Goal: Task Accomplishment & Management: Manage account settings

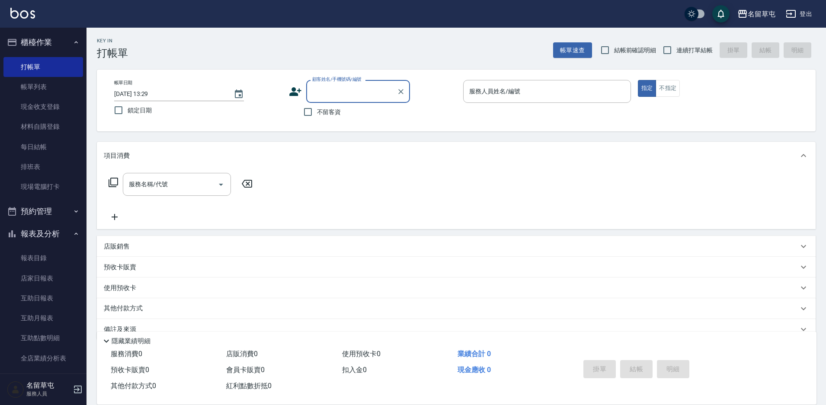
click at [336, 119] on label "不留客資" at bounding box center [320, 112] width 42 height 18
click at [317, 119] on input "不留客資" at bounding box center [308, 112] width 18 height 18
checkbox input "true"
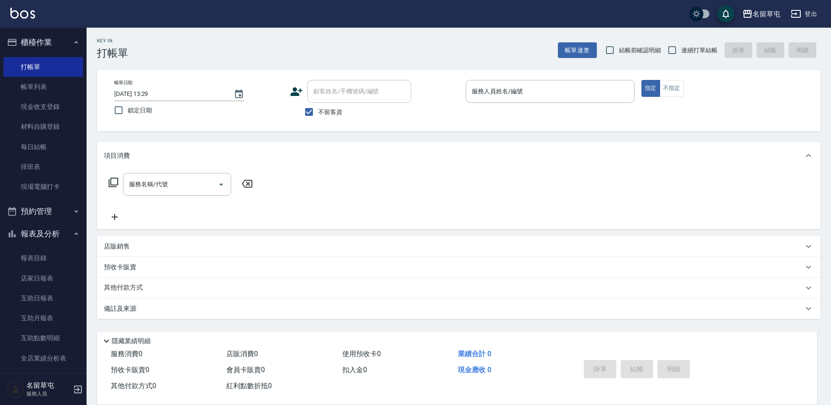
click at [686, 49] on span "連續打單結帳" at bounding box center [699, 50] width 36 height 9
click at [681, 49] on input "連續打單結帳" at bounding box center [672, 50] width 18 height 18
checkbox input "true"
click at [576, 96] on input "服務人員姓名/編號" at bounding box center [549, 91] width 161 height 15
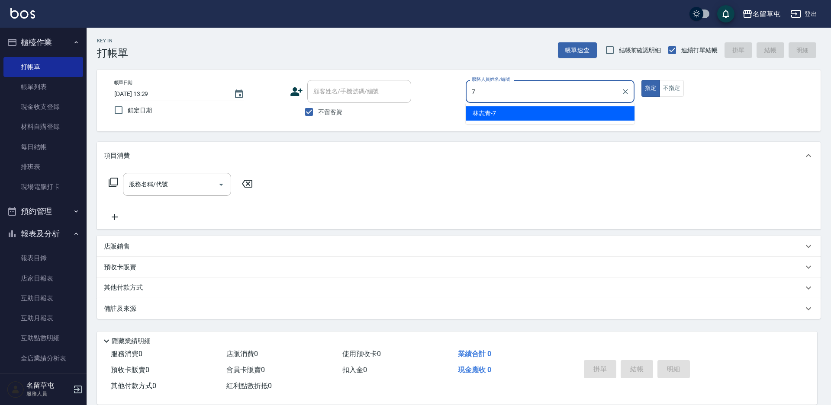
type input "[PERSON_NAME]-7"
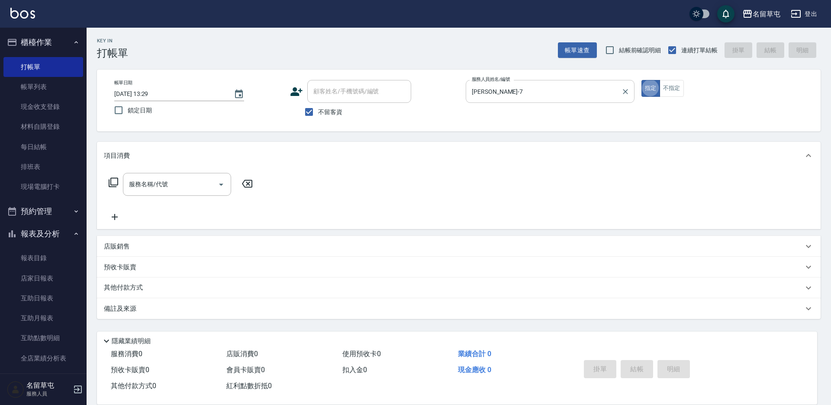
type button "true"
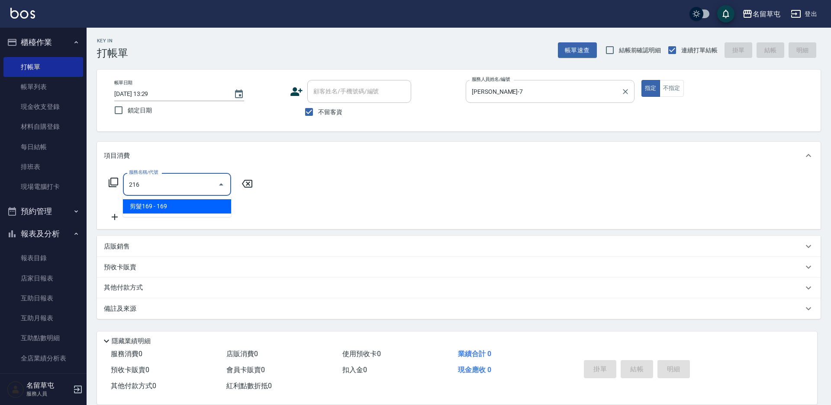
type input "剪髮169(216)"
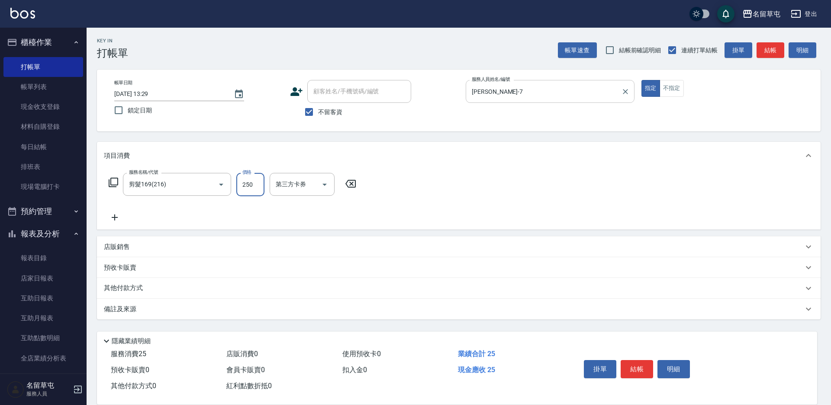
type input "250"
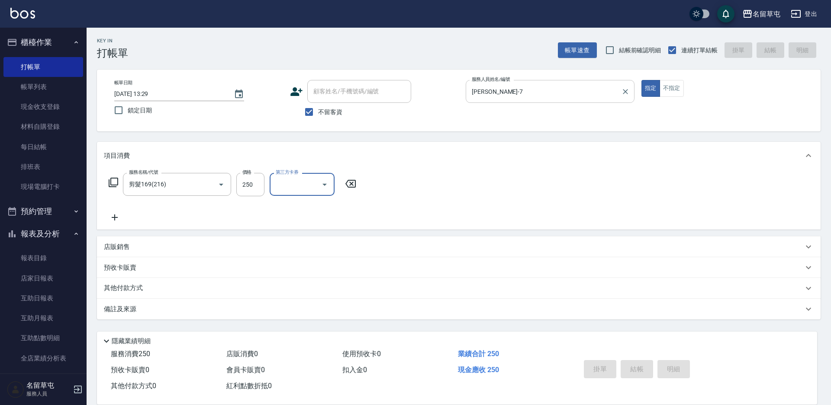
type input "[DATE] 19:02"
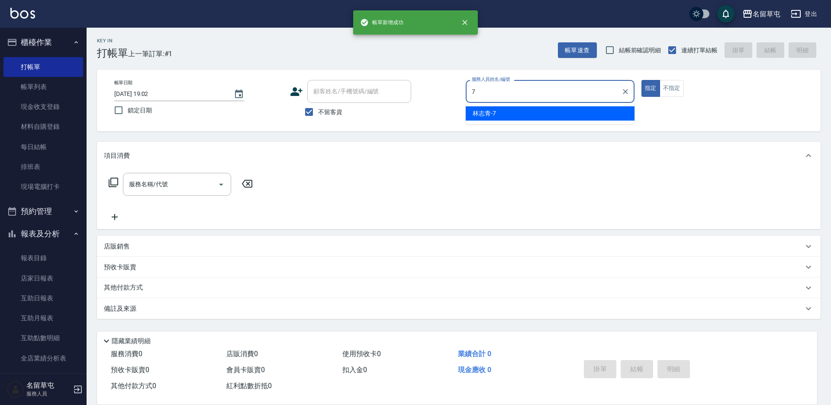
type input "[PERSON_NAME]-7"
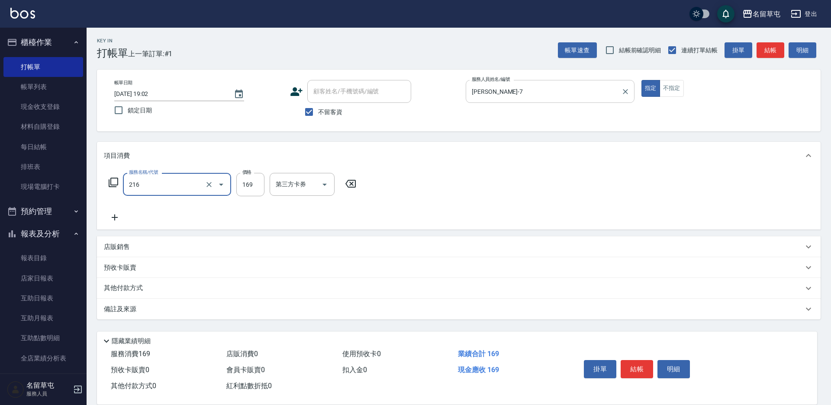
type input "剪髮169(216)"
click at [252, 189] on input "25" at bounding box center [250, 184] width 28 height 23
type input "250"
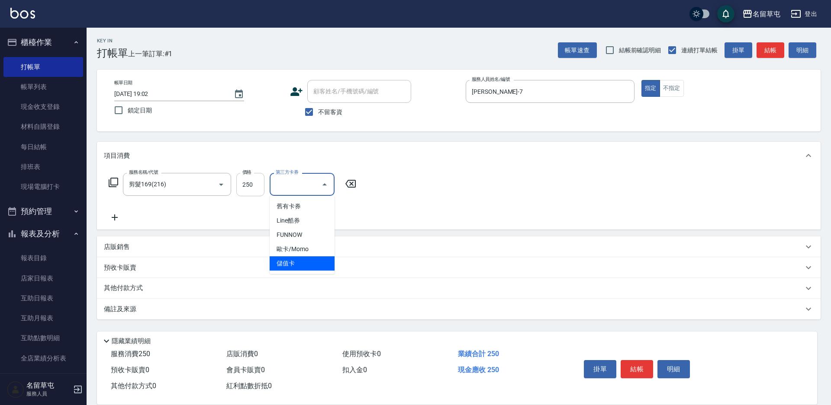
type input "儲值卡"
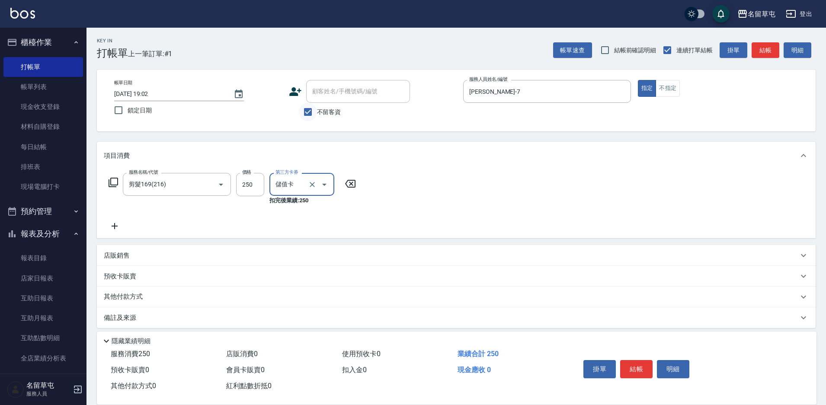
click at [317, 118] on input "不留客資" at bounding box center [308, 112] width 18 height 18
checkbox input "false"
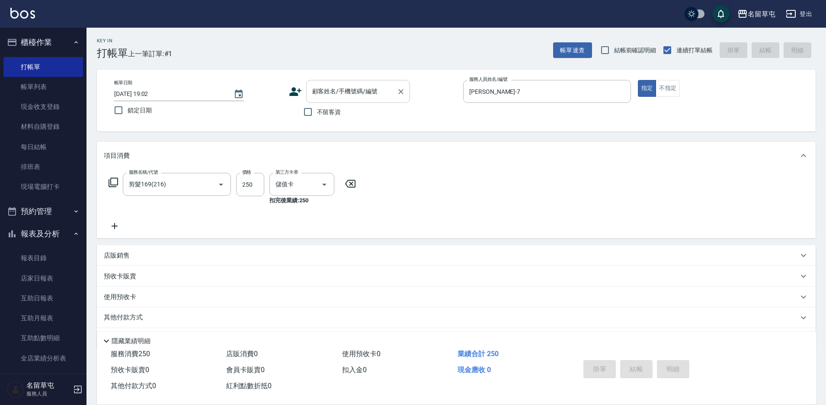
click at [338, 101] on div "顧客姓名/手機號碼/編號" at bounding box center [358, 91] width 104 height 23
click at [344, 110] on li "[PERSON_NAME]/0930417090/null" at bounding box center [358, 113] width 104 height 14
type input "[PERSON_NAME]/0930417090/null"
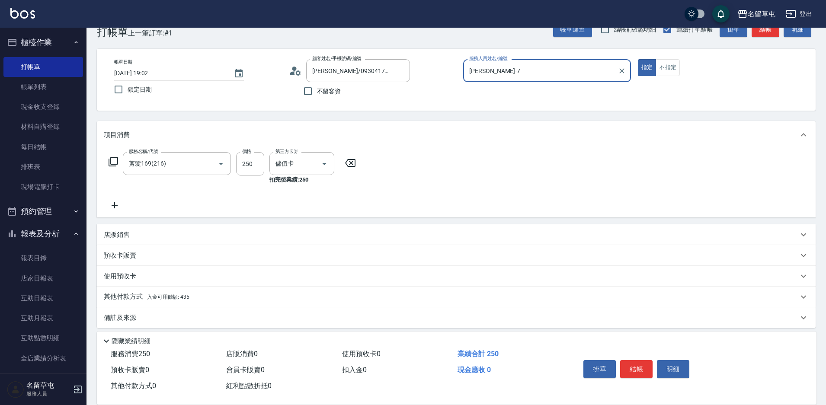
scroll to position [27, 0]
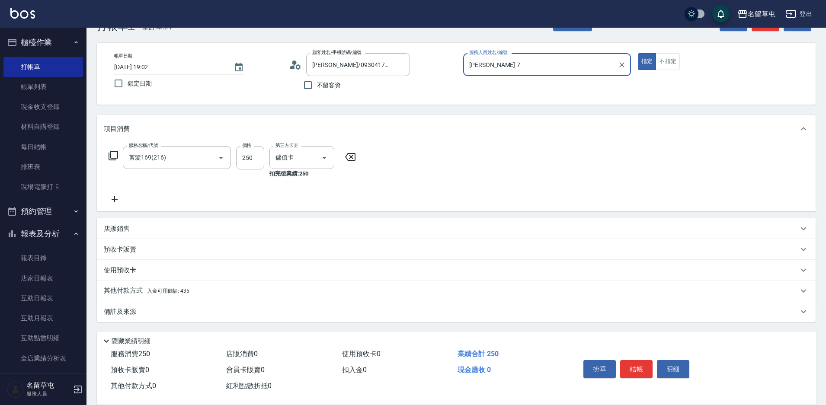
click at [145, 291] on p "其他付款方式 入金可用餘額: 435" at bounding box center [147, 291] width 86 height 10
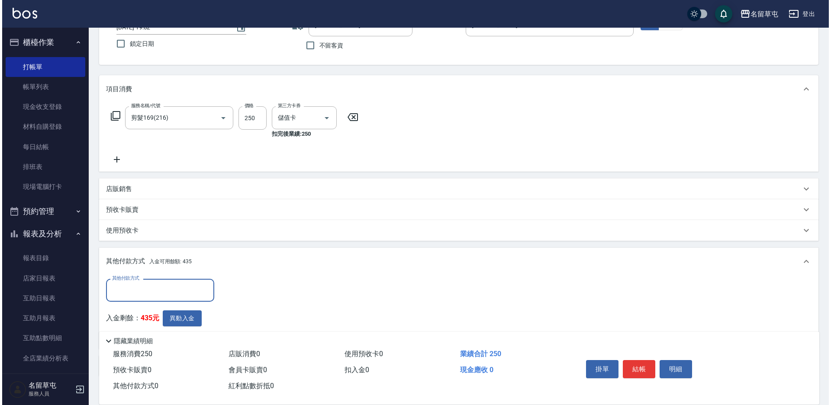
scroll to position [121, 0]
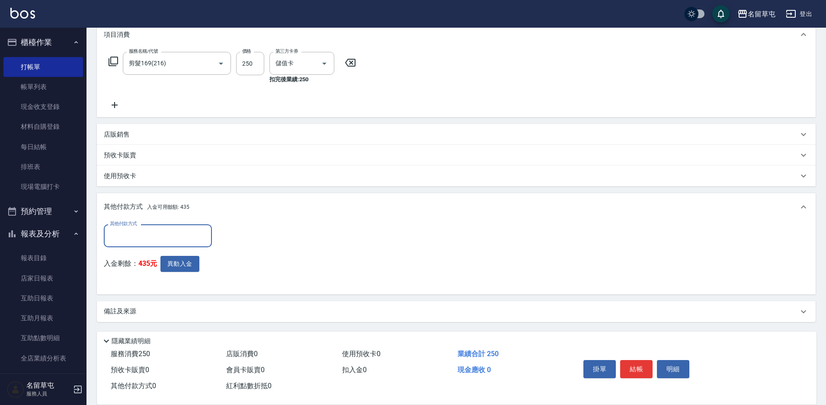
click at [164, 242] on input "其他付款方式" at bounding box center [158, 235] width 100 height 15
click at [299, 244] on div "其他付款方式 其他付款方式 入金剩餘： 435元 異動入金" at bounding box center [456, 256] width 705 height 63
click at [185, 268] on button "異動入金" at bounding box center [180, 264] width 39 height 16
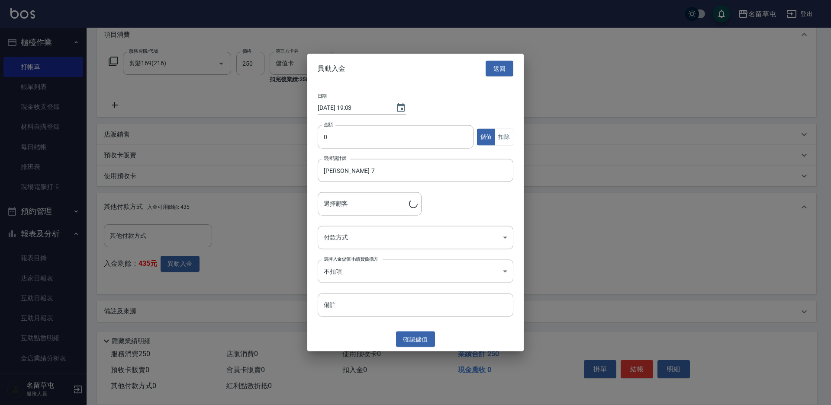
type input "[PERSON_NAME]/0930417090"
click at [387, 143] on input "0" at bounding box center [396, 136] width 156 height 23
type input "250"
click at [506, 138] on button "扣除" at bounding box center [504, 136] width 19 height 17
click at [356, 238] on body "名留草屯 登出 櫃檯作業 打帳單 帳單列表 現金收支登錄 材料自購登錄 每日結帳 排班表 現場電腦打卡 預約管理 預約管理 單日預約紀錄 單週預約紀錄 報表及…" at bounding box center [415, 142] width 831 height 527
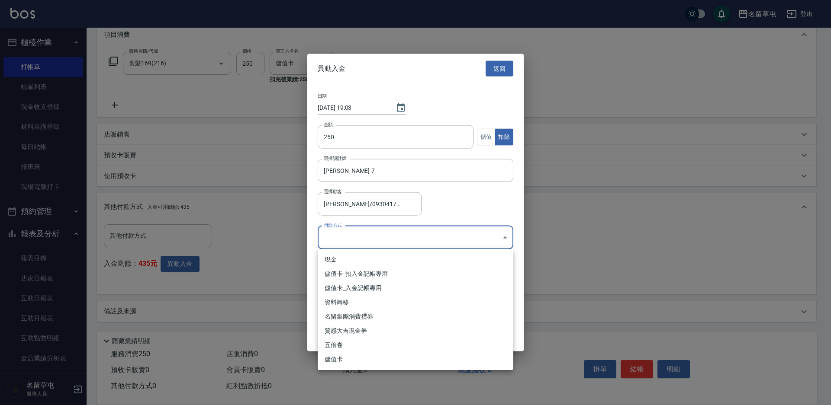
click at [349, 272] on li "儲值卡_扣入金記帳專用" at bounding box center [416, 274] width 196 height 14
type input "儲值卡_扣入金記帳專用"
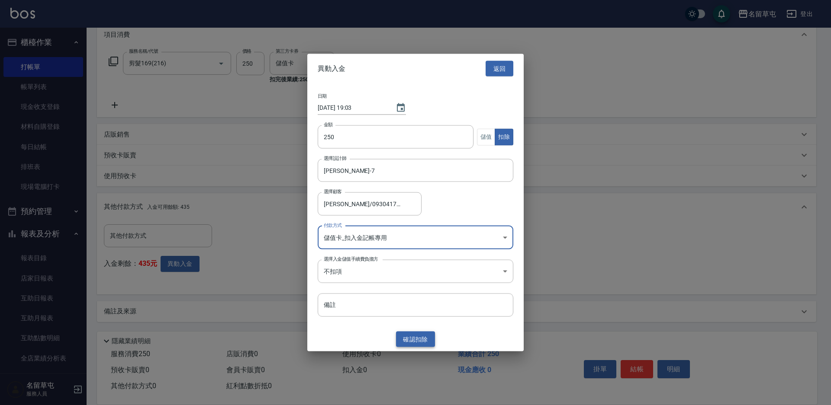
click at [415, 337] on button "確認 扣除" at bounding box center [415, 339] width 39 height 16
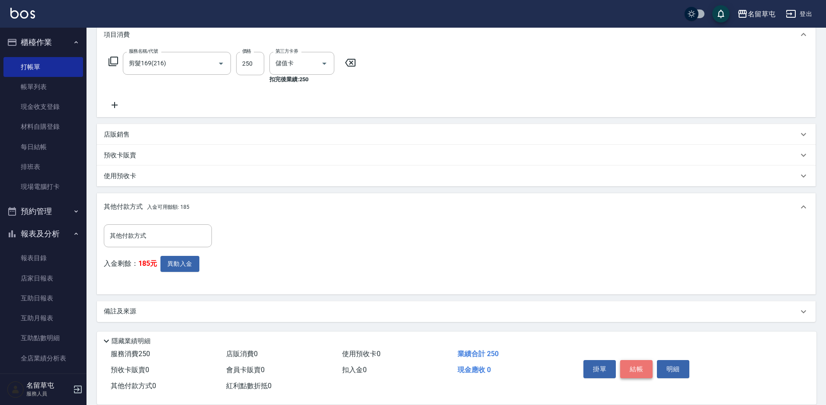
click at [639, 363] on button "結帳" at bounding box center [636, 369] width 32 height 18
type input "[DATE] 19:03"
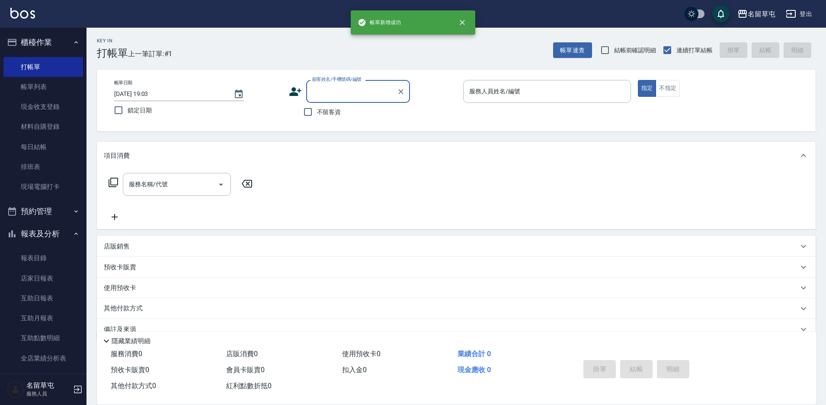
scroll to position [0, 0]
click at [326, 113] on span "不留客資" at bounding box center [329, 112] width 24 height 9
click at [317, 113] on input "不留客資" at bounding box center [308, 112] width 18 height 18
checkbox input "true"
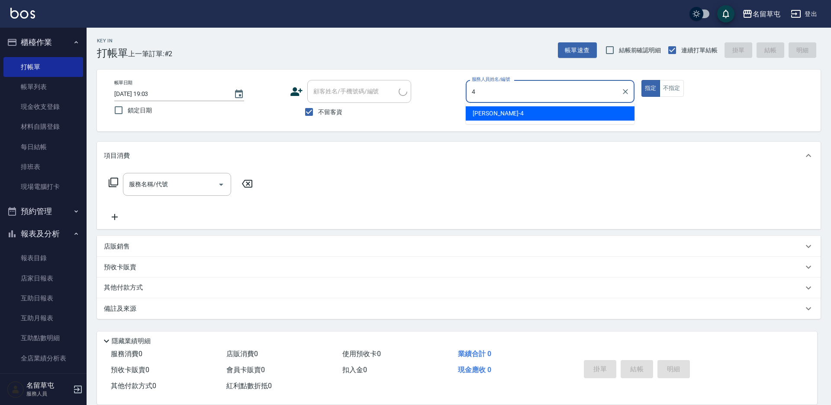
type input "[PERSON_NAME]-4"
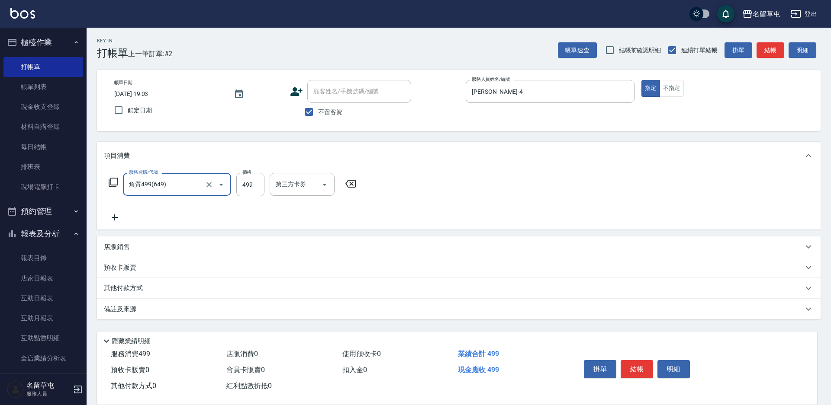
type input "角質499(649)"
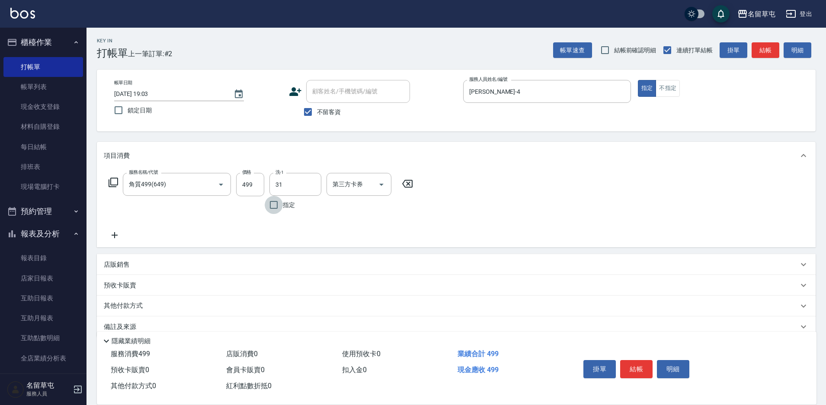
type input "[PERSON_NAME]-31"
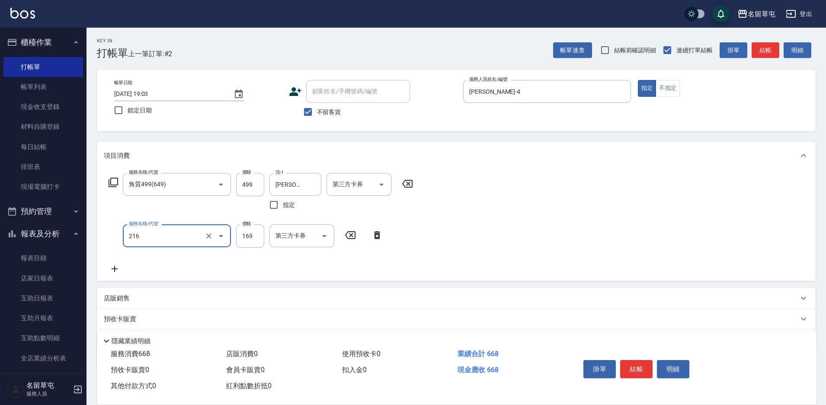
type input "剪髮169(216)"
type input "200"
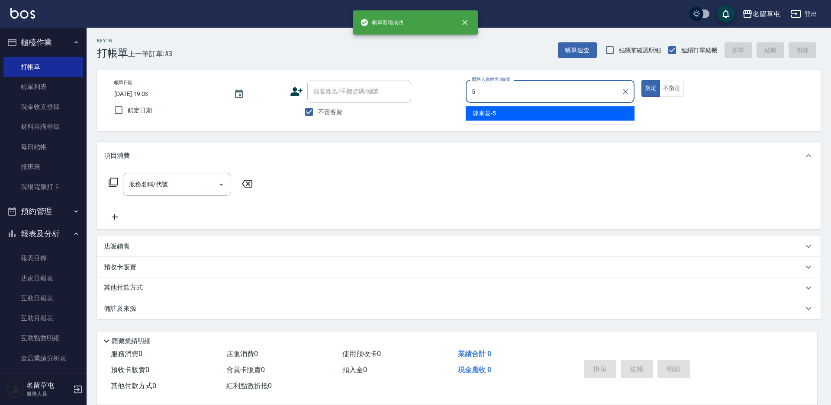
type input "[PERSON_NAME]-5"
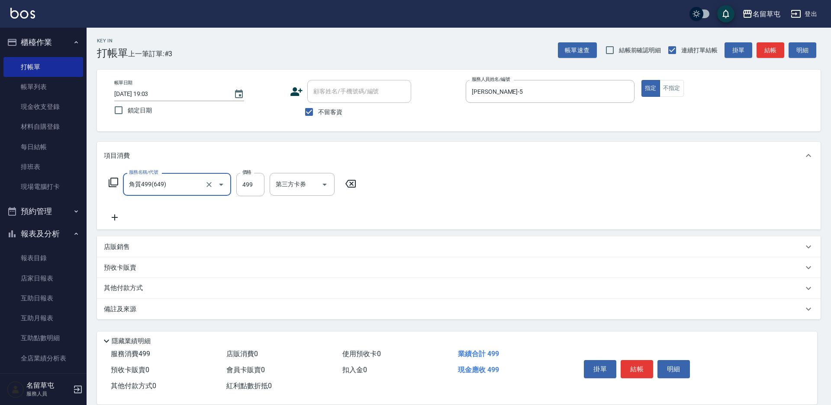
type input "角質499(649)"
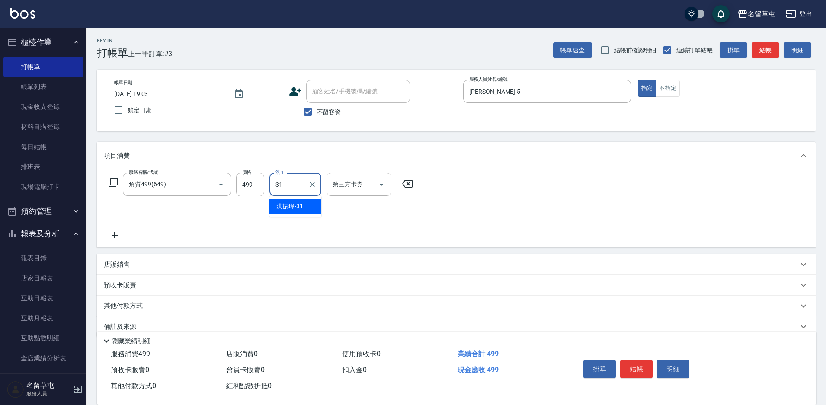
type input "[PERSON_NAME]-31"
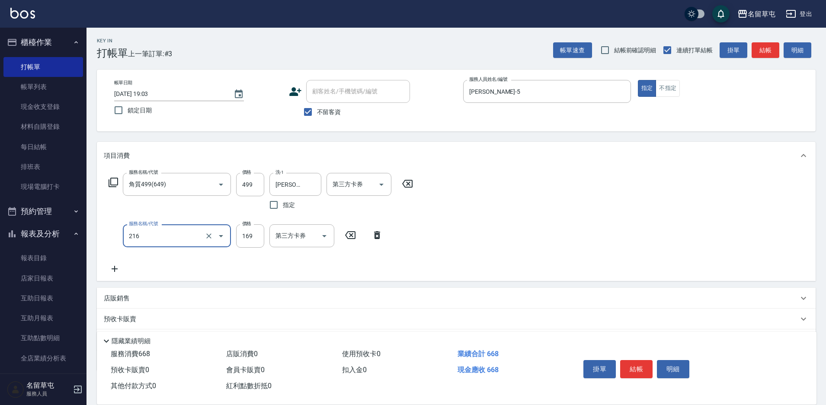
type input "剪髮169(216)"
type input "200"
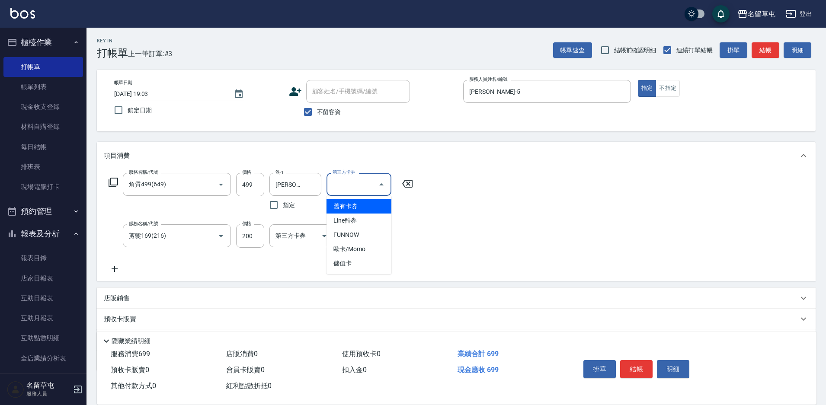
drag, startPoint x: 334, startPoint y: 187, endPoint x: 343, endPoint y: 207, distance: 22.1
click at [334, 187] on input "第三方卡券" at bounding box center [353, 184] width 44 height 15
click at [341, 262] on span "儲值卡" at bounding box center [359, 264] width 65 height 14
type input "儲值卡"
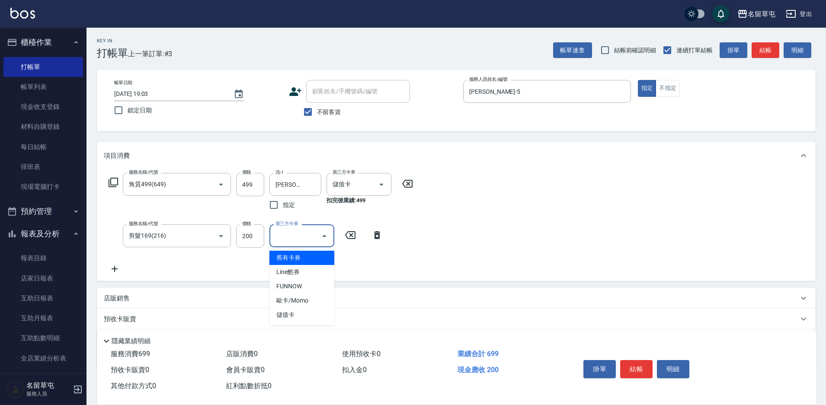
click at [281, 233] on input "第三方卡券" at bounding box center [295, 235] width 44 height 15
click at [289, 315] on span "儲值卡" at bounding box center [302, 315] width 65 height 14
type input "儲值卡"
click at [325, 112] on span "不留客資" at bounding box center [329, 112] width 24 height 9
click at [317, 112] on input "不留客資" at bounding box center [308, 112] width 18 height 18
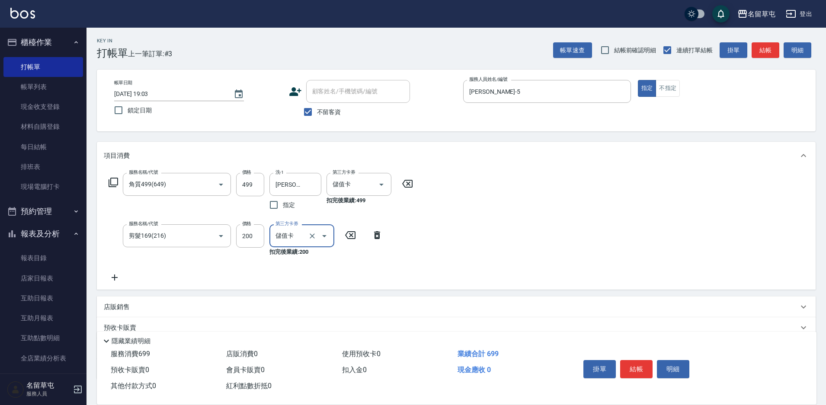
checkbox input "false"
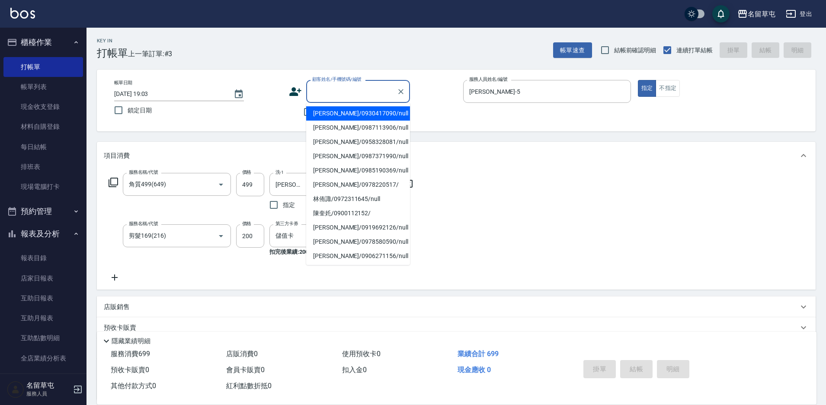
click at [328, 96] on input "顧客姓名/手機號碼/編號" at bounding box center [351, 91] width 83 height 15
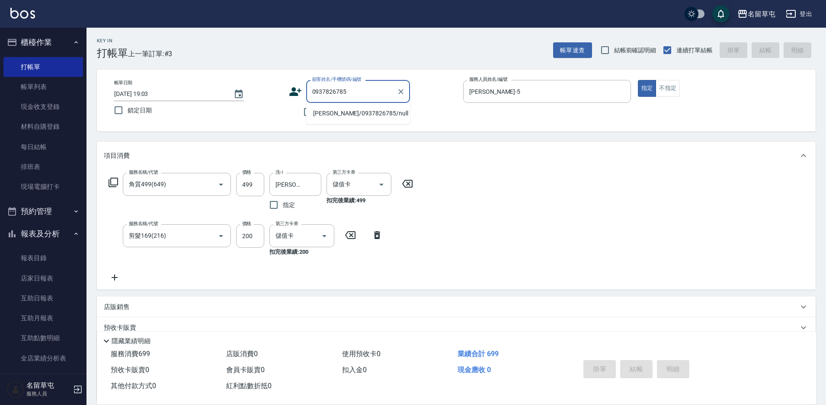
click at [328, 111] on li "[PERSON_NAME]/0937826785/null" at bounding box center [358, 113] width 104 height 14
type input "[PERSON_NAME]/0937826785/null"
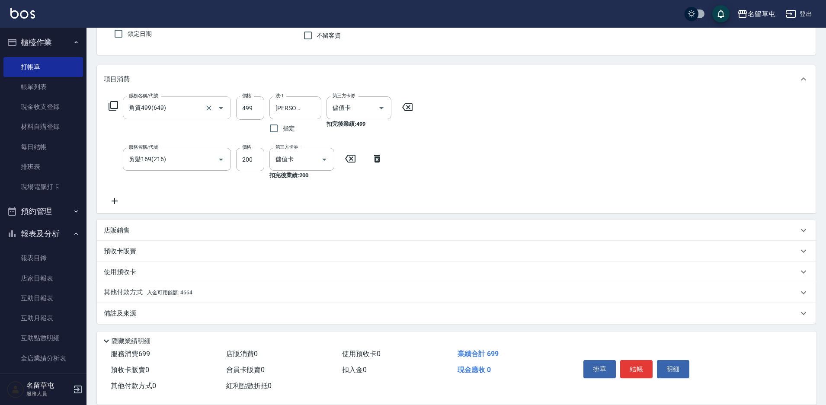
scroll to position [78, 0]
click at [144, 291] on p "其他付款方式 入金可用餘額: 4664" at bounding box center [148, 291] width 89 height 10
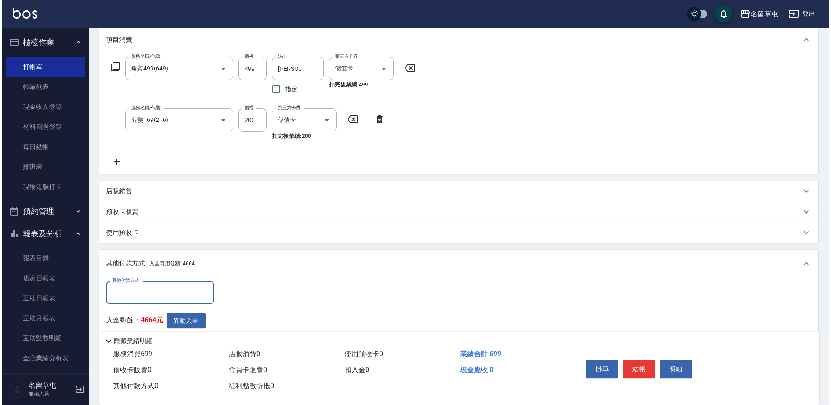
scroll to position [173, 0]
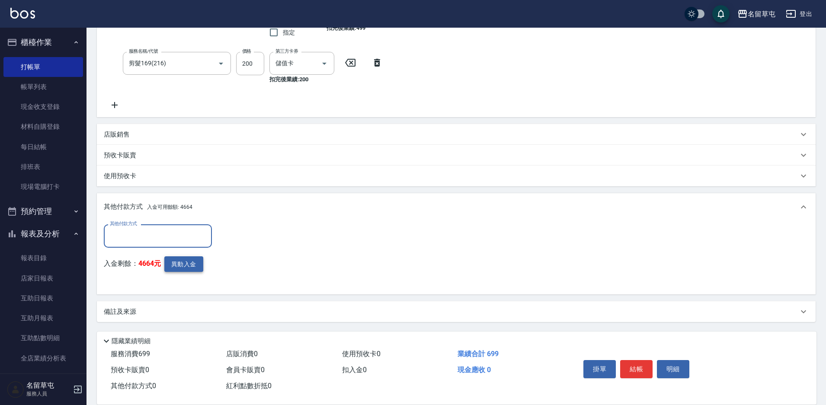
click at [184, 263] on button "異動入金" at bounding box center [183, 265] width 39 height 16
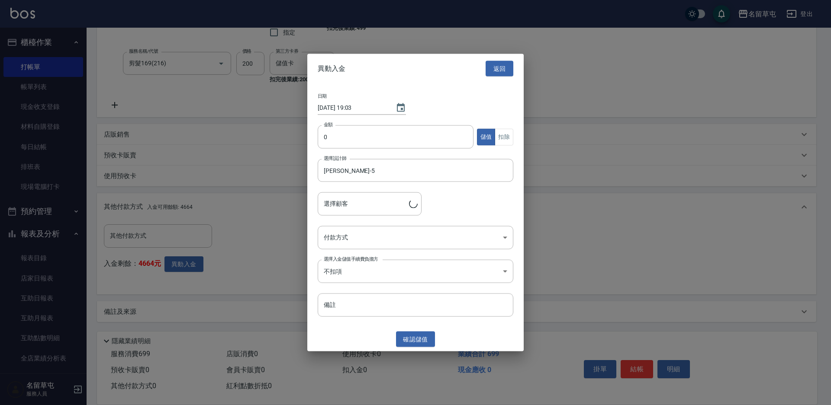
type input "[PERSON_NAME]/0937826785"
click at [381, 141] on input "0" at bounding box center [396, 136] width 156 height 23
type input "699"
click at [511, 139] on button "扣除" at bounding box center [504, 136] width 19 height 17
click at [369, 240] on body "名留草屯 登出 櫃檯作業 打帳單 帳單列表 現金收支登錄 材料自購登錄 每日結帳 排班表 現場電腦打卡 預約管理 預約管理 單日預約紀錄 單週預約紀錄 報表及…" at bounding box center [415, 116] width 831 height 578
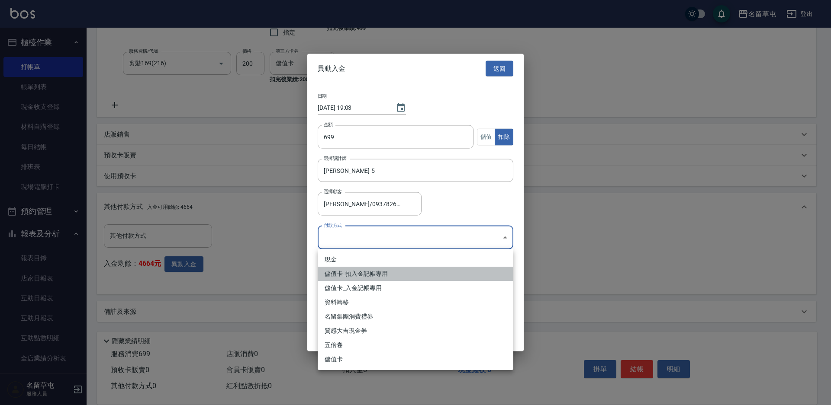
click at [360, 273] on li "儲值卡_扣入金記帳專用" at bounding box center [416, 274] width 196 height 14
type input "儲值卡_扣入金記帳專用"
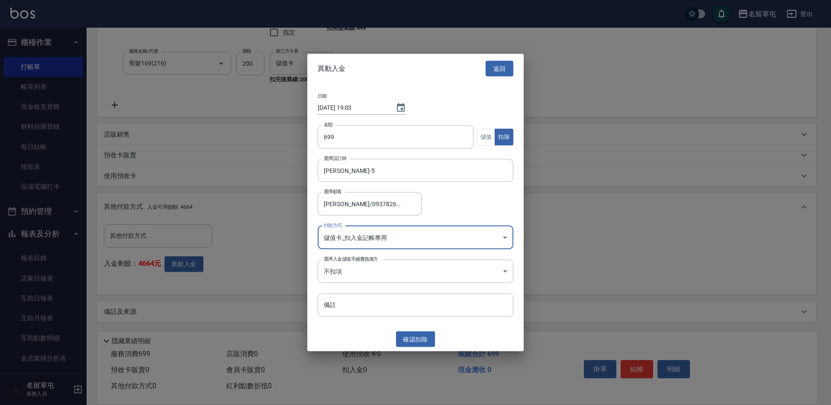
drag, startPoint x: 418, startPoint y: 338, endPoint x: 422, endPoint y: 339, distance: 4.5
click at [418, 338] on button "確認 扣除" at bounding box center [415, 339] width 39 height 16
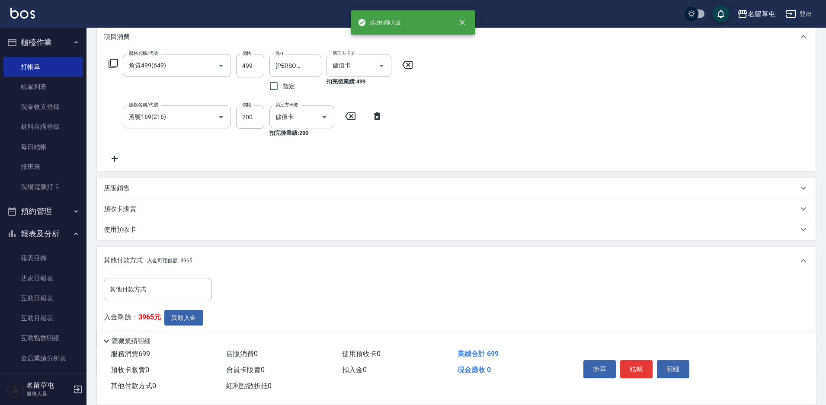
scroll to position [43, 0]
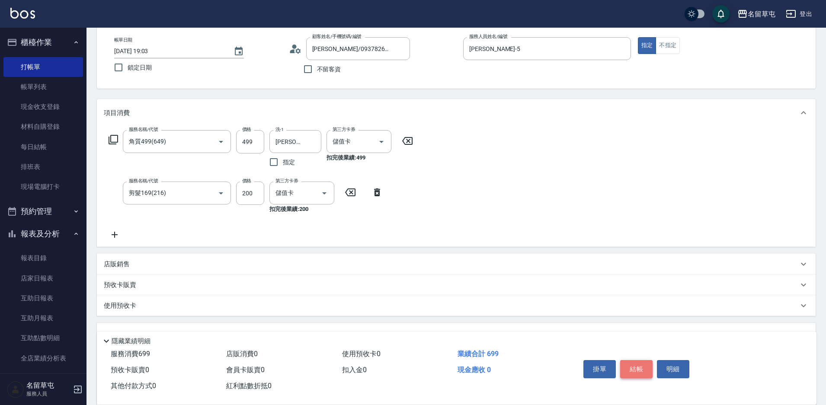
click at [635, 363] on button "結帳" at bounding box center [636, 369] width 32 height 18
type input "[DATE] 19:04"
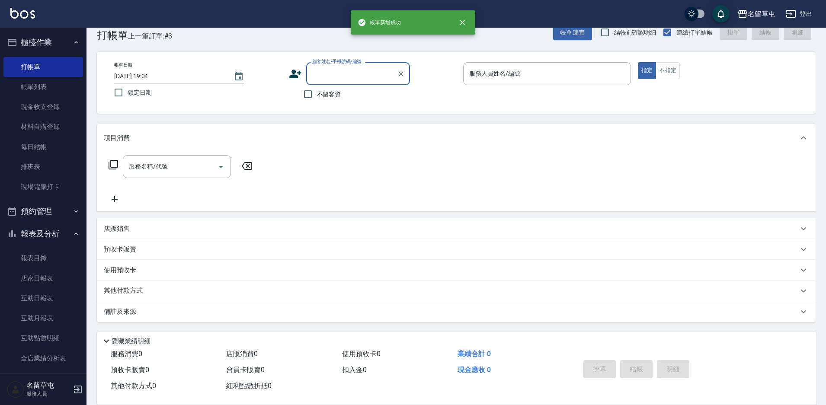
scroll to position [18, 0]
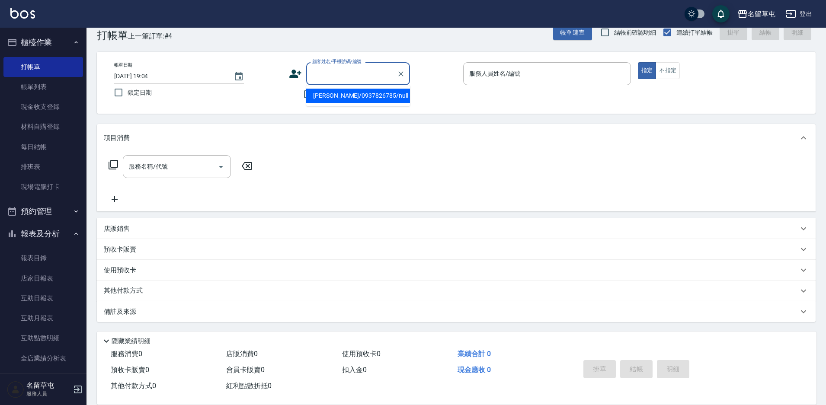
type input "[PERSON_NAME]/0937826785/null"
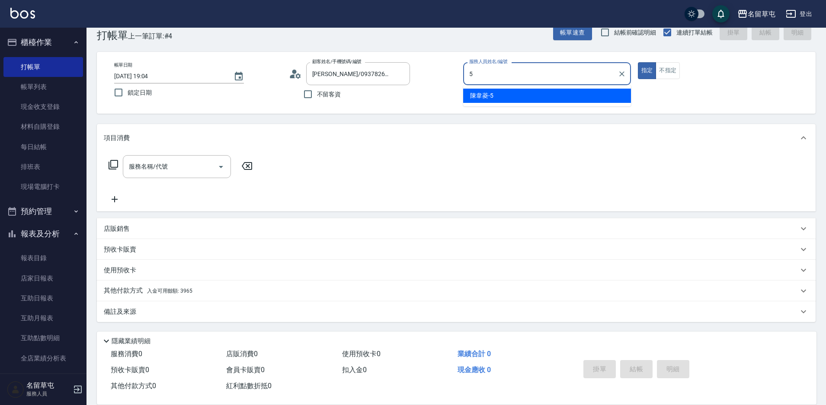
type input "[PERSON_NAME]-5"
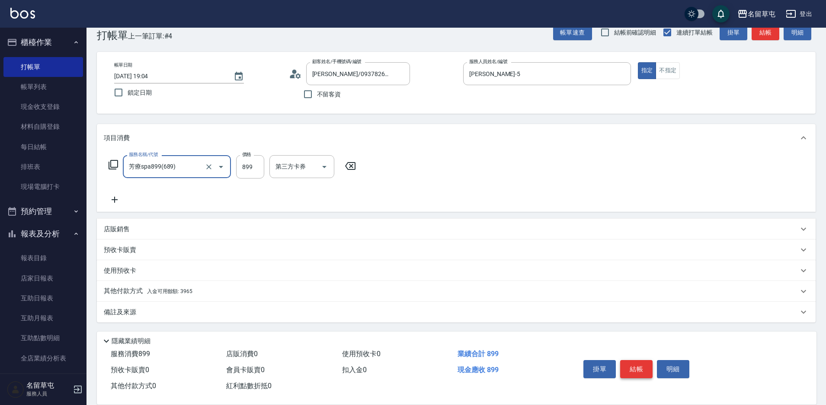
type input "芳療spa899(689)"
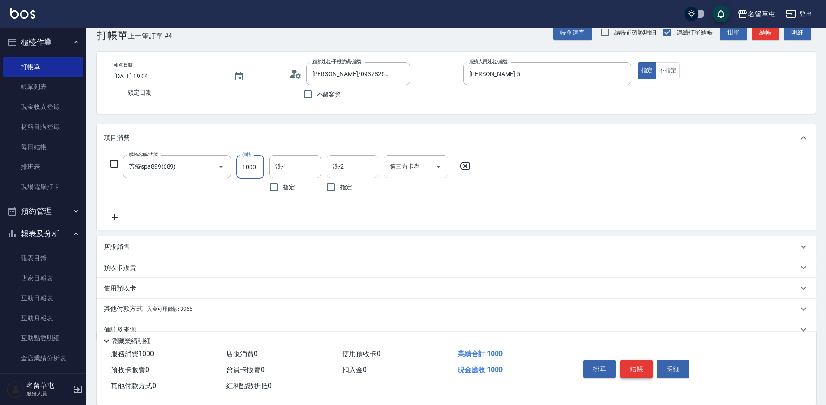
type input "1000"
type input "[PERSON_NAME]-36"
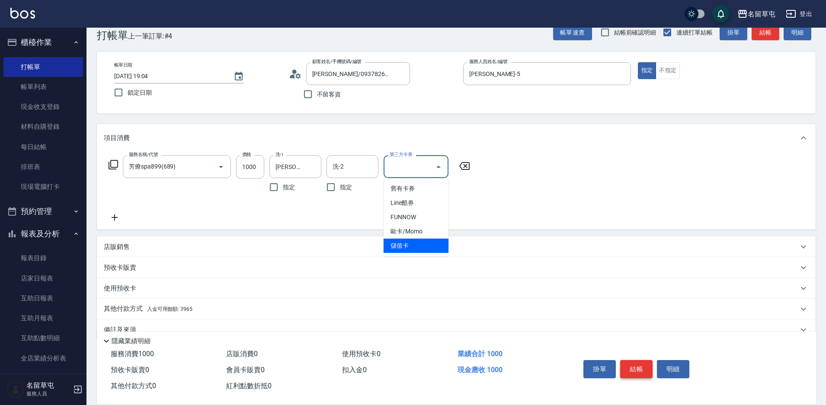
type input "儲值卡"
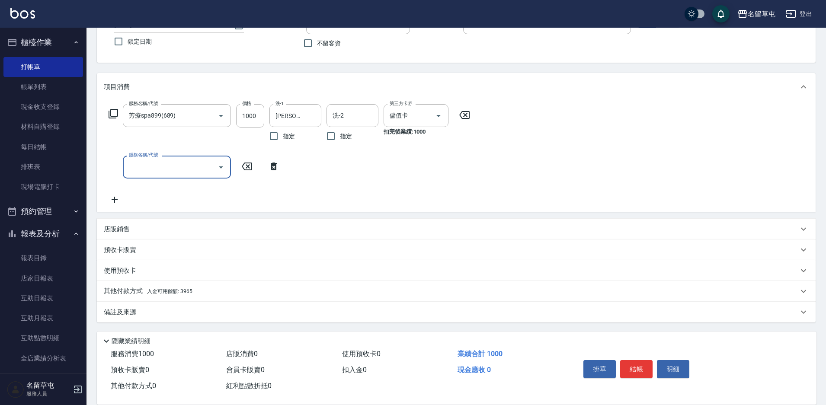
scroll to position [69, 0]
click at [130, 289] on p "其他付款方式 入金可用餘額: 3965" at bounding box center [148, 291] width 89 height 10
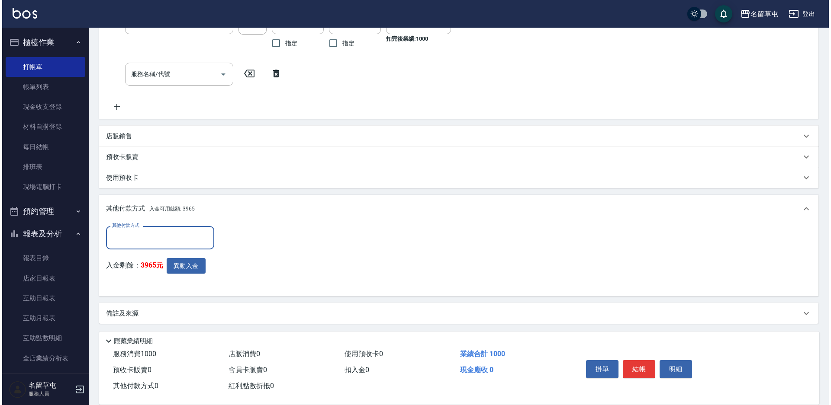
scroll to position [164, 0]
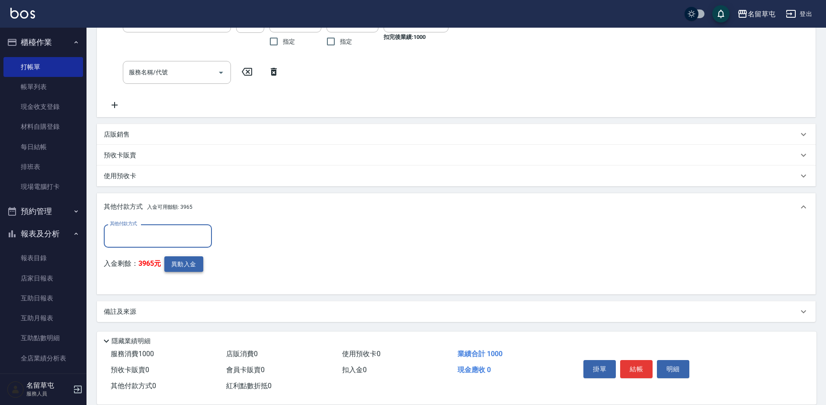
click at [193, 267] on button "異動入金" at bounding box center [183, 265] width 39 height 16
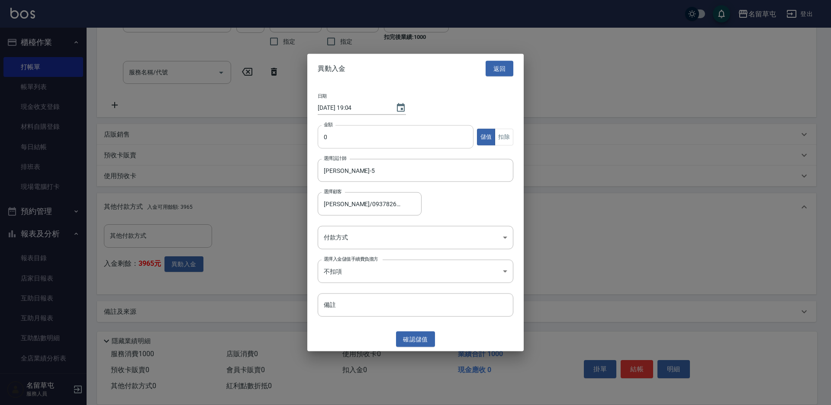
click at [354, 133] on input "0" at bounding box center [396, 136] width 156 height 23
type input "1000"
click at [501, 141] on button "扣除" at bounding box center [504, 136] width 19 height 17
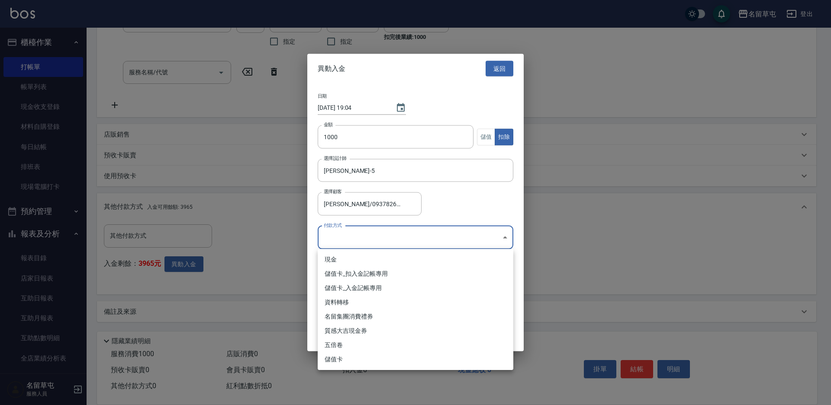
click at [355, 240] on body "名留草屯 登出 櫃檯作業 打帳單 帳單列表 現金收支登錄 材料自購登錄 每日結帳 排班表 現場電腦打卡 預約管理 預約管理 單日預約紀錄 單週預約紀錄 報表及…" at bounding box center [415, 120] width 831 height 569
click at [349, 277] on li "儲值卡_扣入金記帳專用" at bounding box center [416, 274] width 196 height 14
type input "儲值卡_扣入金記帳專用"
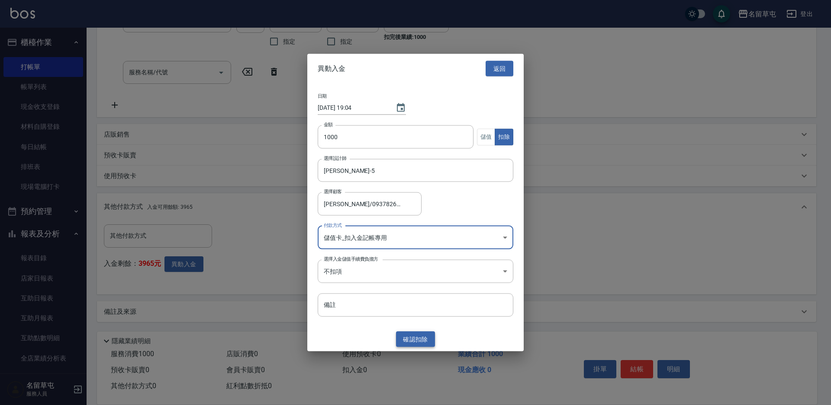
click at [418, 338] on button "確認 扣除" at bounding box center [415, 339] width 39 height 16
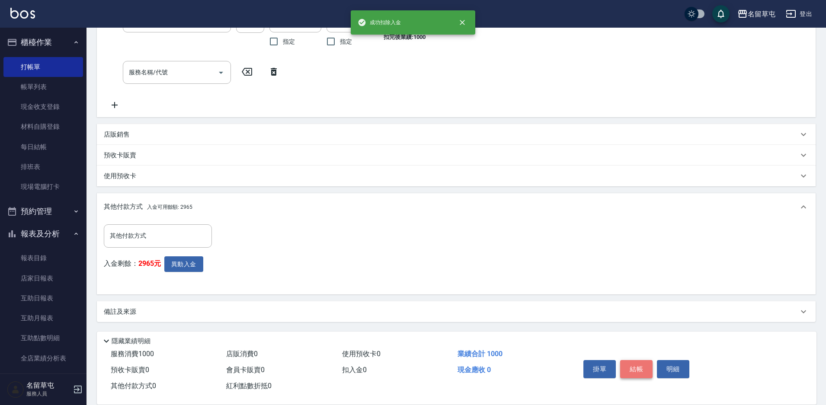
click at [636, 370] on button "結帳" at bounding box center [636, 369] width 32 height 18
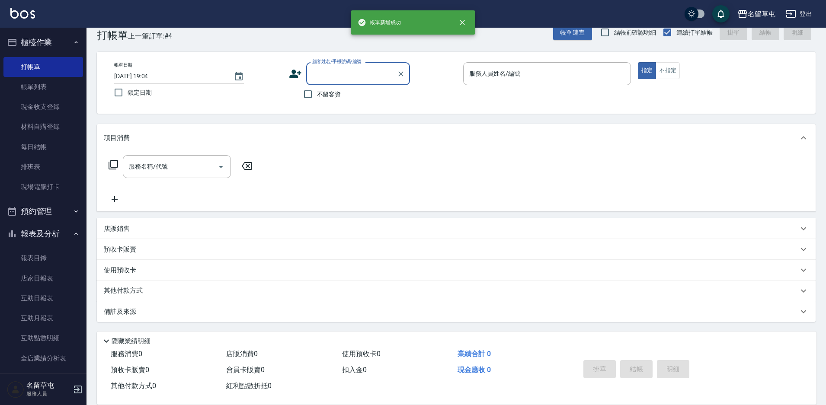
scroll to position [0, 0]
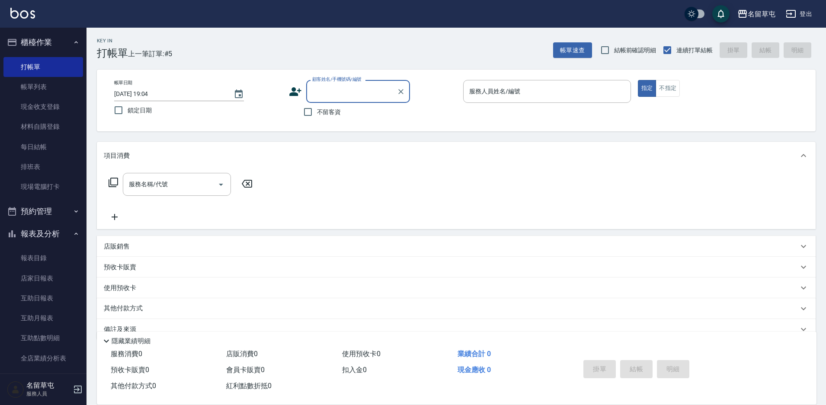
click at [336, 96] on input "顧客姓名/手機號碼/編號" at bounding box center [351, 91] width 83 height 15
click at [334, 113] on li "[PERSON_NAME]/0937826785/null" at bounding box center [358, 113] width 104 height 14
type input "[PERSON_NAME]/0937826785/null"
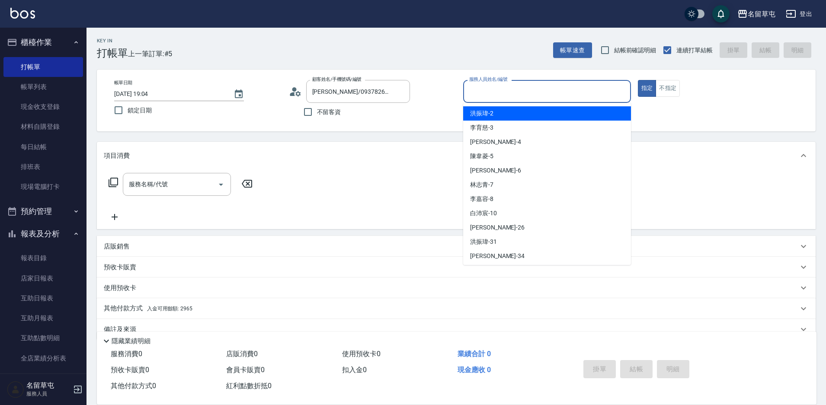
click at [511, 92] on input "服務人員姓名/編號" at bounding box center [547, 91] width 160 height 15
type input "[PERSON_NAME]-5"
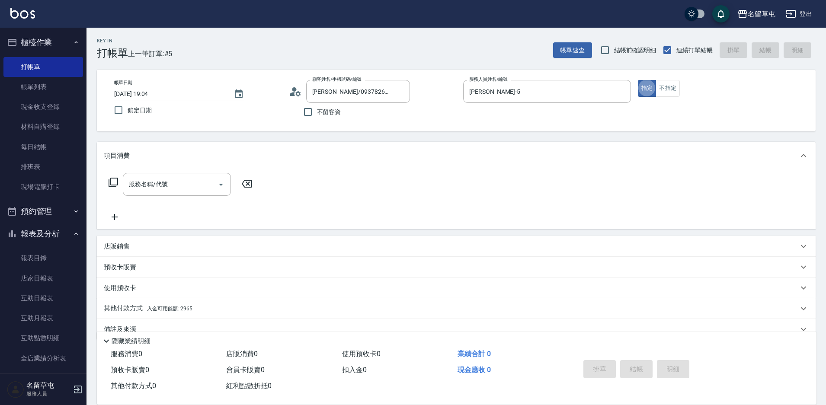
scroll to position [18, 0]
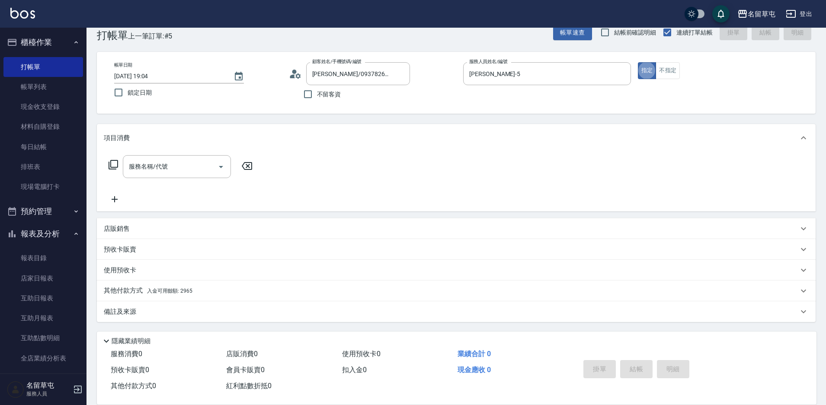
click at [127, 228] on p "店販銷售" at bounding box center [117, 229] width 26 height 9
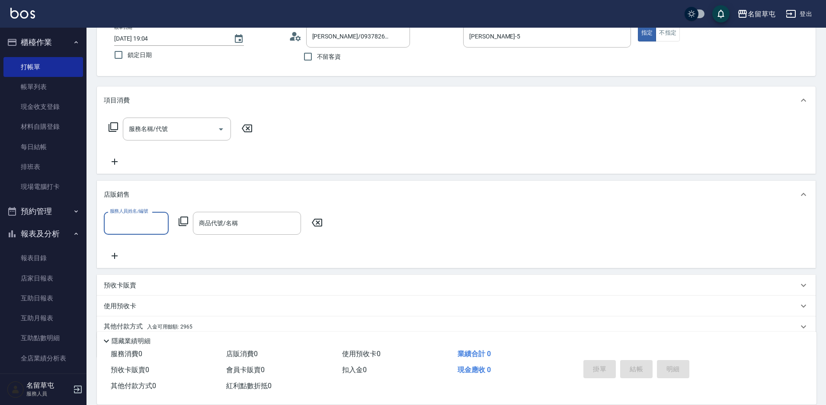
scroll to position [91, 0]
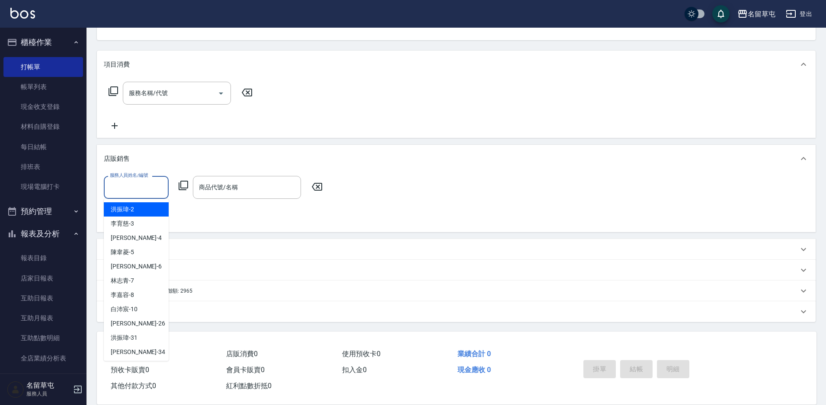
click at [149, 192] on input "服務人員姓名/編號" at bounding box center [136, 187] width 57 height 15
type input "[PERSON_NAME]-5"
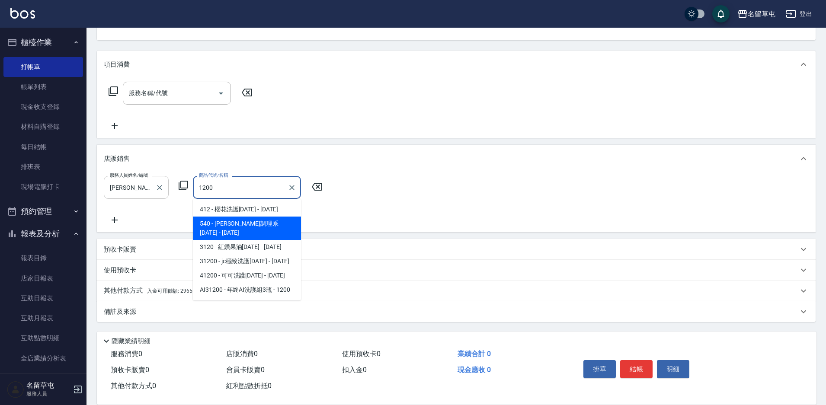
type input "[PERSON_NAME]調理系1200"
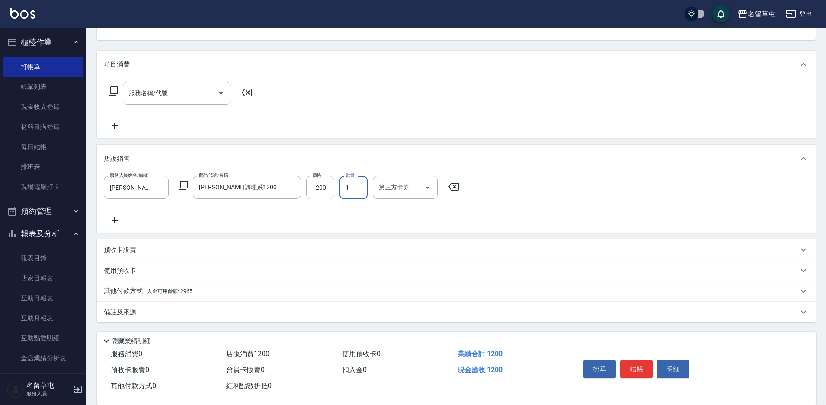
click at [364, 192] on input "1" at bounding box center [354, 187] width 28 height 23
type input "0"
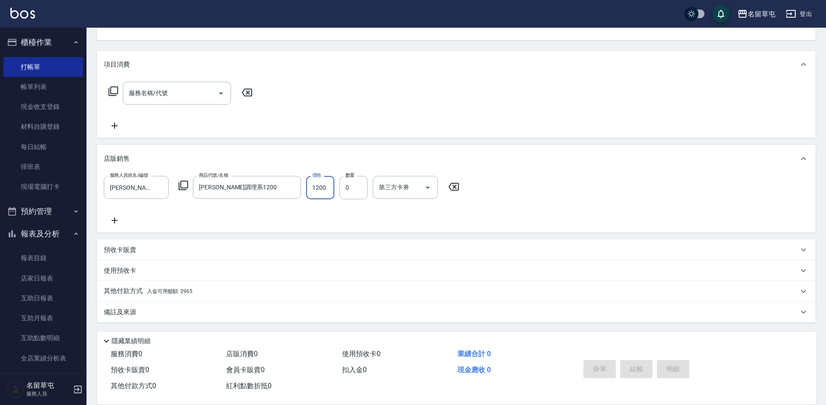
click at [331, 185] on input "1200" at bounding box center [320, 187] width 28 height 23
type input "1020"
click at [349, 185] on input "0" at bounding box center [354, 187] width 28 height 23
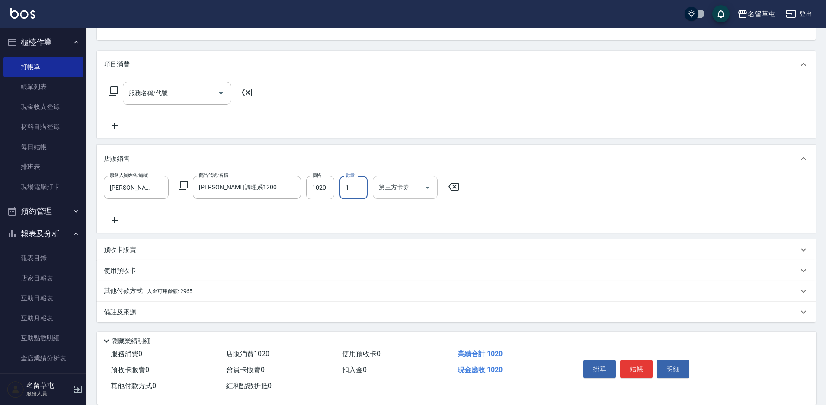
type input "1"
click at [392, 188] on input "第三方卡券" at bounding box center [399, 187] width 44 height 15
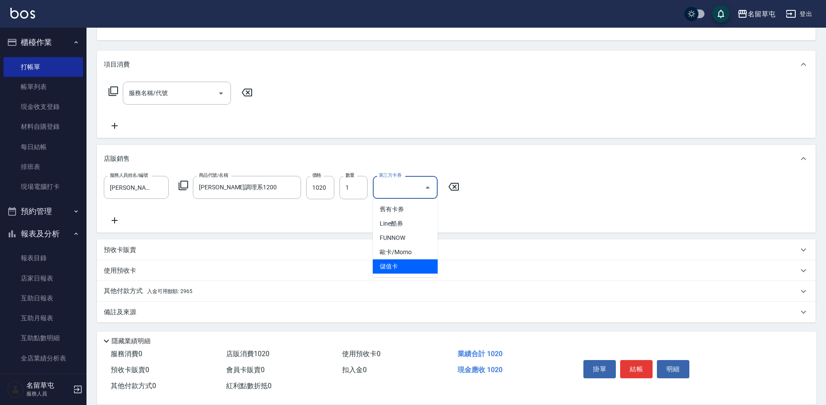
click at [390, 265] on span "儲值卡" at bounding box center [405, 267] width 65 height 14
type input "儲值卡"
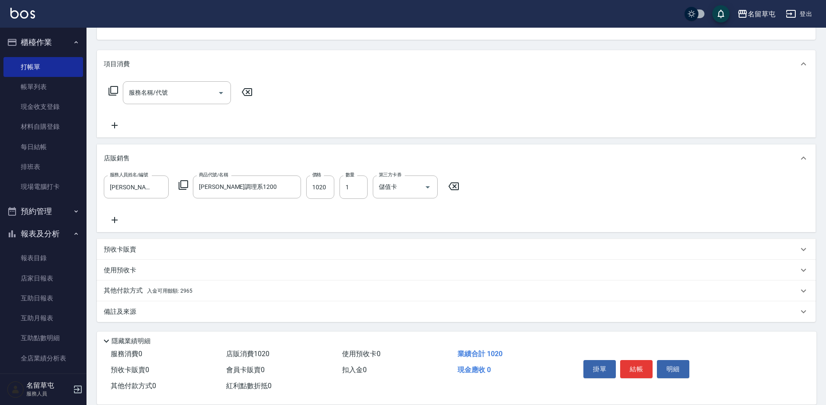
click at [173, 291] on span "入金可用餘額: 2965" at bounding box center [169, 291] width 45 height 6
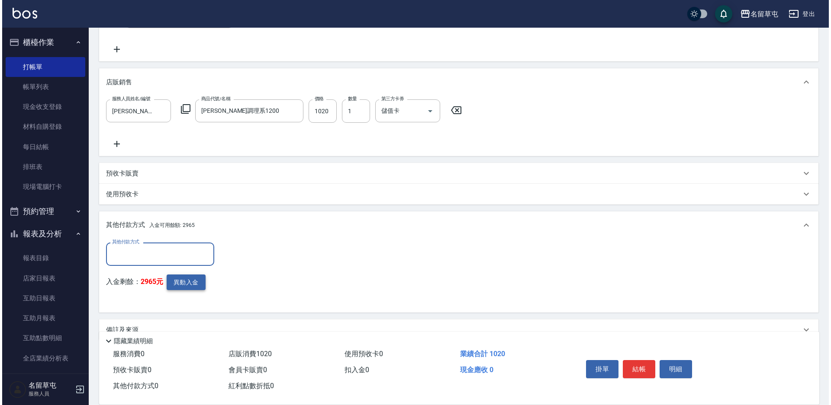
scroll to position [186, 0]
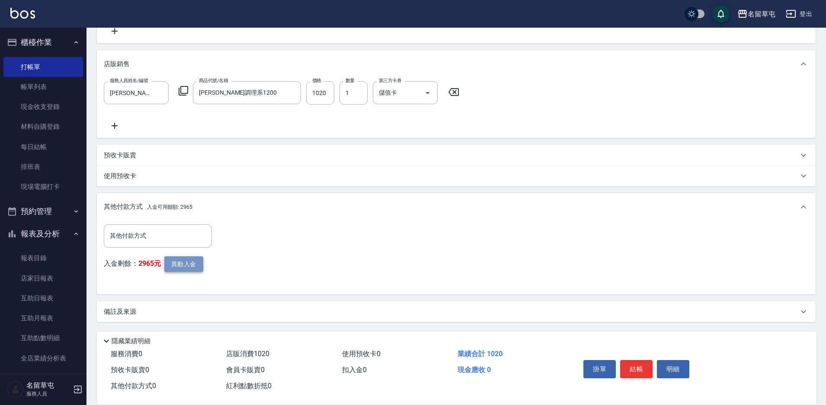
click at [190, 261] on button "異動入金" at bounding box center [183, 265] width 39 height 16
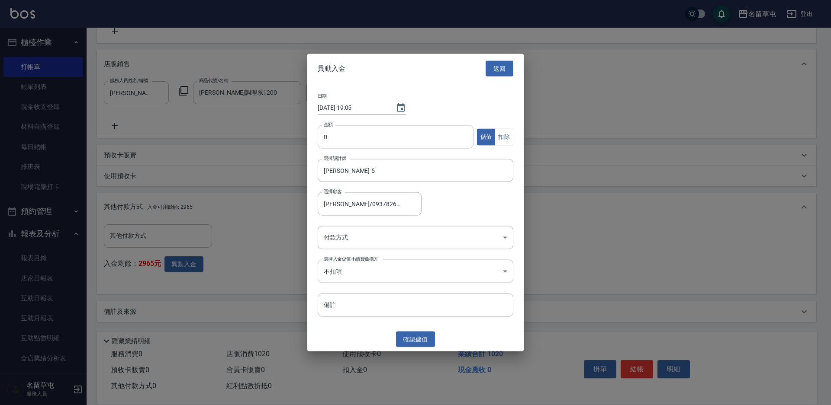
click at [381, 141] on input "0" at bounding box center [396, 136] width 156 height 23
type input "1020"
click at [508, 139] on button "扣除" at bounding box center [504, 136] width 19 height 17
click at [363, 241] on body "名留草屯 登出 櫃檯作業 打帳單 帳單列表 現金收支登錄 材料自購登錄 每日結帳 排班表 現場電腦打卡 預約管理 預約管理 單日預約紀錄 單週預約紀錄 報表及…" at bounding box center [415, 109] width 831 height 591
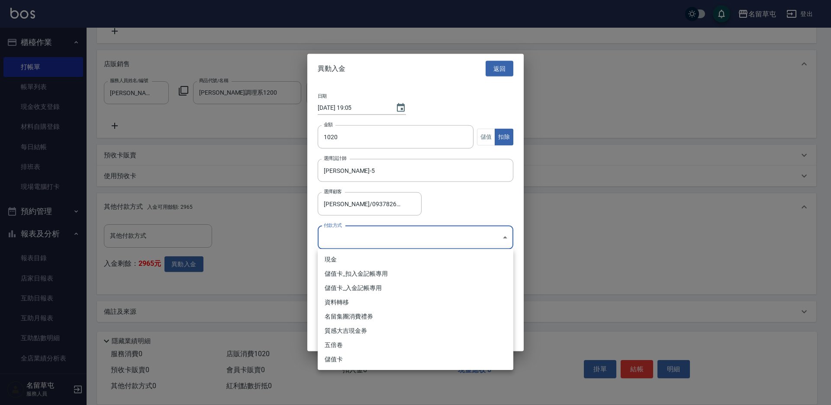
click at [349, 271] on li "儲值卡_扣入金記帳專用" at bounding box center [416, 274] width 196 height 14
type input "儲值卡_扣入金記帳專用"
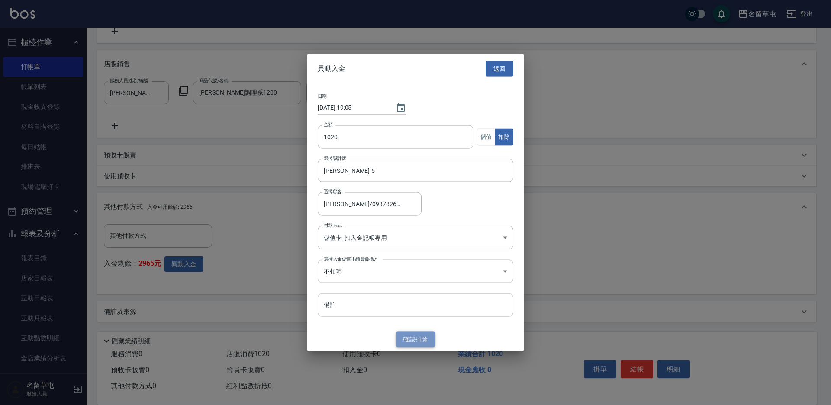
click at [430, 341] on button "確認 扣除" at bounding box center [415, 339] width 39 height 16
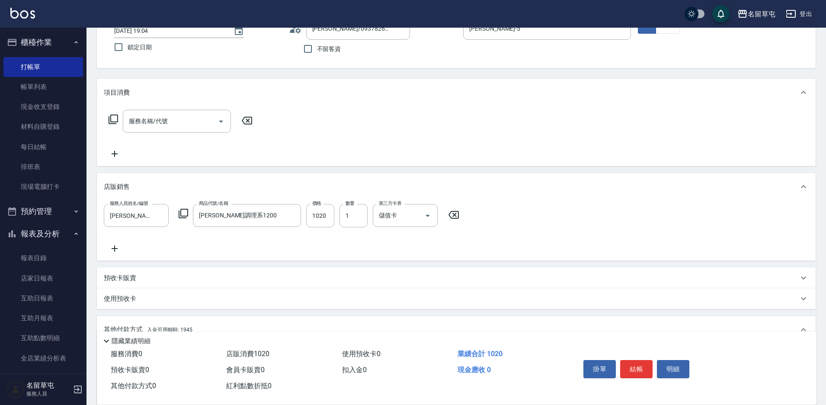
scroll to position [56, 0]
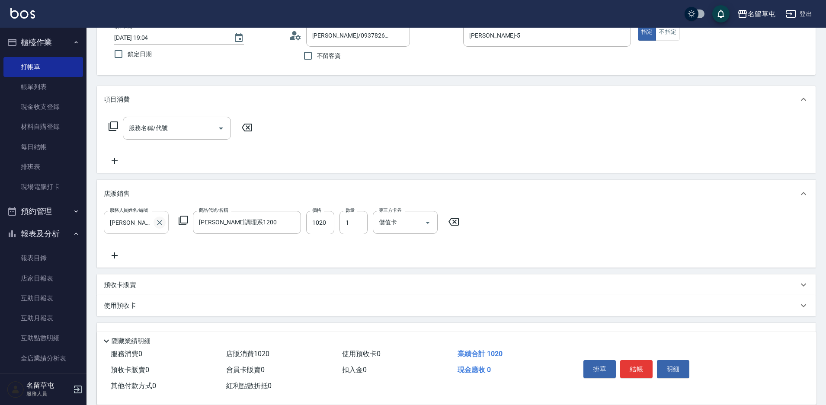
click at [159, 224] on icon "Clear" at bounding box center [159, 222] width 9 height 9
click at [117, 230] on input "服務人員姓名/編號" at bounding box center [136, 222] width 57 height 15
type input "36"
click at [543, 211] on div "服務人員姓名/編號 服務人員姓名/編號 商品代號/名稱 [PERSON_NAME]調理系1200 商品代號/名稱 價格 1020 價格 數量 1 數量 第三方…" at bounding box center [456, 236] width 705 height 50
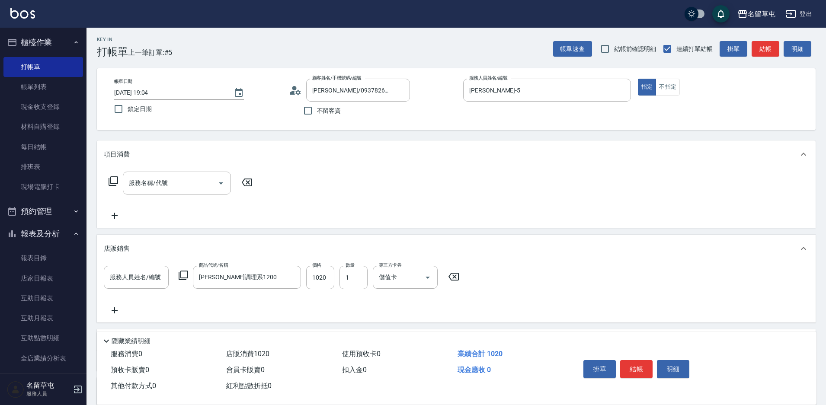
scroll to position [0, 0]
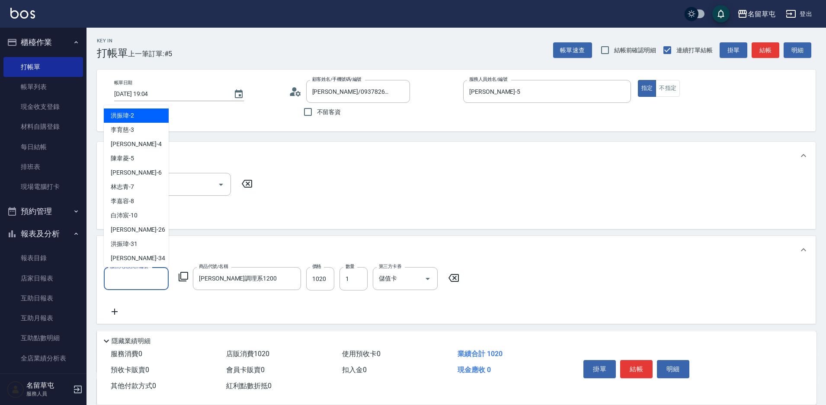
click at [141, 279] on input "服務人員姓名/編號" at bounding box center [136, 278] width 57 height 15
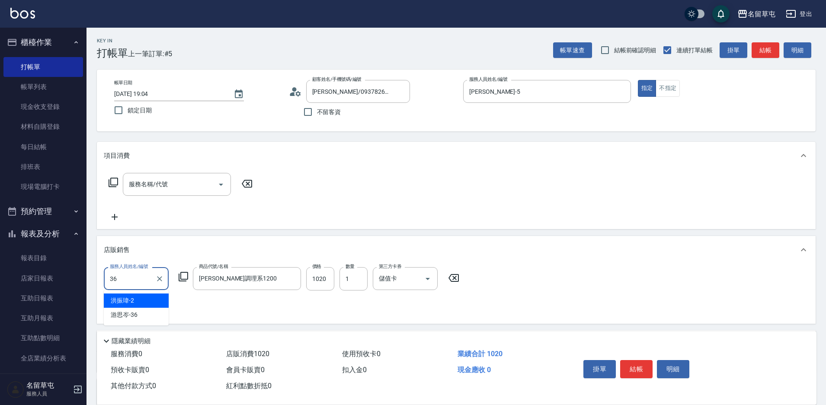
type input "[PERSON_NAME]-36"
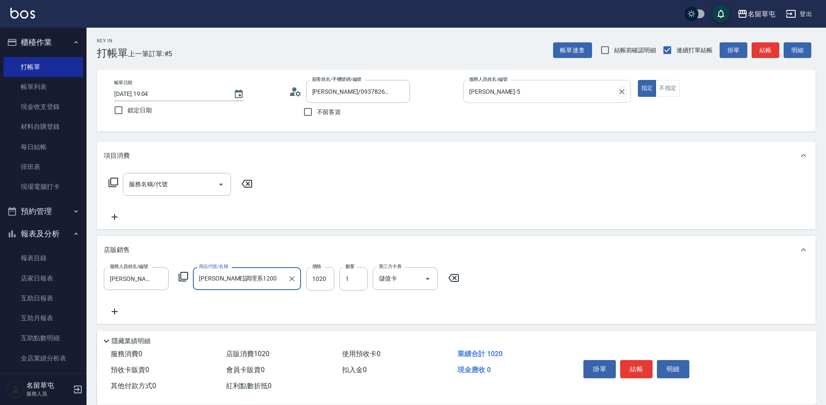
click at [623, 88] on icon "Clear" at bounding box center [622, 91] width 9 height 9
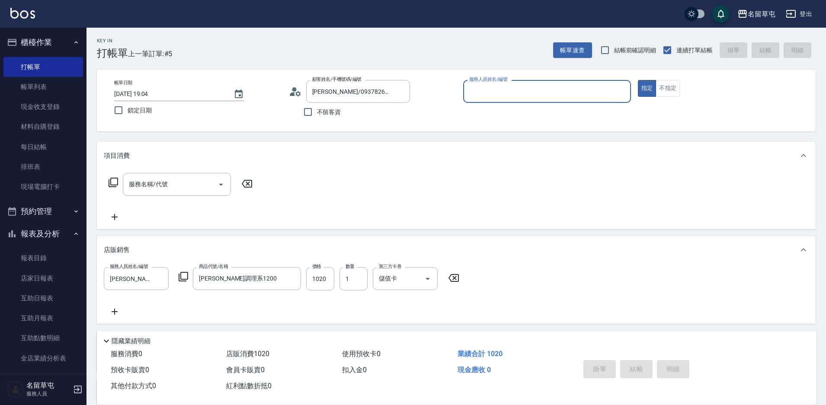
click at [544, 104] on p at bounding box center [547, 107] width 168 height 9
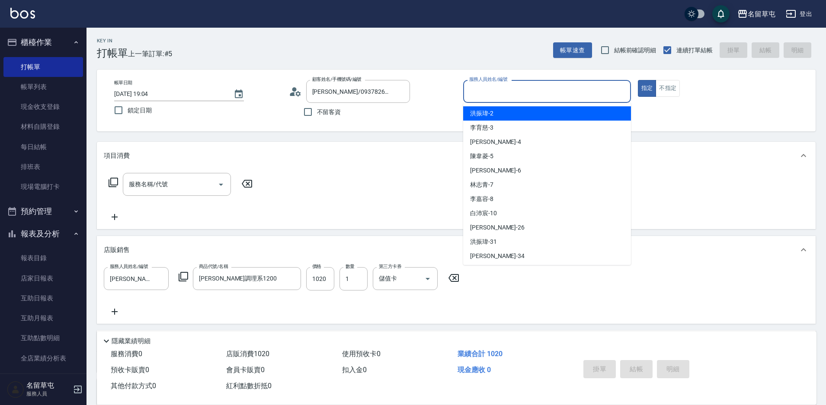
click at [539, 95] on input "服務人員姓名/編號" at bounding box center [547, 91] width 160 height 15
click at [498, 127] on div "[PERSON_NAME]-36" at bounding box center [547, 128] width 168 height 14
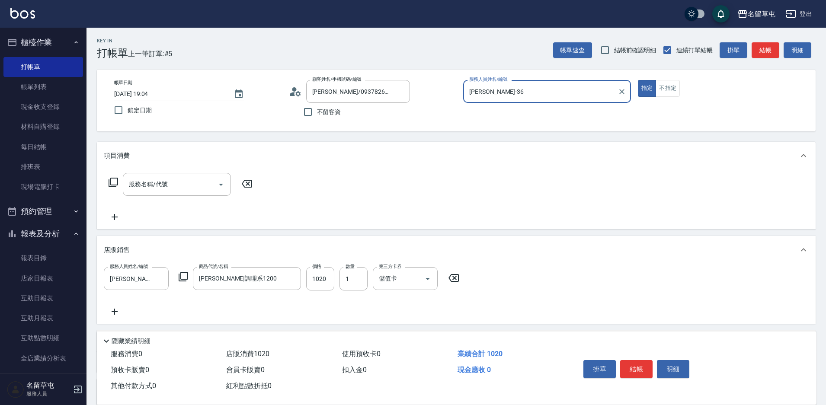
type input "[PERSON_NAME]-36"
click at [515, 169] on div "項目消費" at bounding box center [456, 156] width 719 height 28
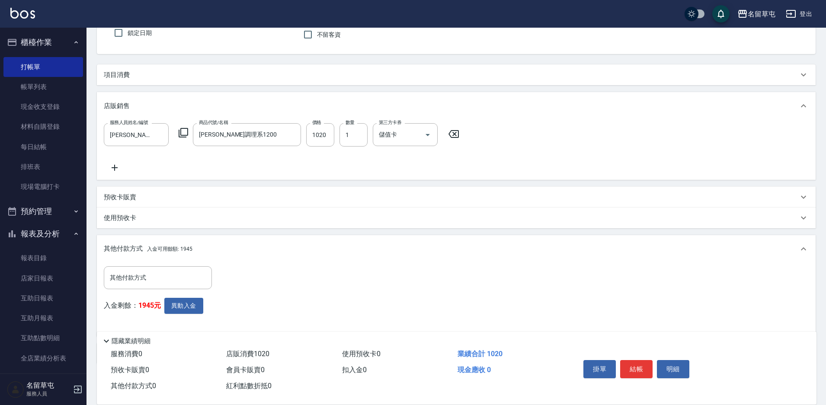
scroll to position [87, 0]
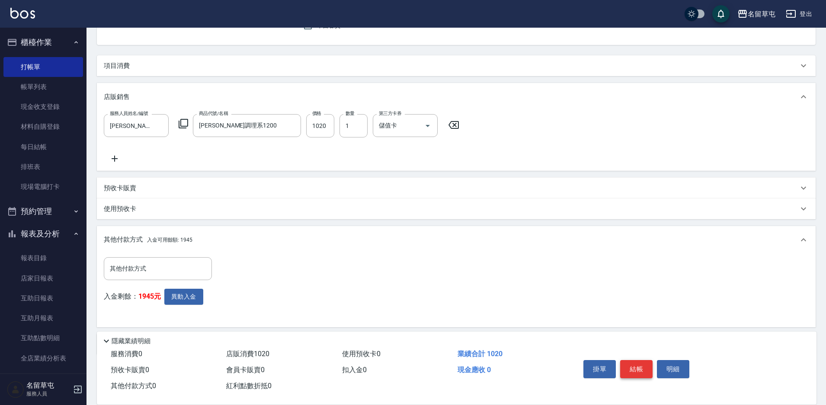
click at [640, 366] on button "結帳" at bounding box center [636, 369] width 32 height 18
type input "[DATE] 19:05"
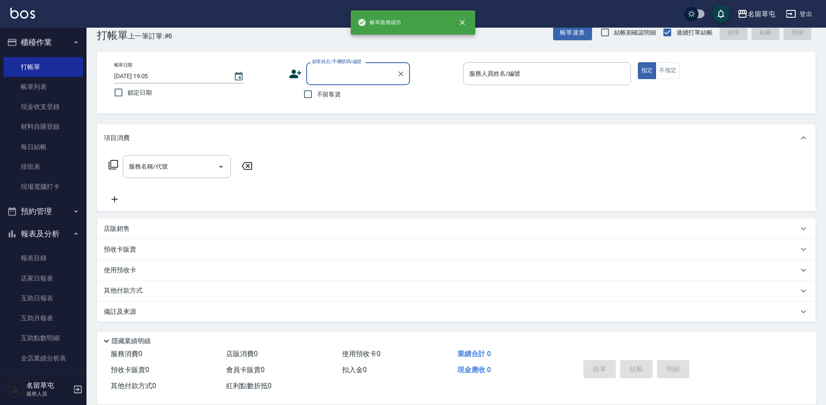
scroll to position [18, 0]
click at [327, 97] on span "不留客資" at bounding box center [329, 94] width 24 height 9
click at [317, 97] on input "不留客資" at bounding box center [308, 94] width 18 height 18
checkbox input "true"
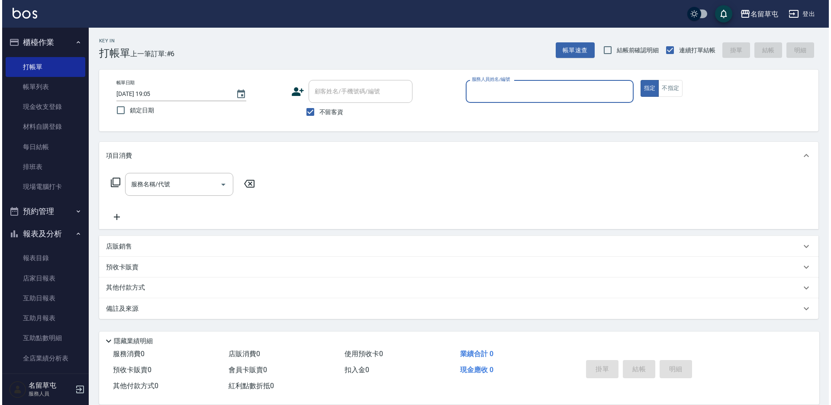
scroll to position [0, 0]
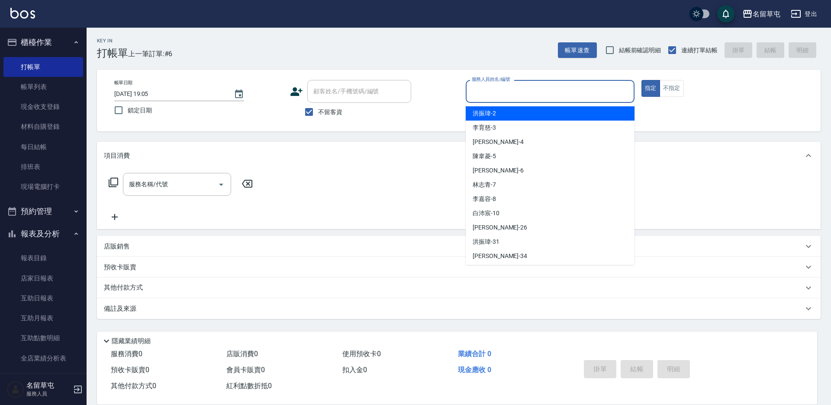
click at [513, 86] on input "服務人員姓名/編號" at bounding box center [549, 91] width 161 height 15
type input "7"
type input "[PERSON_NAME]/0958830116/"
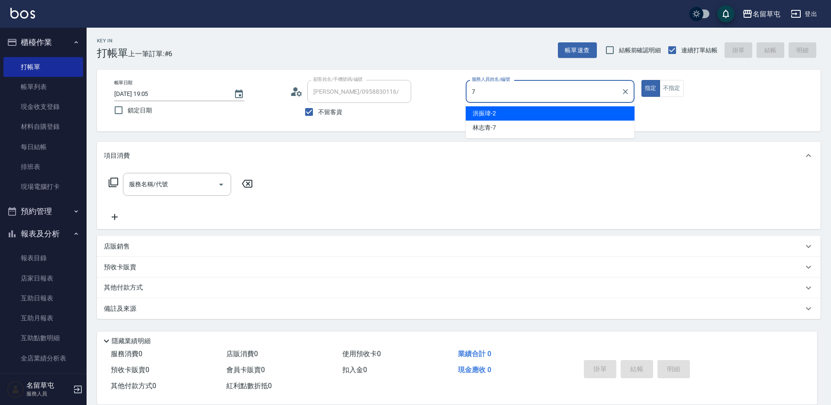
type input "[PERSON_NAME]-7"
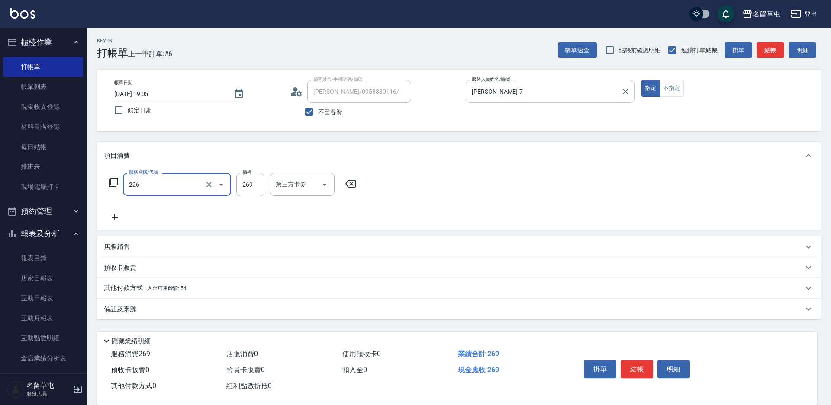
type input "洗剪269(226)"
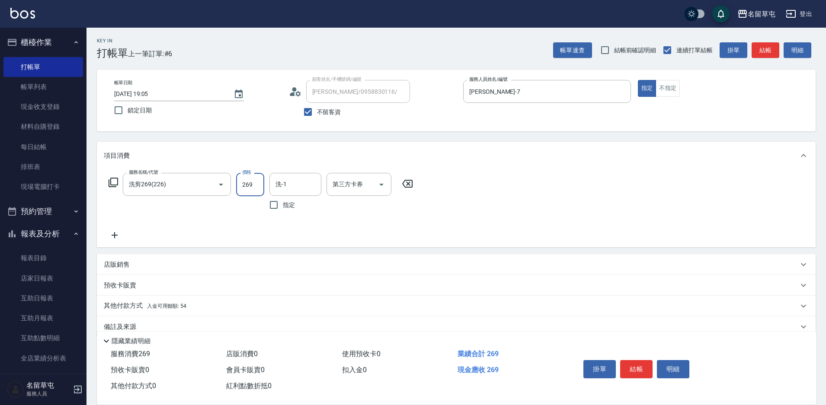
click at [260, 187] on input "269" at bounding box center [250, 184] width 28 height 23
type input "350"
type input "[PERSON_NAME]-36"
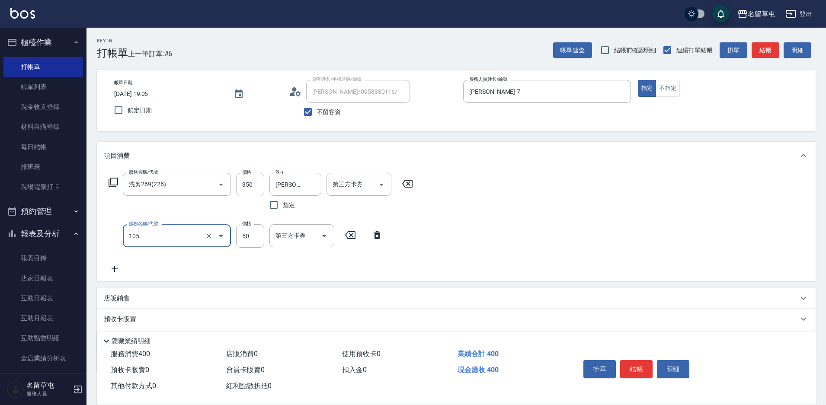
type input "精油50(105)"
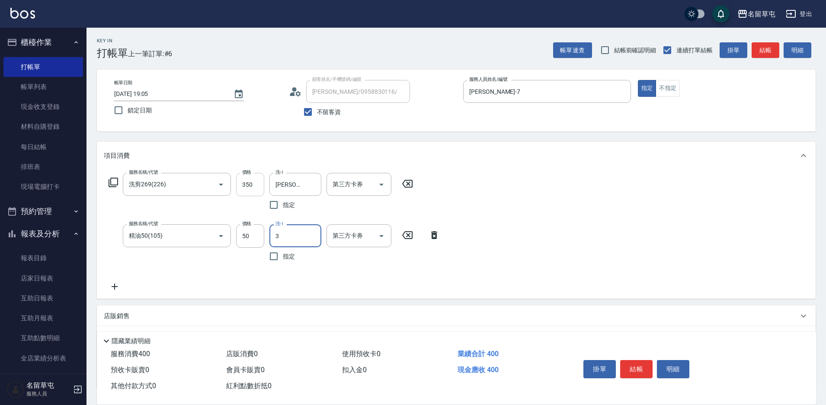
type input "36"
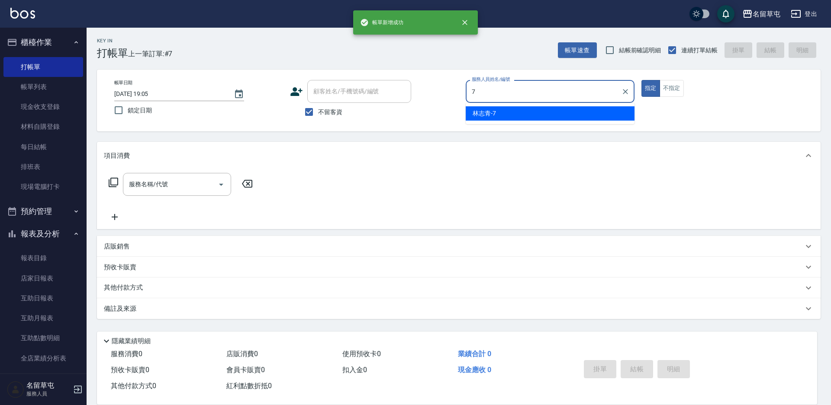
type input "[PERSON_NAME]-7"
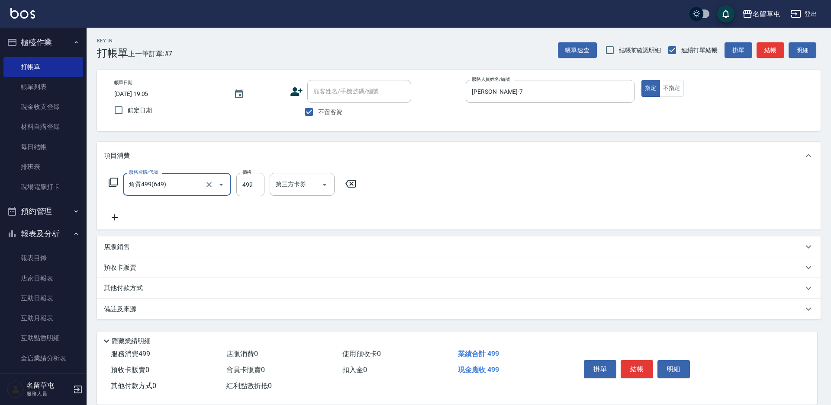
type input "角質499(649)"
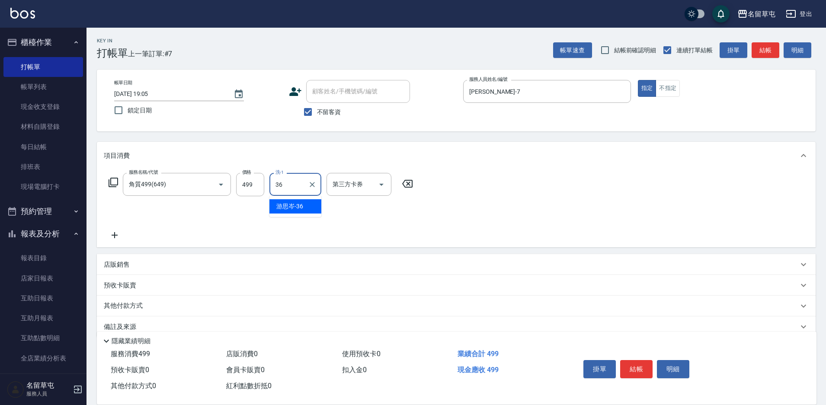
type input "[PERSON_NAME]-36"
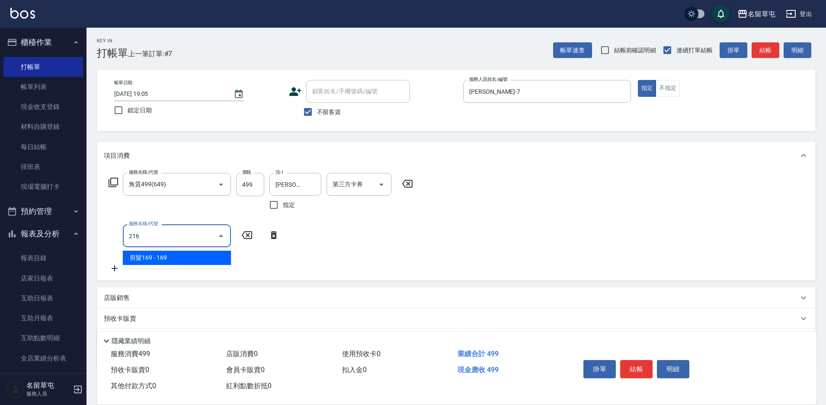
type input "剪髮169(216)"
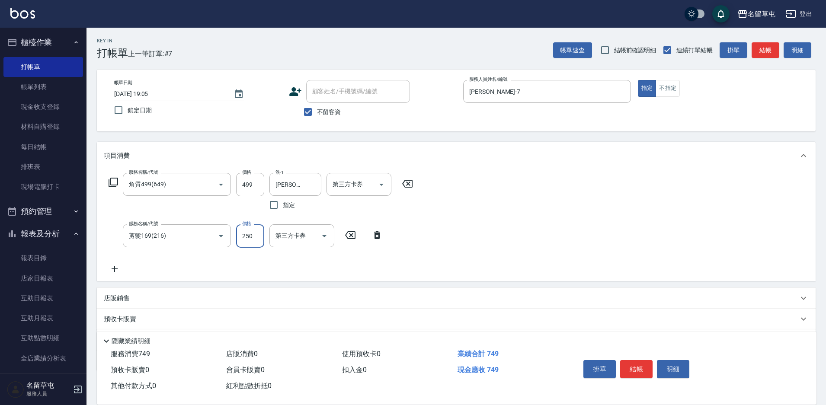
type input "250"
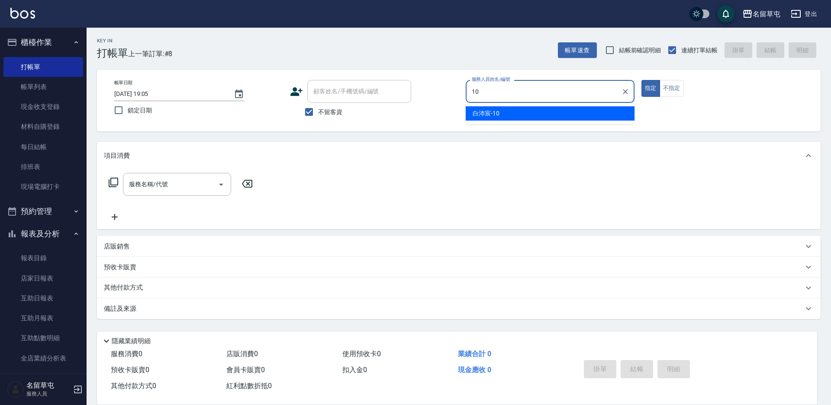
type input "[PERSON_NAME]-10"
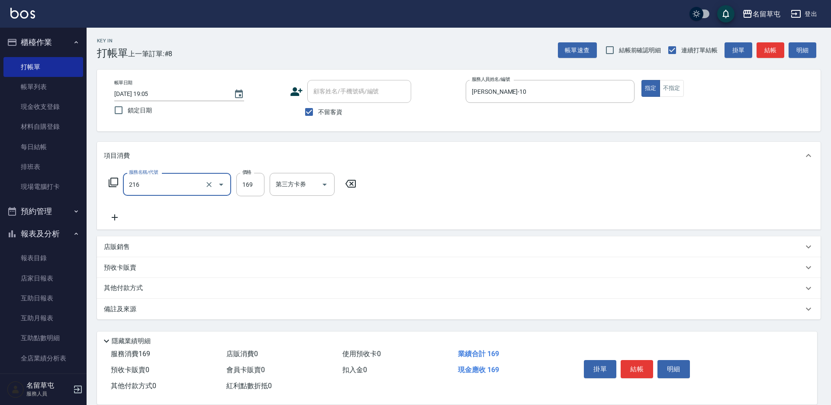
type input "剪髮169(216)"
type input "200"
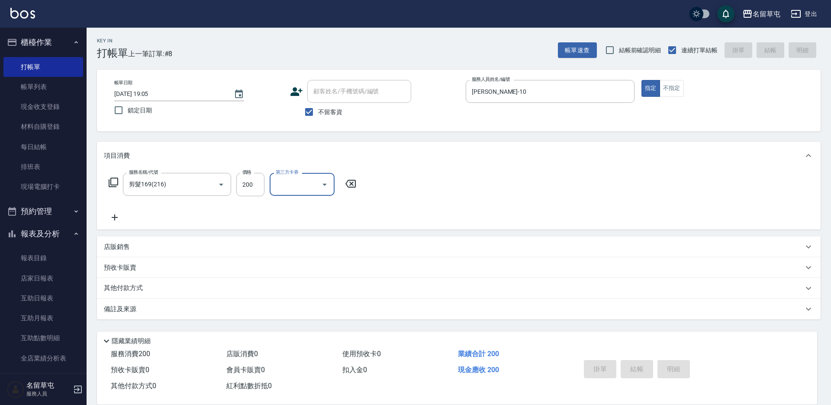
type input "[DATE] 19:06"
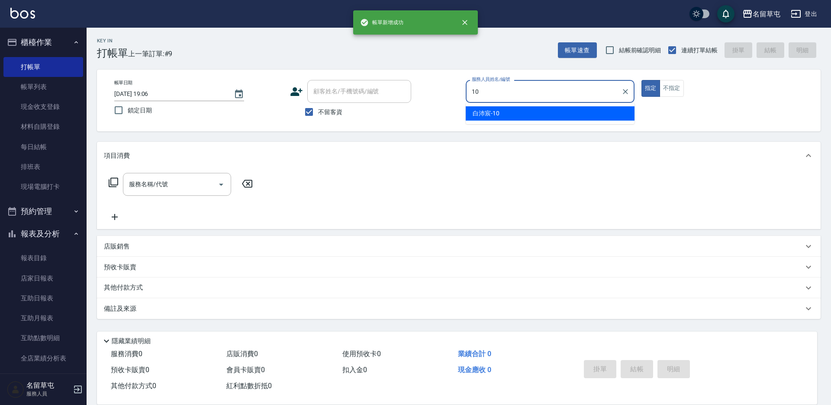
type input "[PERSON_NAME]-10"
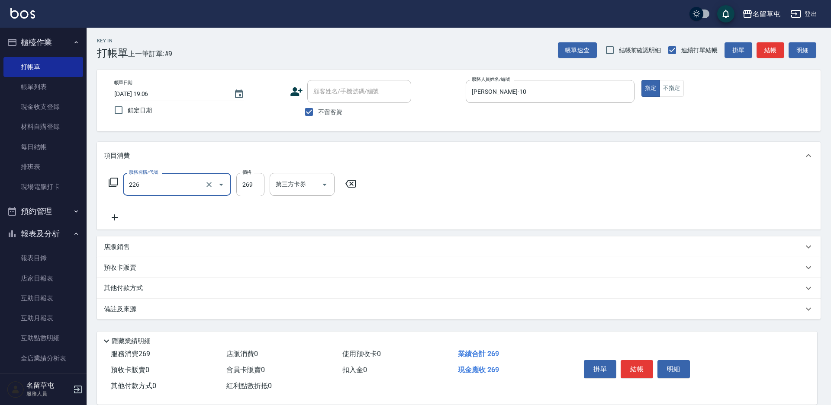
type input "洗剪269(226)"
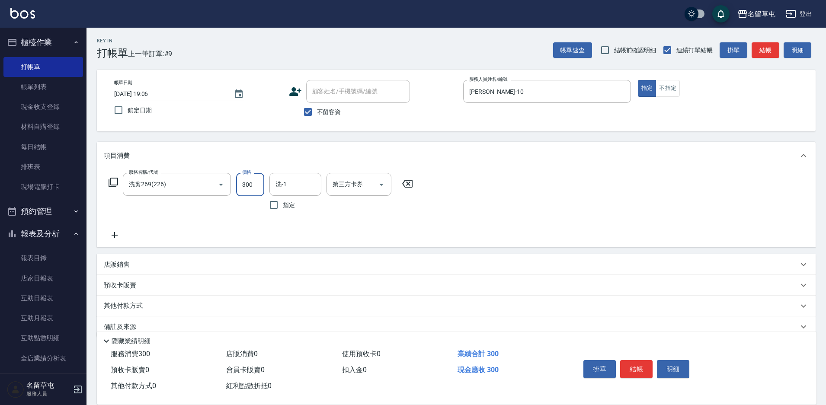
type input "300"
type input "[PERSON_NAME]-31"
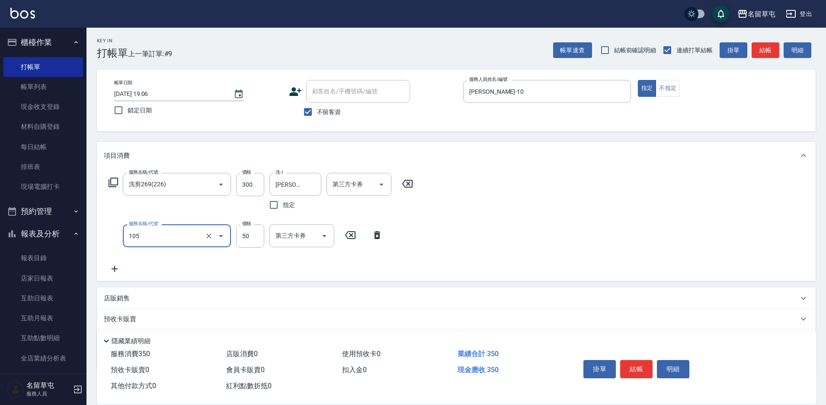
type input "精油50(105)"
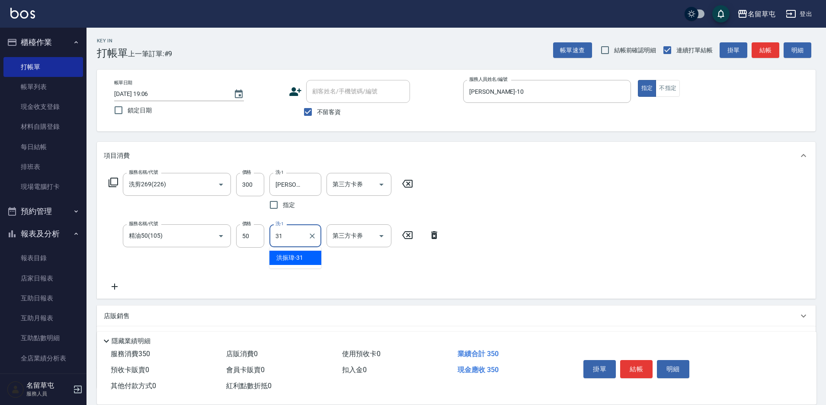
type input "[PERSON_NAME]-31"
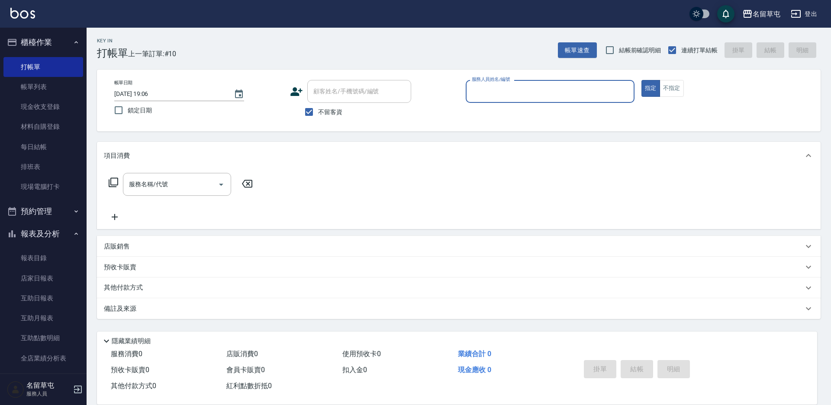
type input "1"
type input "[PERSON_NAME]-4"
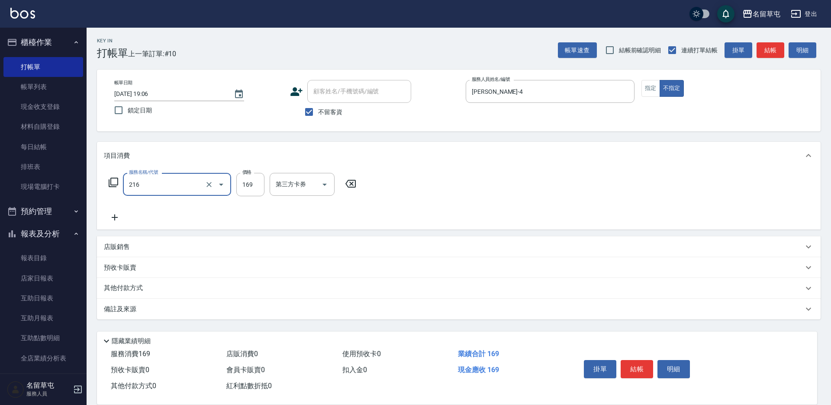
type input "剪髮169(216)"
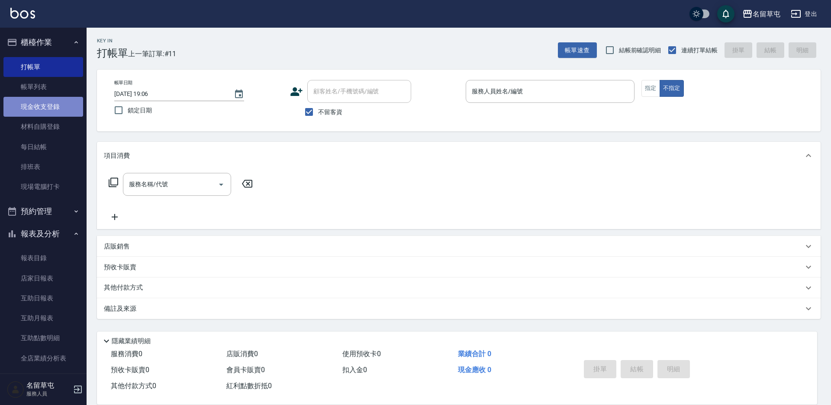
click at [48, 110] on link "現金收支登錄" at bounding box center [43, 107] width 80 height 20
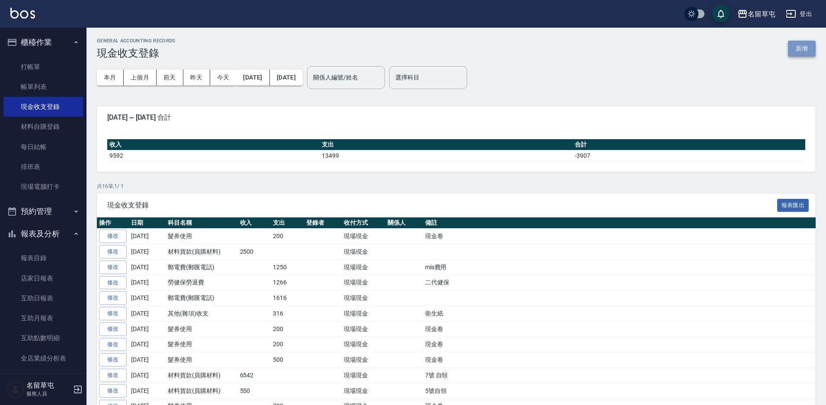
click at [797, 46] on button "新增" at bounding box center [802, 49] width 28 height 16
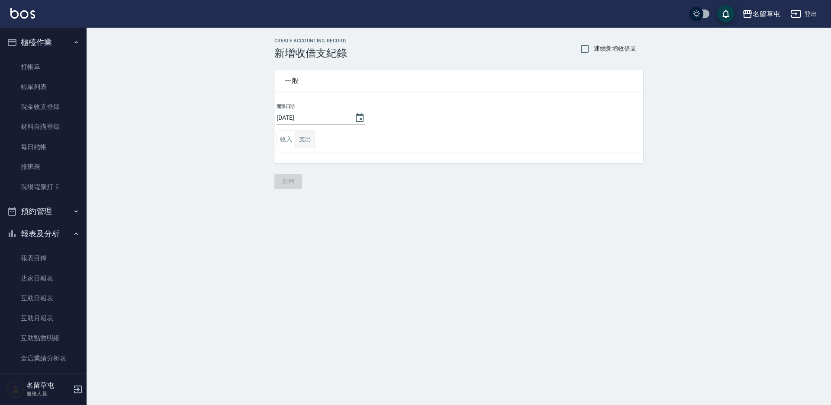
click at [304, 142] on button "支出" at bounding box center [304, 140] width 19 height 18
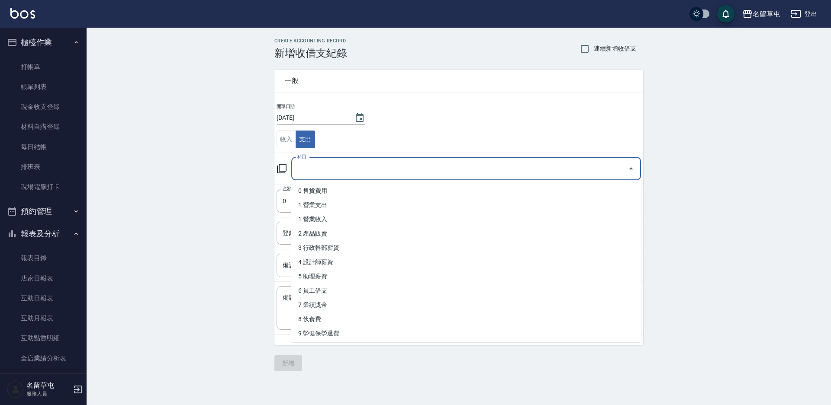
click at [318, 172] on input "科目" at bounding box center [459, 168] width 329 height 15
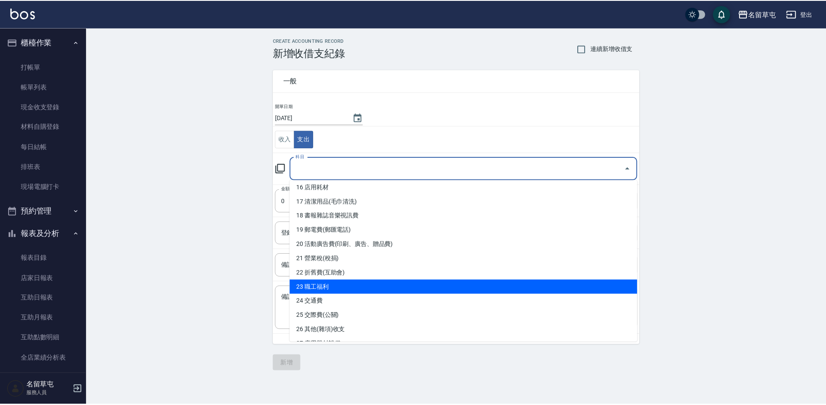
scroll to position [303, 0]
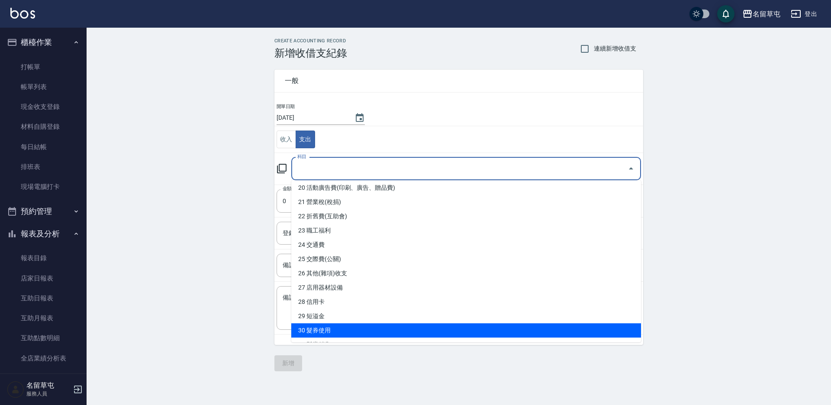
click at [363, 330] on li "30 髮券使用" at bounding box center [466, 331] width 350 height 14
type input "30 髮券使用"
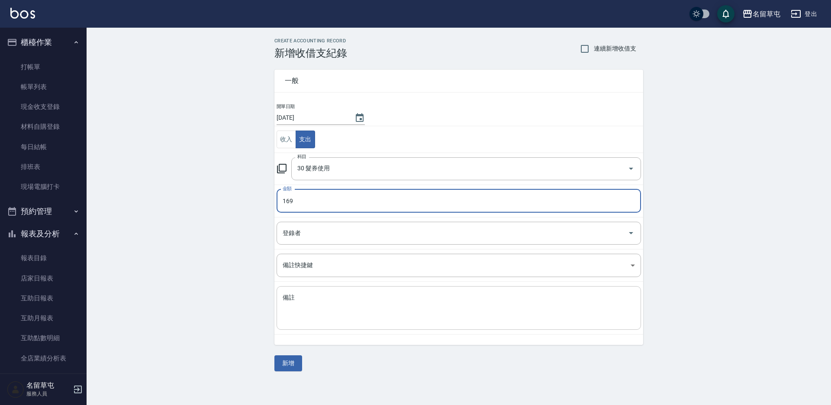
type input "169"
click at [323, 298] on textarea "備註" at bounding box center [459, 308] width 352 height 29
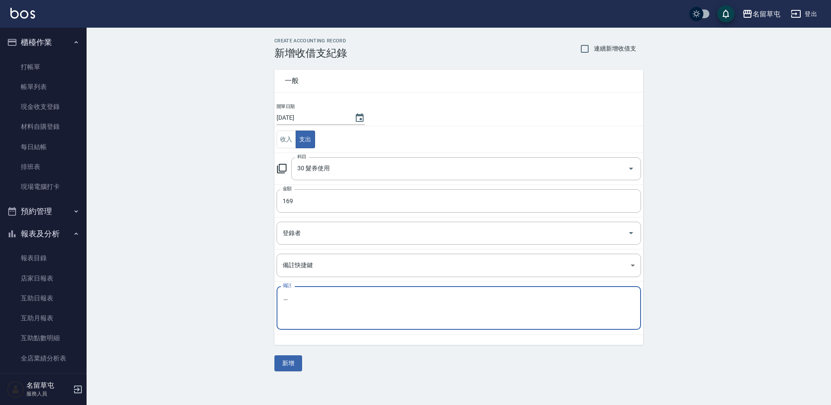
type textarea "簡"
type textarea "spa卡"
click at [292, 360] on button "新增" at bounding box center [288, 364] width 28 height 16
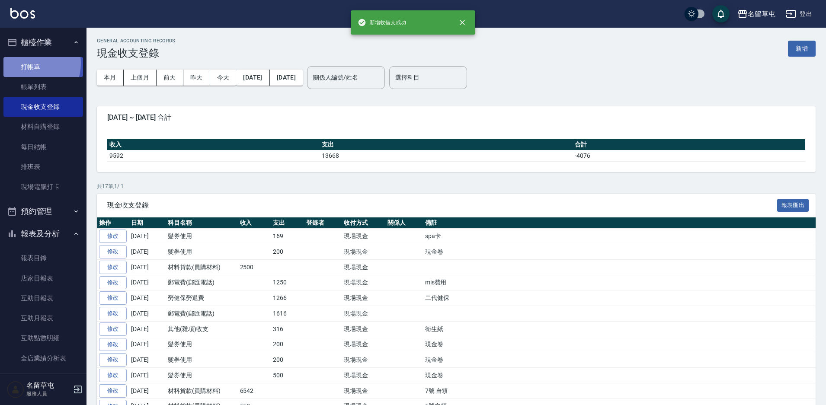
click at [30, 63] on link "打帳單" at bounding box center [43, 67] width 80 height 20
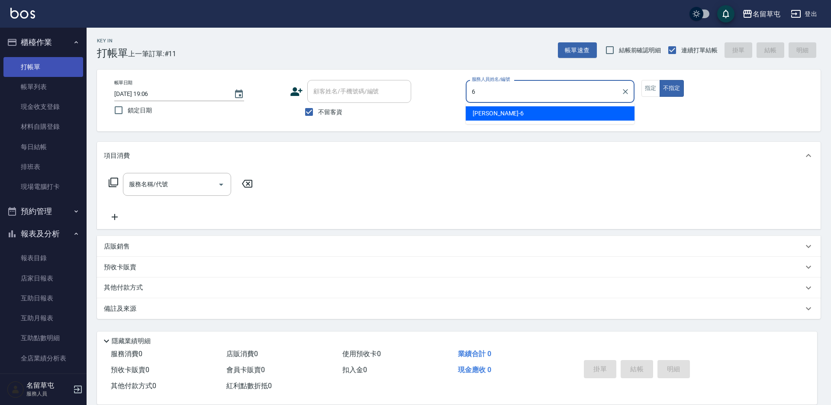
type input "[PERSON_NAME]-6"
type button "false"
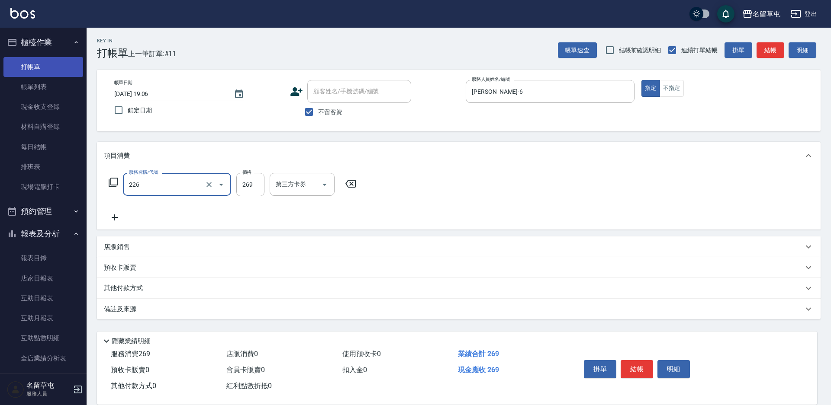
type input "洗剪269(226)"
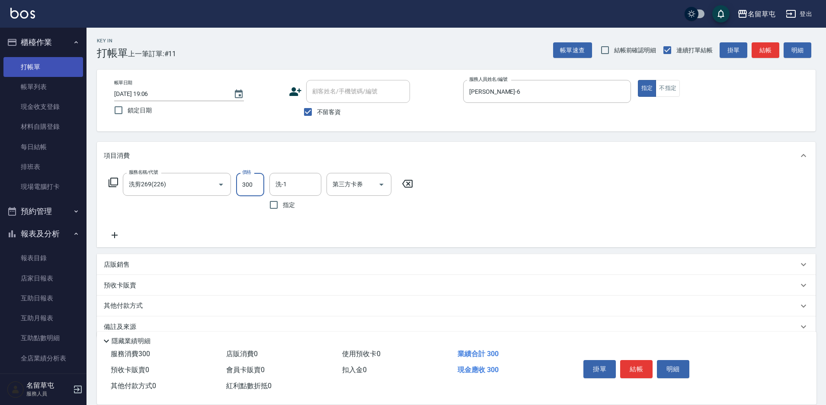
type input "300"
type input "[PERSON_NAME]-36"
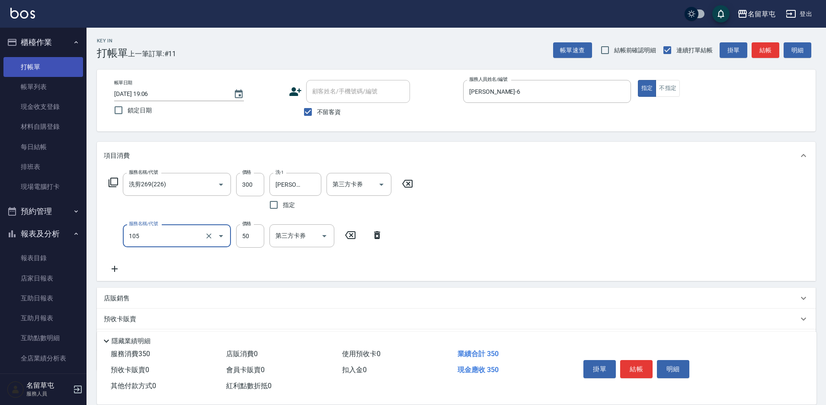
type input "精油50(105)"
type input "[PERSON_NAME]-36"
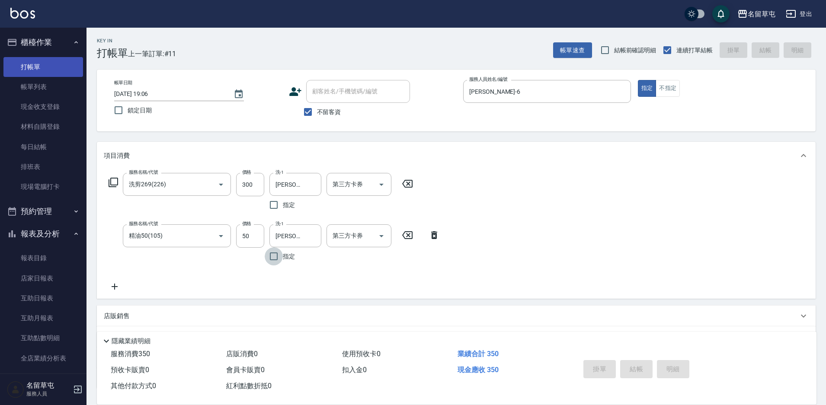
type input "[DATE] 19:07"
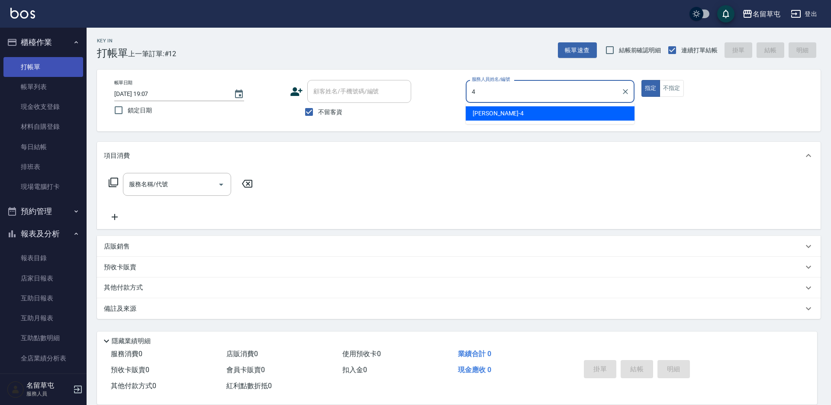
type input "[PERSON_NAME]-4"
type button "true"
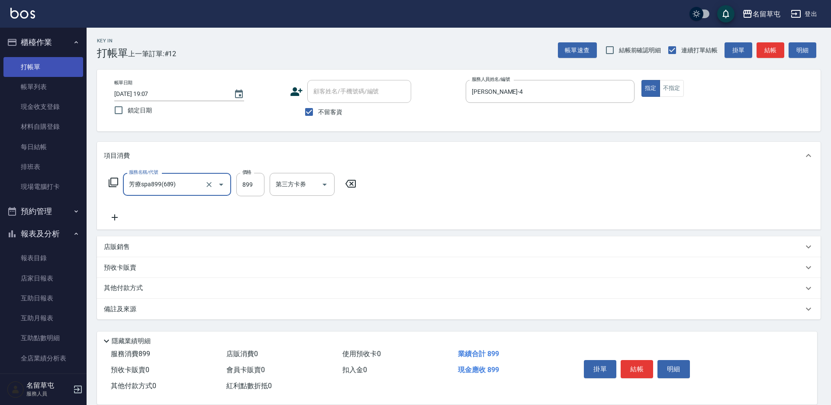
type input "芳療spa899(689)"
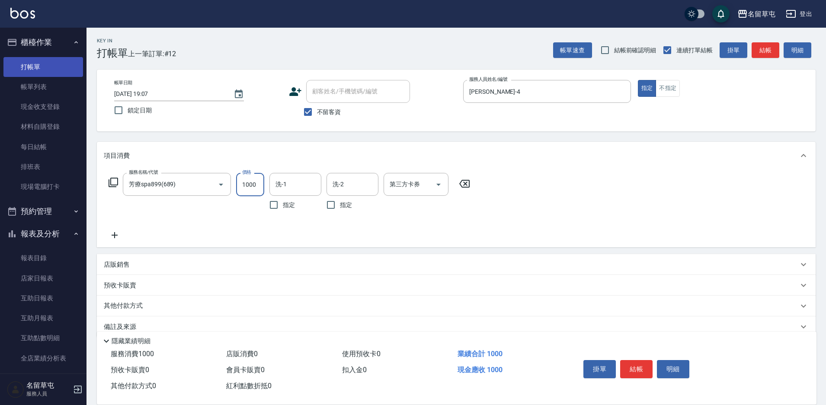
type input "1000"
type input "[PERSON_NAME]-31"
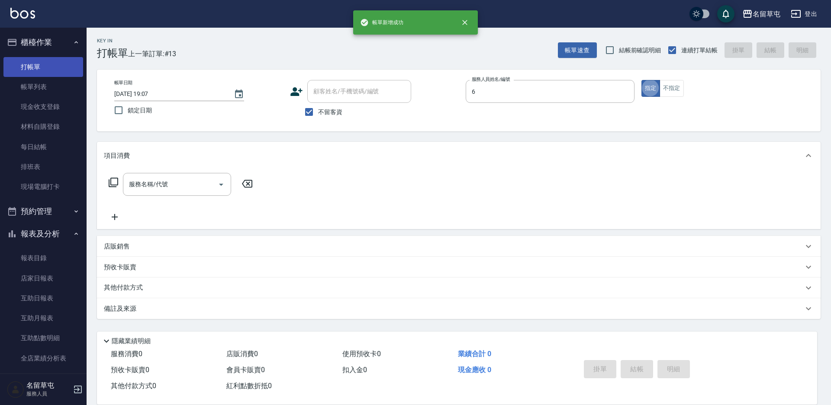
type input "[PERSON_NAME]-6"
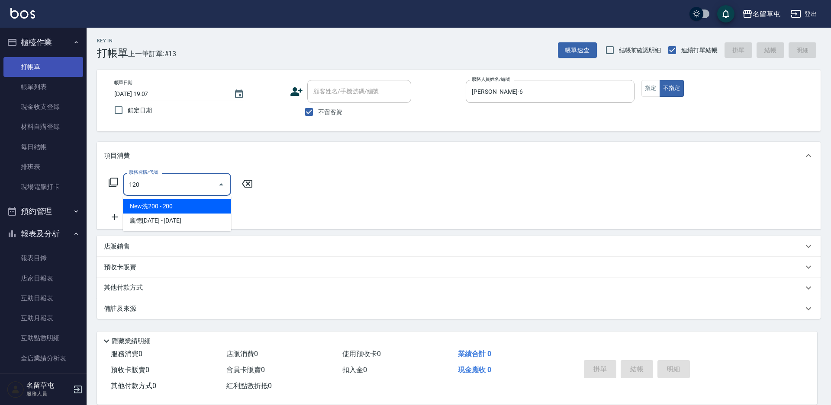
type input "New洗200(120)"
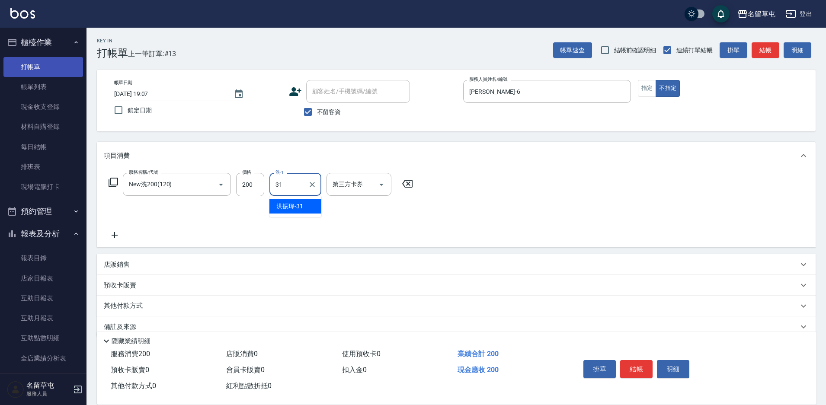
type input "[PERSON_NAME]-31"
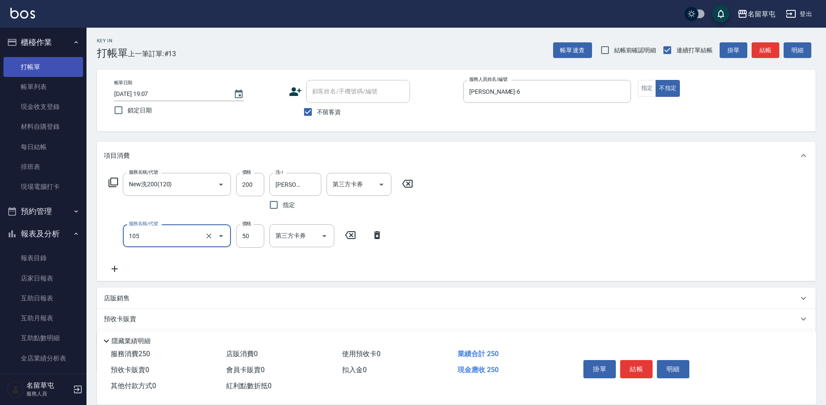
type input "精油50(105)"
type input "[PERSON_NAME]-31"
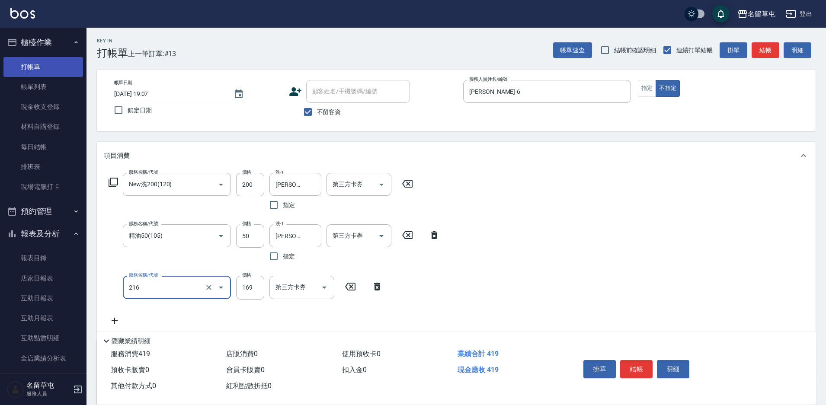
type input "剪髮169(216)"
type input "50"
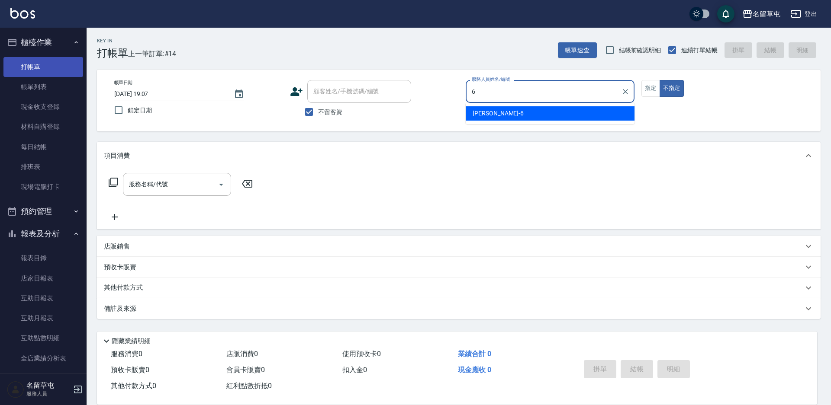
type input "[PERSON_NAME]-6"
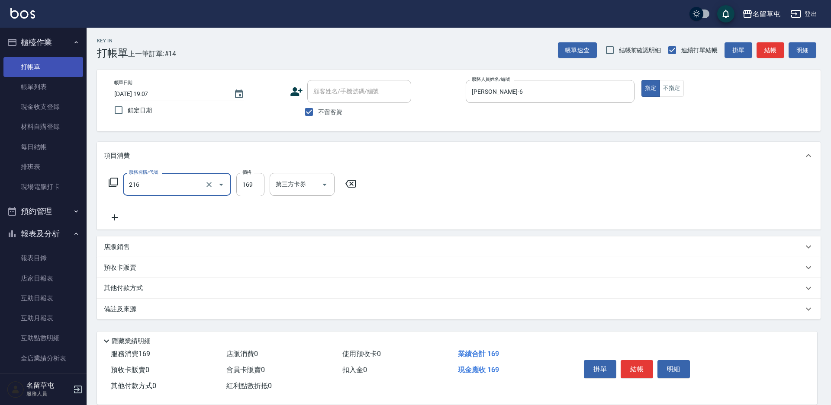
type input "剪髮169(216)"
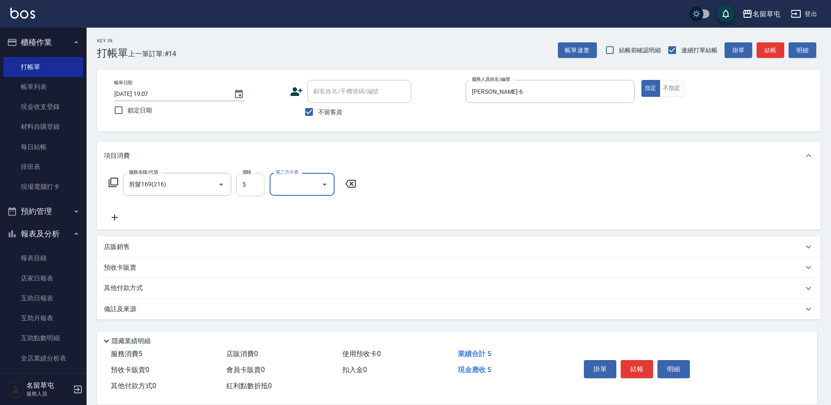
click at [261, 190] on input "5" at bounding box center [250, 184] width 28 height 23
type input "50"
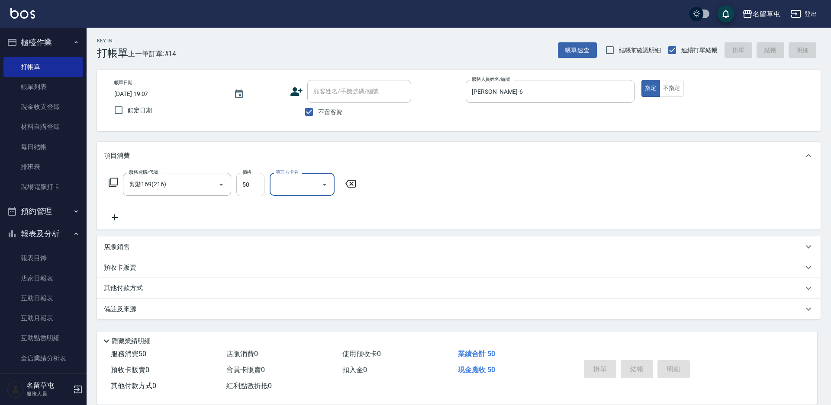
type input "[DATE] 19:09"
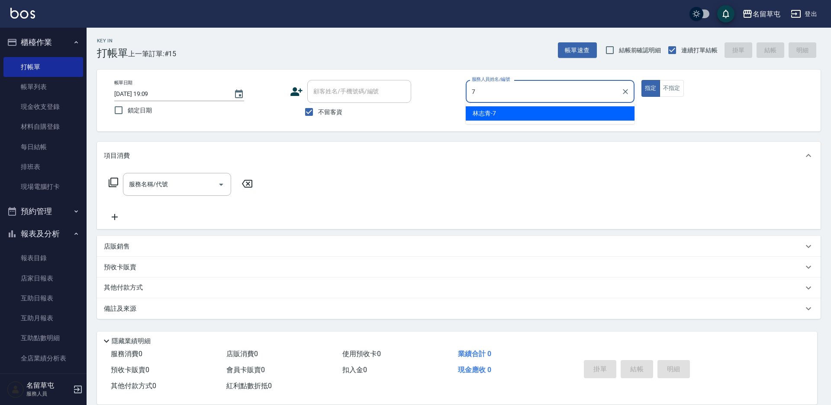
type input "[PERSON_NAME]-7"
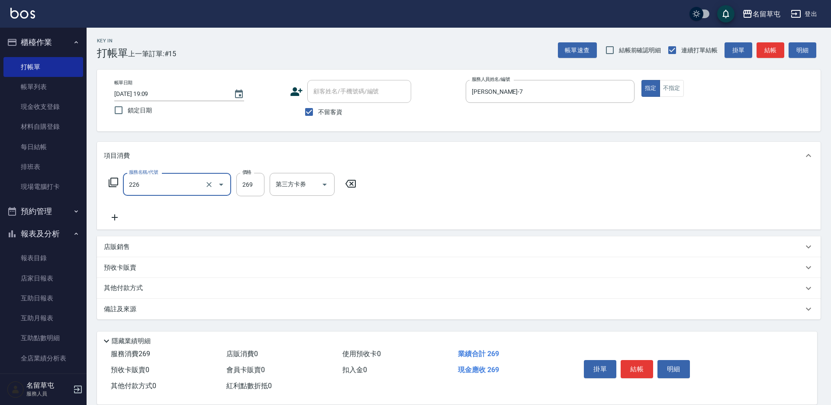
type input "洗剪269(226)"
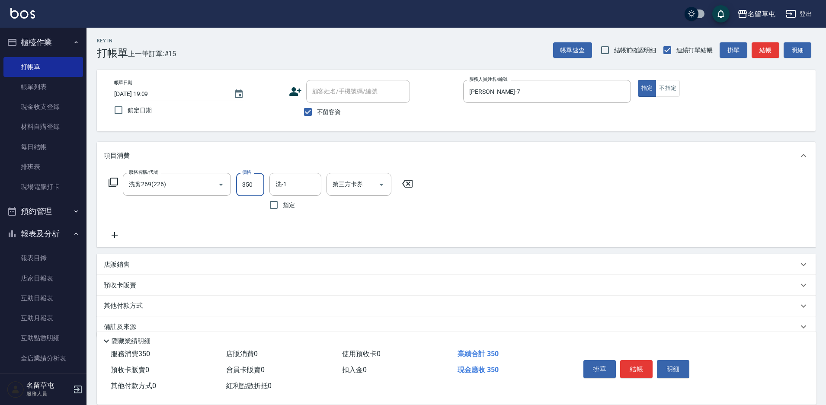
type input "350"
type input "[PERSON_NAME]-36"
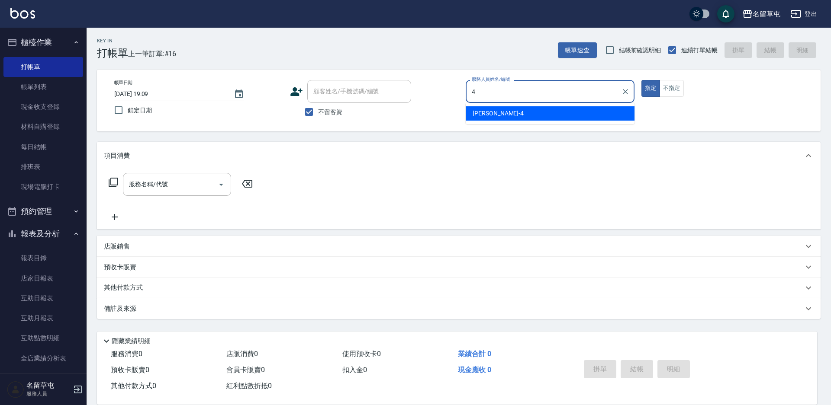
type input "[PERSON_NAME]-4"
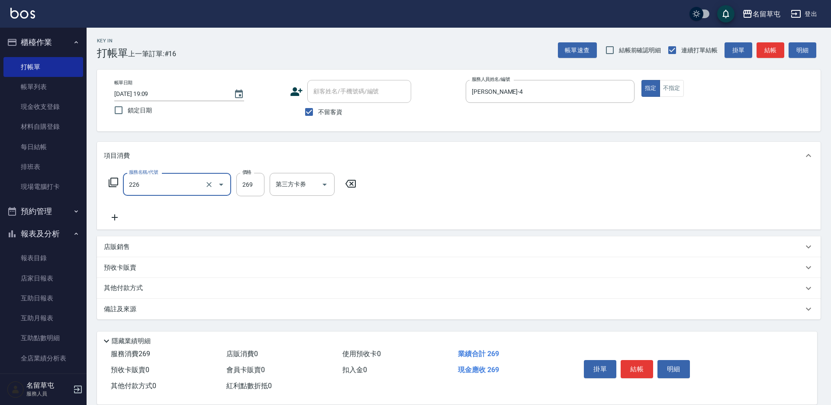
type input "洗剪269(226)"
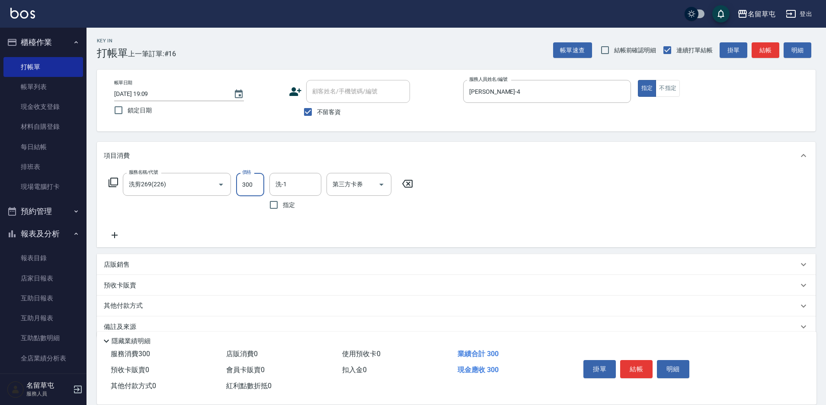
type input "300"
type input "[PERSON_NAME]-36"
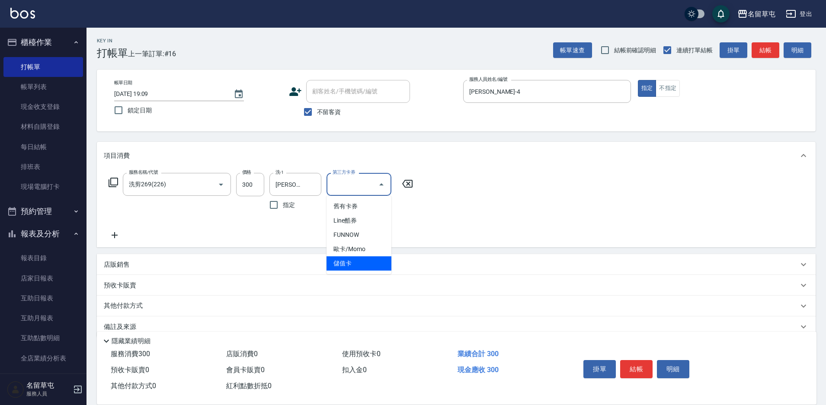
type input "儲值卡"
click at [327, 111] on span "不留客資" at bounding box center [329, 112] width 24 height 9
click at [317, 111] on input "不留客資" at bounding box center [308, 112] width 18 height 18
checkbox input "false"
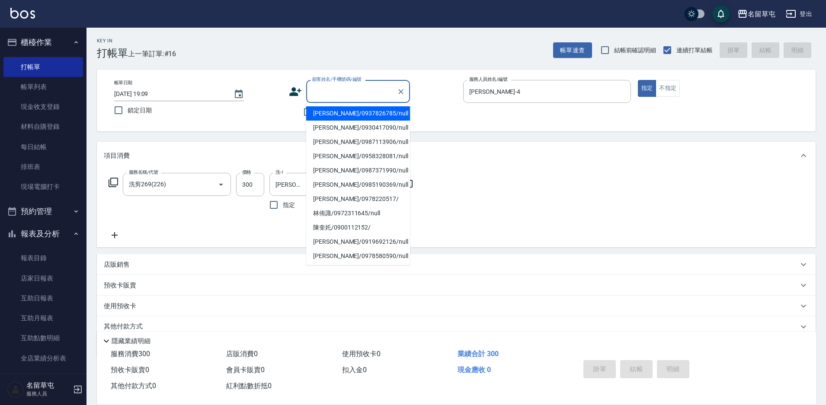
click at [340, 90] on input "顧客姓名/手機號碼/編號" at bounding box center [351, 91] width 83 height 15
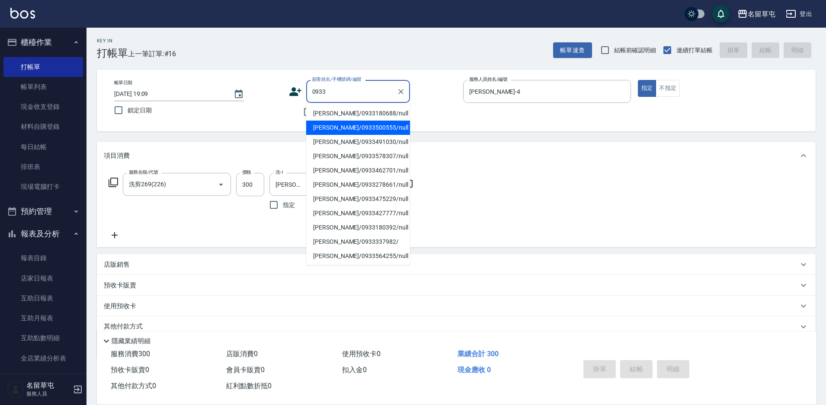
click at [338, 126] on li "[PERSON_NAME]/0933500555/null" at bounding box center [358, 128] width 104 height 14
type input "[PERSON_NAME]/0933500555/null"
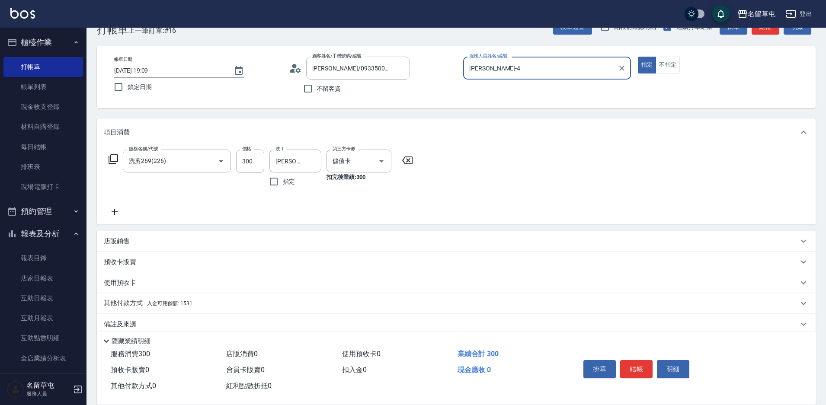
scroll to position [36, 0]
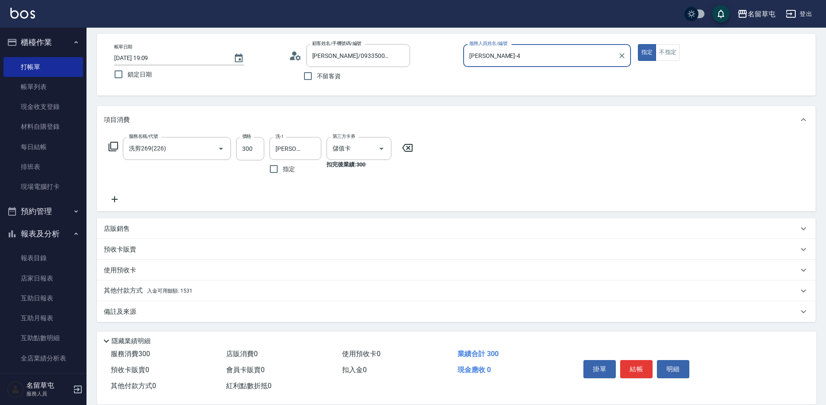
click at [135, 289] on p "其他付款方式 入金可用餘額: 1531" at bounding box center [148, 291] width 89 height 10
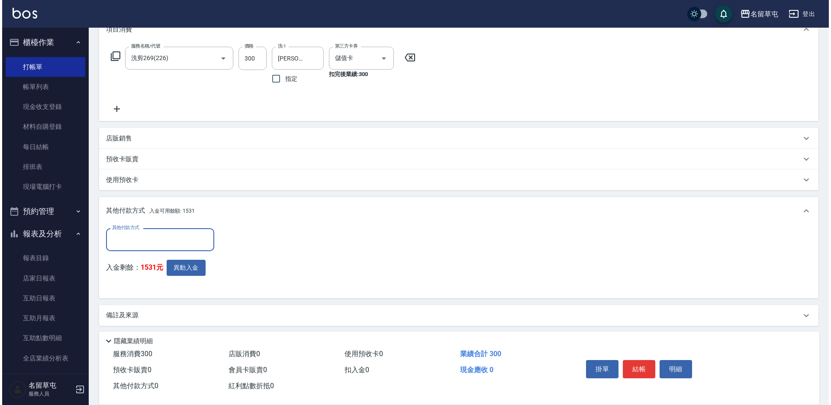
scroll to position [130, 0]
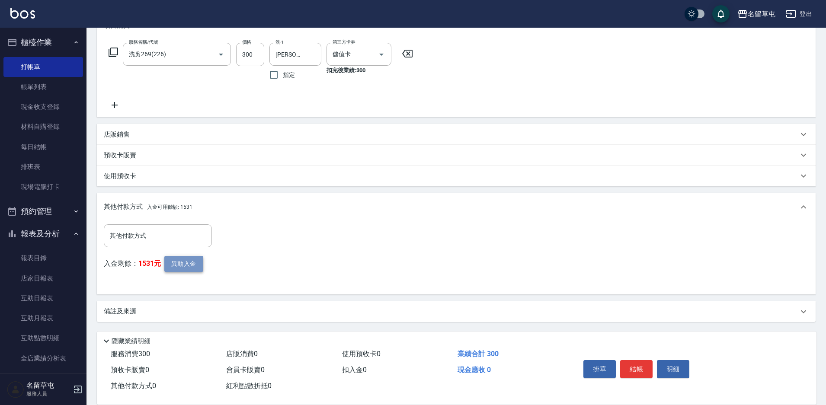
click at [180, 267] on button "異動入金" at bounding box center [183, 264] width 39 height 16
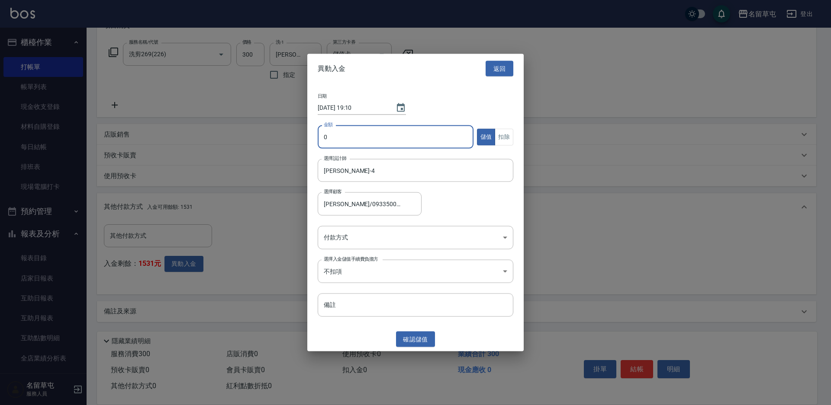
click at [364, 133] on input "0" at bounding box center [396, 136] width 156 height 23
type input "300"
click at [502, 144] on button "扣除" at bounding box center [504, 136] width 19 height 17
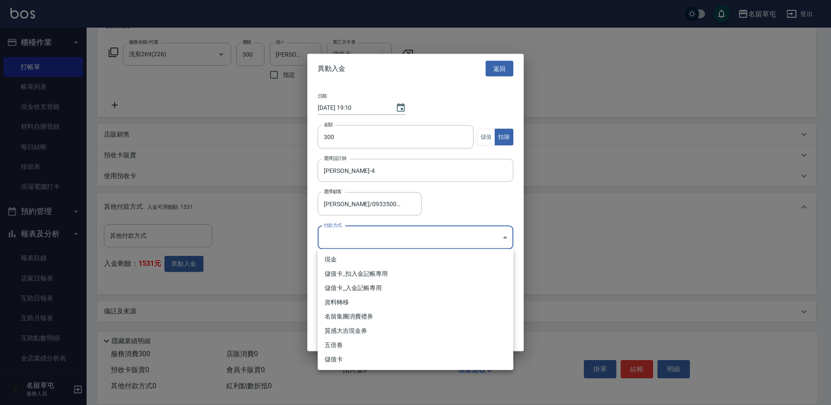
click at [389, 236] on body "名留草屯 登出 櫃檯作業 打帳單 帳單列表 現金收支登錄 材料自購登錄 每日結帳 排班表 現場電腦打卡 預約管理 預約管理 單日預約紀錄 單週預約紀錄 報表及…" at bounding box center [415, 138] width 831 height 536
click at [368, 275] on li "儲值卡_扣入金記帳專用" at bounding box center [416, 274] width 196 height 14
type input "儲值卡_扣入金記帳專用"
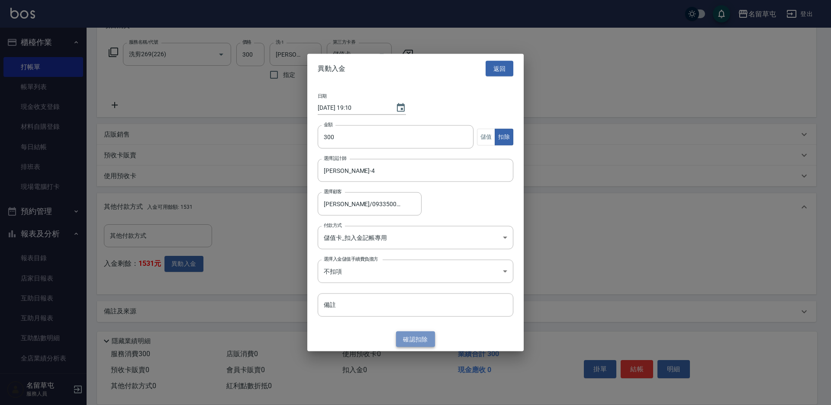
click at [401, 338] on button "確認 扣除" at bounding box center [415, 339] width 39 height 16
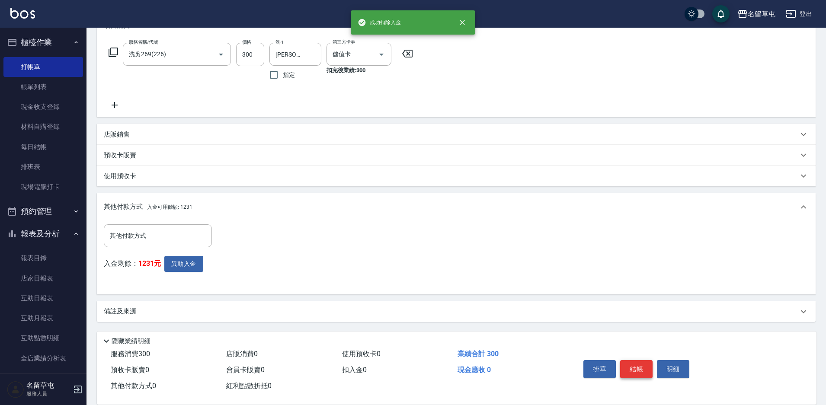
click at [639, 364] on button "結帳" at bounding box center [636, 369] width 32 height 18
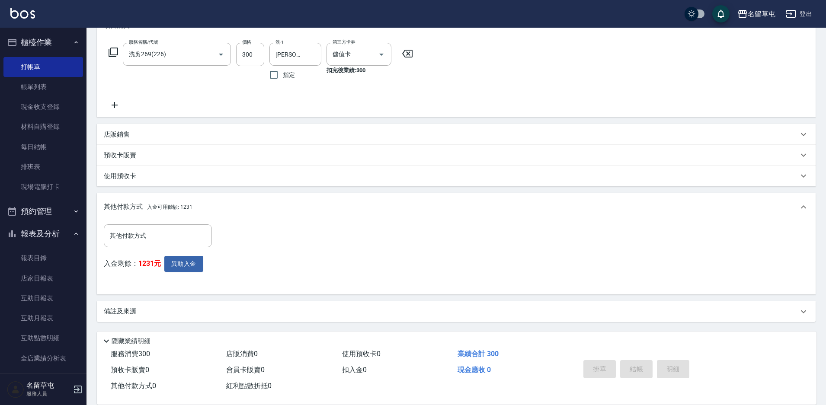
type input "[DATE] 19:11"
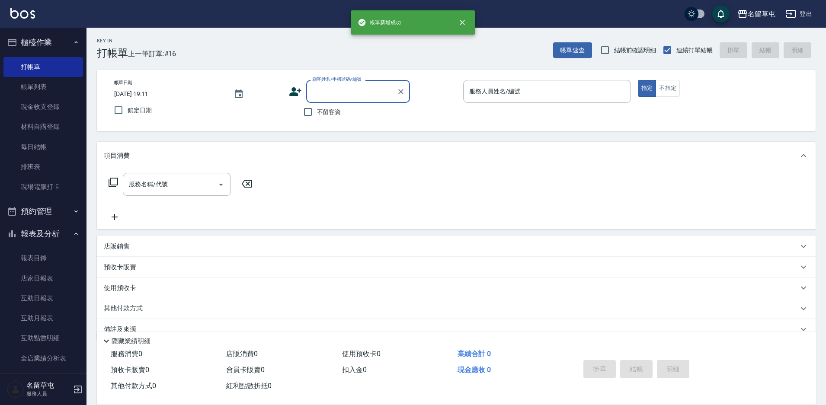
scroll to position [0, 0]
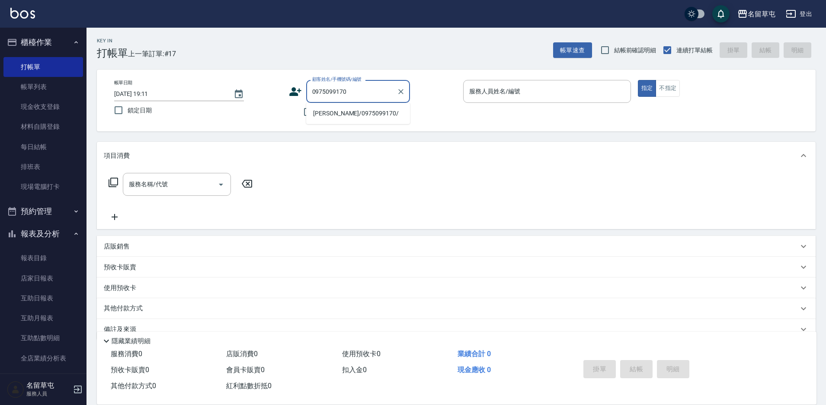
click at [345, 119] on li "[PERSON_NAME]/0975099170/" at bounding box center [358, 113] width 104 height 14
type input "[PERSON_NAME]/0975099170/"
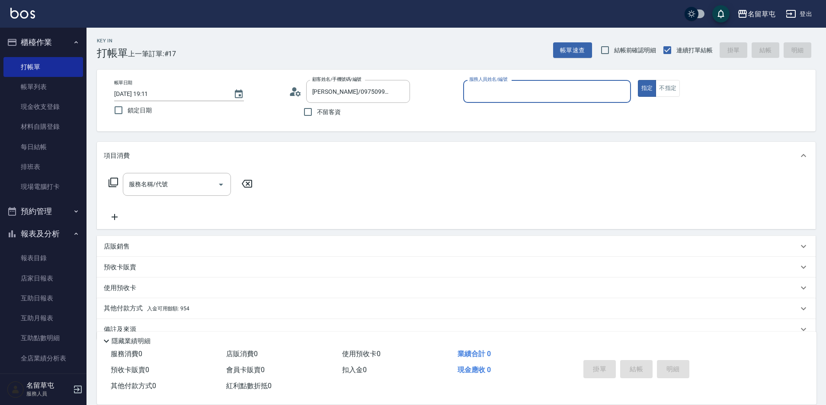
click at [520, 93] on input "服務人員姓名/編號" at bounding box center [547, 91] width 160 height 15
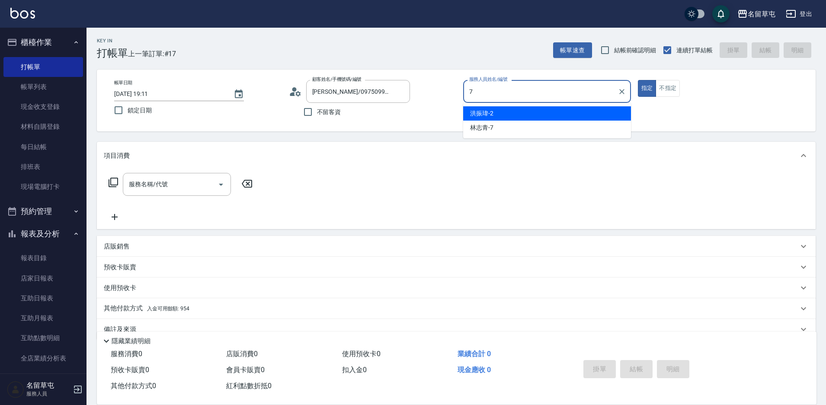
type input "[PERSON_NAME]-7"
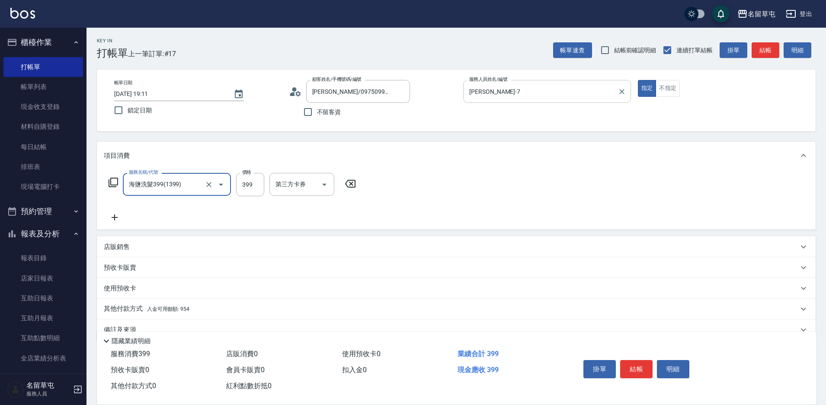
type input "海鹽洗髮399(1399)"
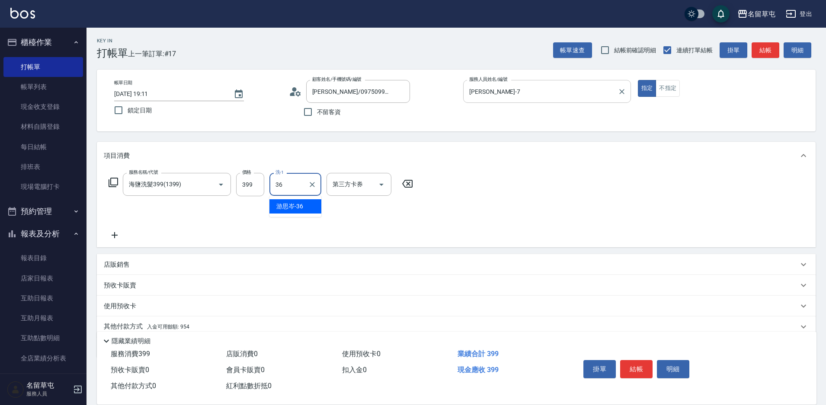
type input "[PERSON_NAME]-36"
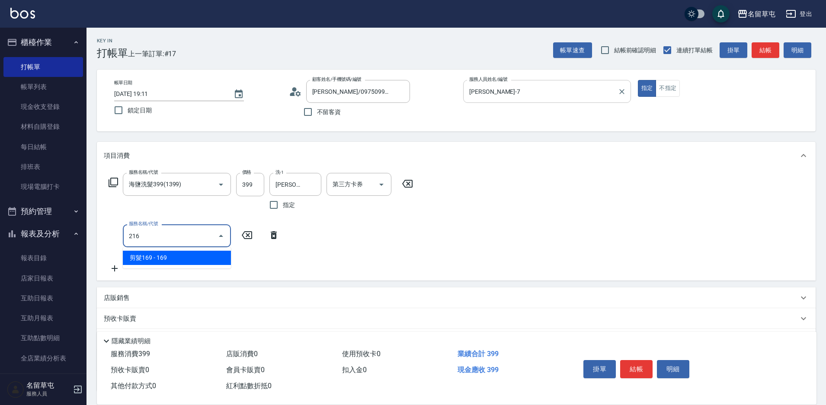
type input "剪髮169(216)"
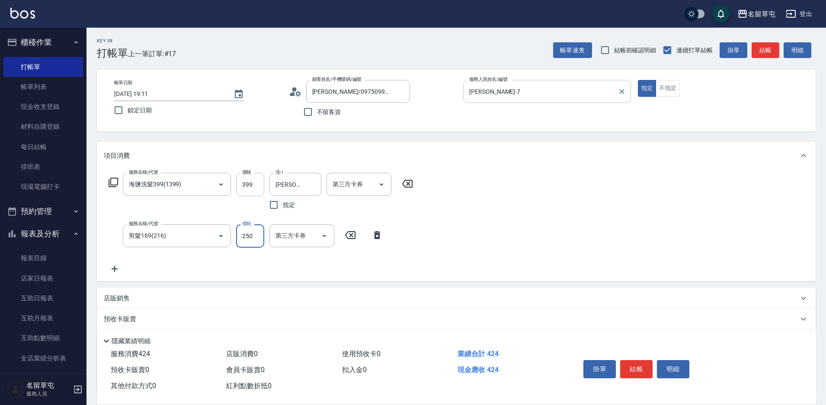
type input "250"
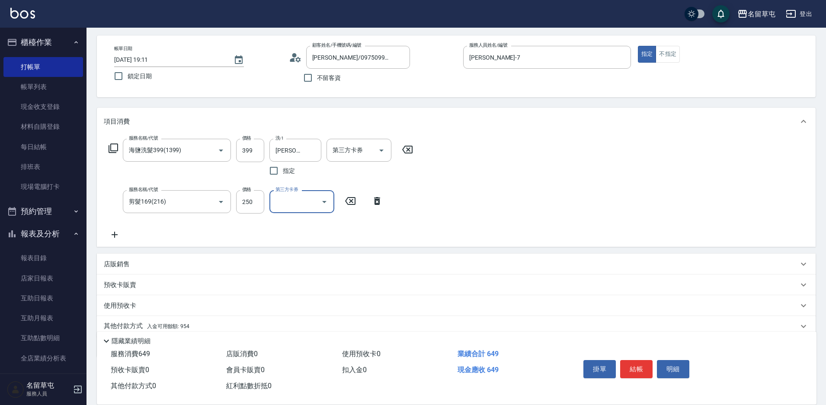
scroll to position [70, 0]
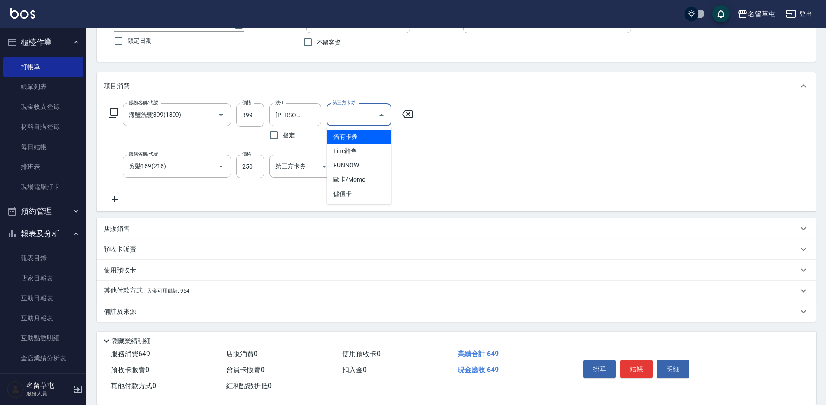
click at [349, 111] on input "第三方卡券" at bounding box center [353, 114] width 44 height 15
click at [343, 191] on span "儲值卡" at bounding box center [359, 194] width 65 height 14
type input "儲值卡"
click at [305, 166] on input "第三方卡券" at bounding box center [295, 166] width 44 height 15
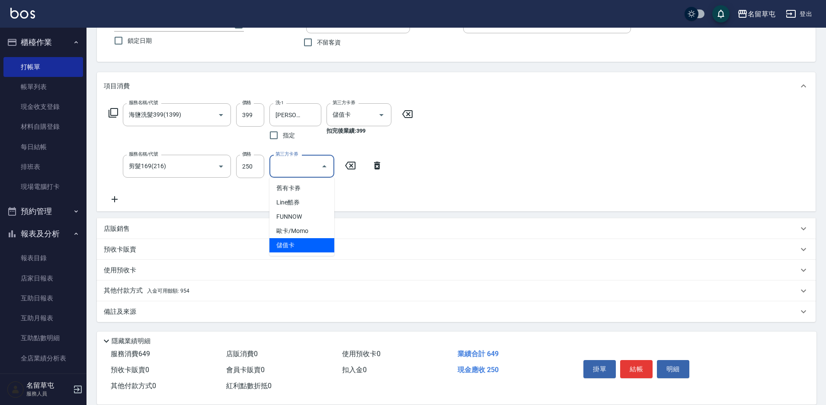
click at [306, 246] on span "儲值卡" at bounding box center [302, 245] width 65 height 14
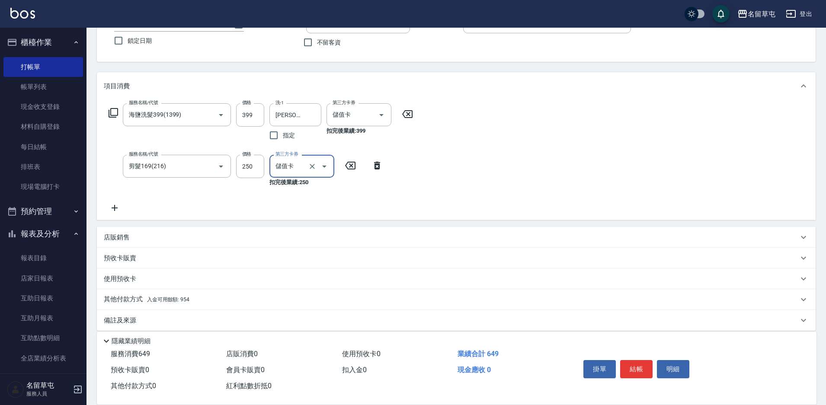
type input "儲值卡"
click at [165, 303] on p "其他付款方式 入金可用餘額: 954" at bounding box center [147, 300] width 86 height 10
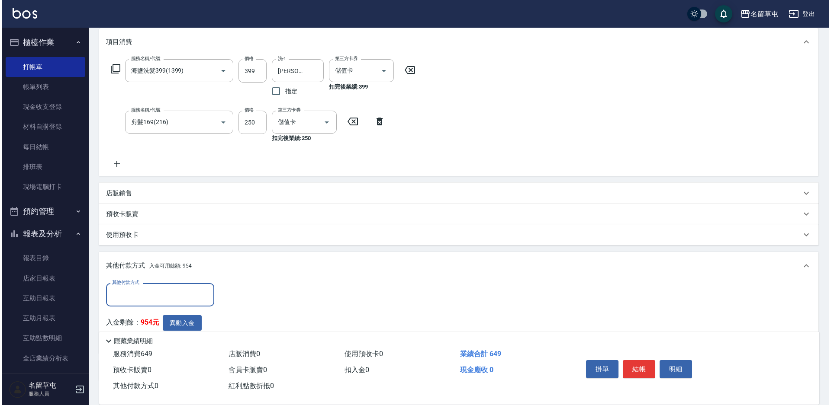
scroll to position [173, 0]
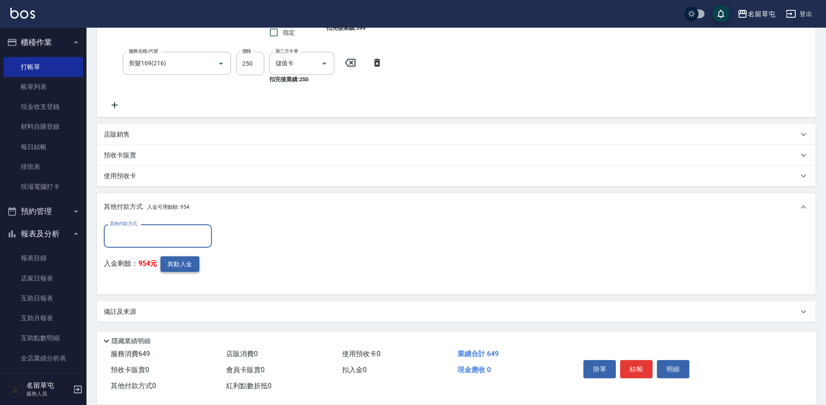
click at [176, 269] on button "異動入金" at bounding box center [180, 265] width 39 height 16
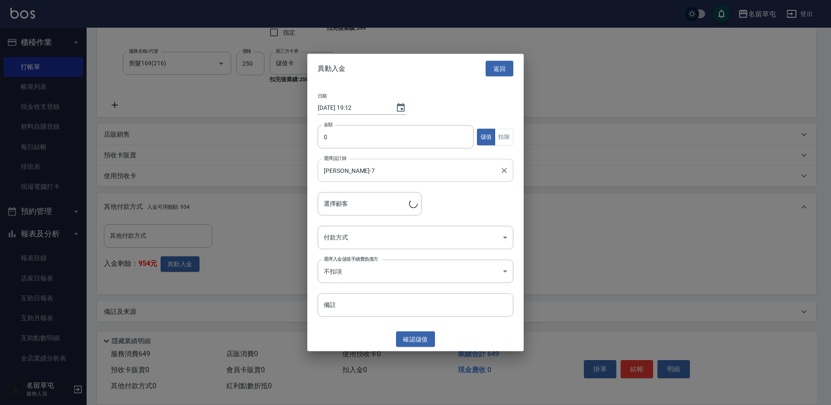
type input "[PERSON_NAME]/0975099170/"
click at [378, 132] on input "0" at bounding box center [396, 136] width 156 height 23
type input "649"
click at [511, 137] on button "扣除" at bounding box center [504, 136] width 19 height 17
click at [342, 240] on body "名留草屯 登出 櫃檯作業 打帳單 帳單列表 現金收支登錄 材料自購登錄 每日結帳 排班表 現場電腦打卡 預約管理 預約管理 單日預約紀錄 單週預約紀錄 報表及…" at bounding box center [415, 116] width 831 height 578
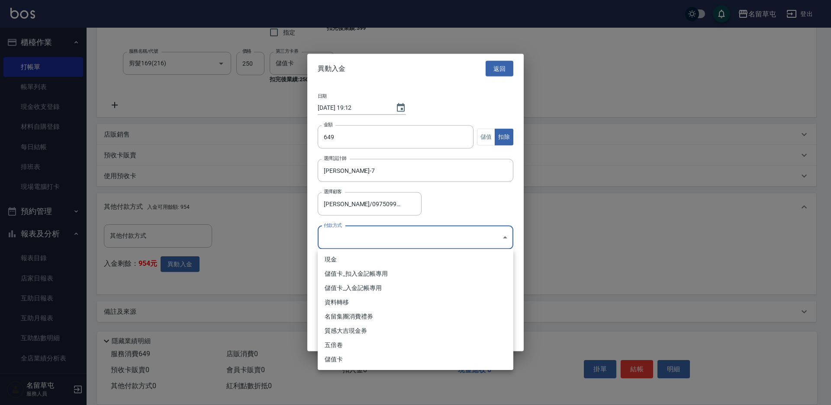
click at [347, 277] on li "儲值卡_扣入金記帳專用" at bounding box center [416, 274] width 196 height 14
type input "儲值卡_扣入金記帳專用"
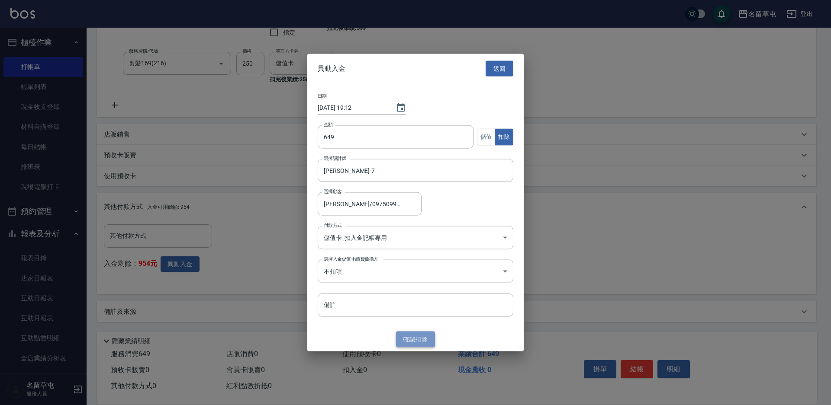
click at [405, 342] on button "確認 扣除" at bounding box center [415, 339] width 39 height 16
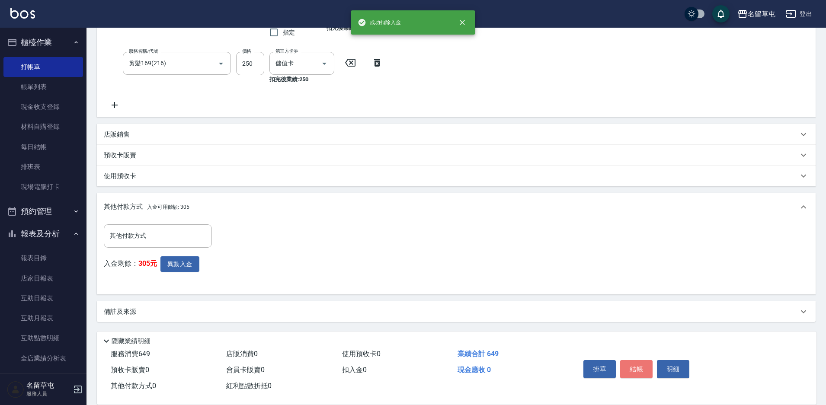
drag, startPoint x: 636, startPoint y: 366, endPoint x: 629, endPoint y: 357, distance: 11.8
click at [635, 365] on button "結帳" at bounding box center [636, 369] width 32 height 18
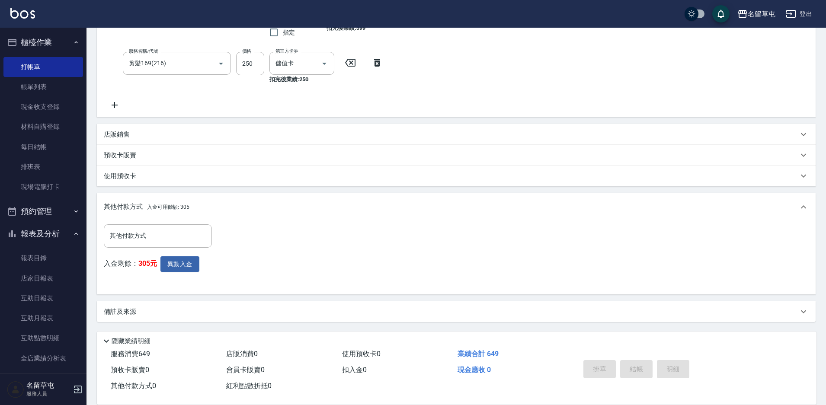
type input "[DATE] 19:12"
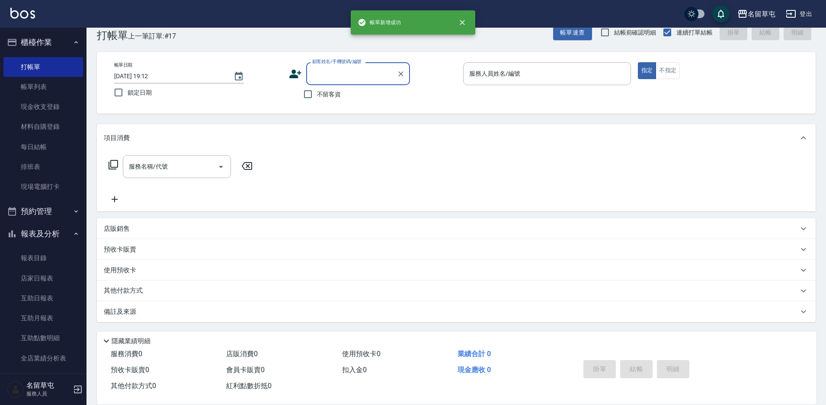
scroll to position [0, 0]
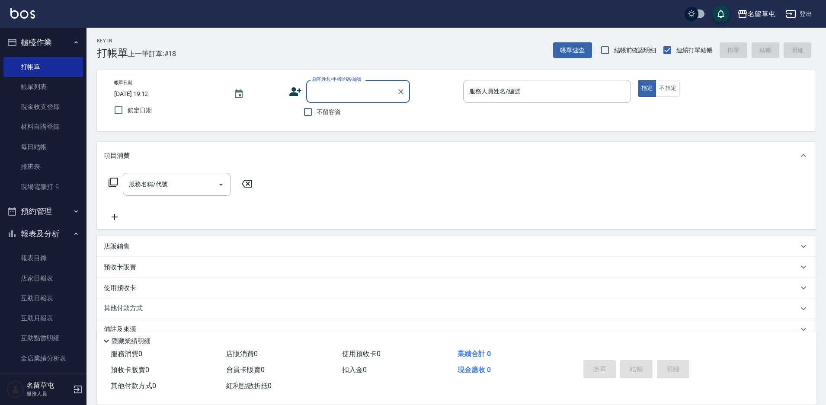
click at [323, 111] on span "不留客資" at bounding box center [329, 112] width 24 height 9
click at [317, 111] on input "不留客資" at bounding box center [308, 112] width 18 height 18
checkbox input "true"
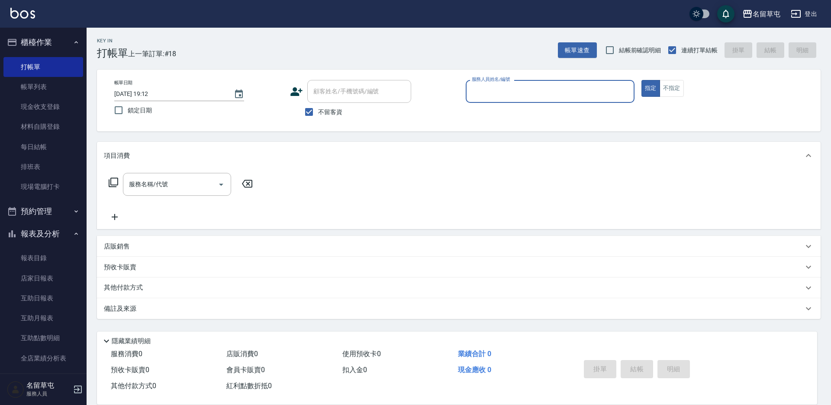
click at [490, 100] on div "服務人員姓名/編號" at bounding box center [550, 91] width 169 height 23
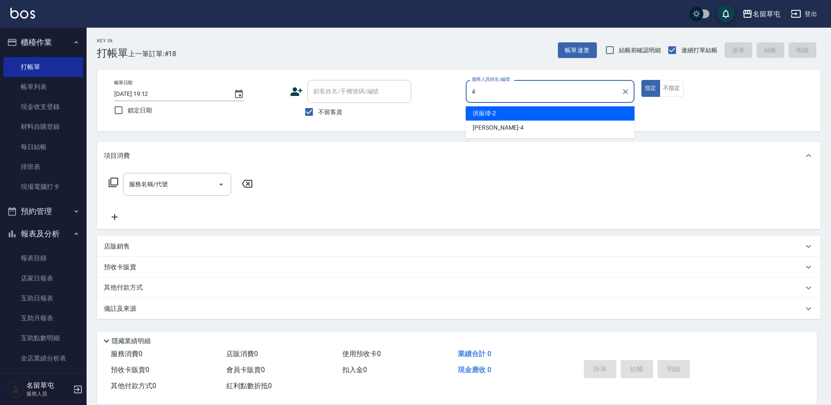
type input "[PERSON_NAME]-4"
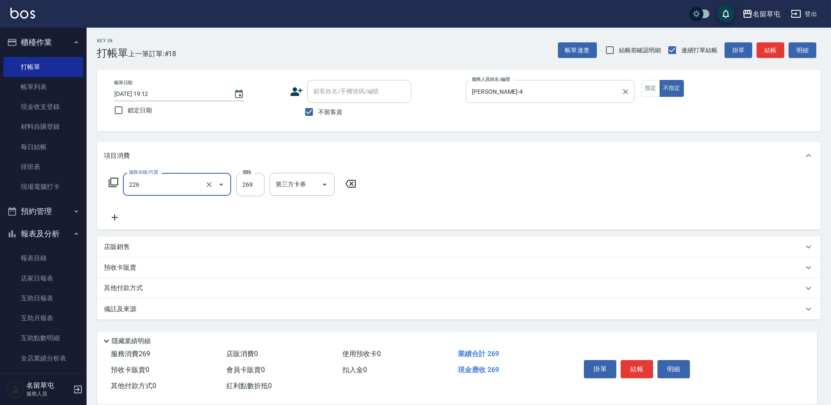
type input "洗剪269(226)"
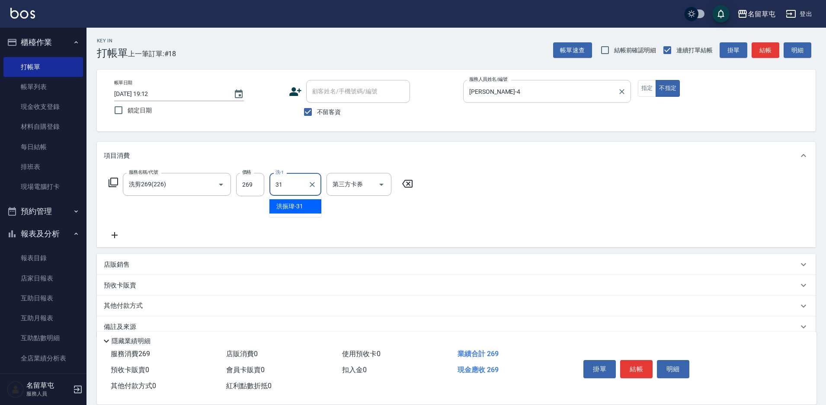
type input "[PERSON_NAME]-31"
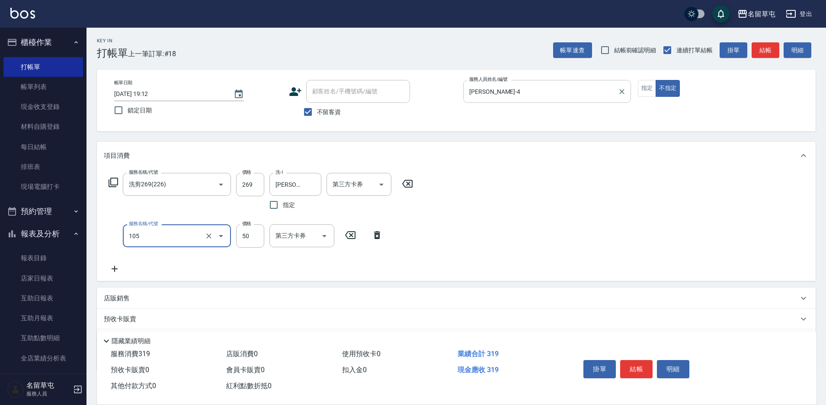
type input "精油50(105)"
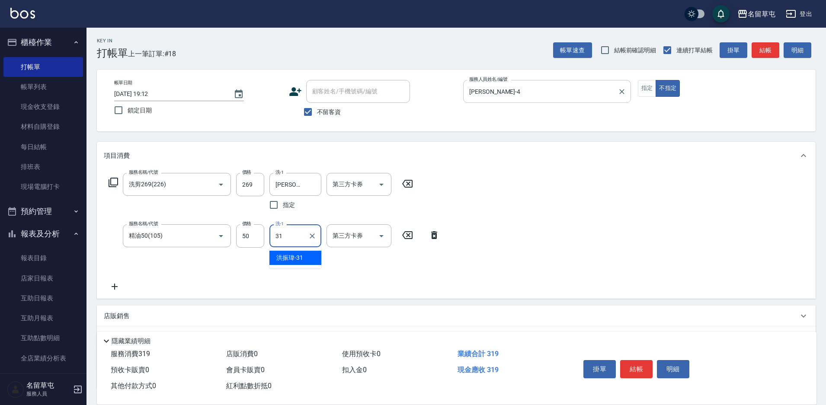
type input "[PERSON_NAME]-31"
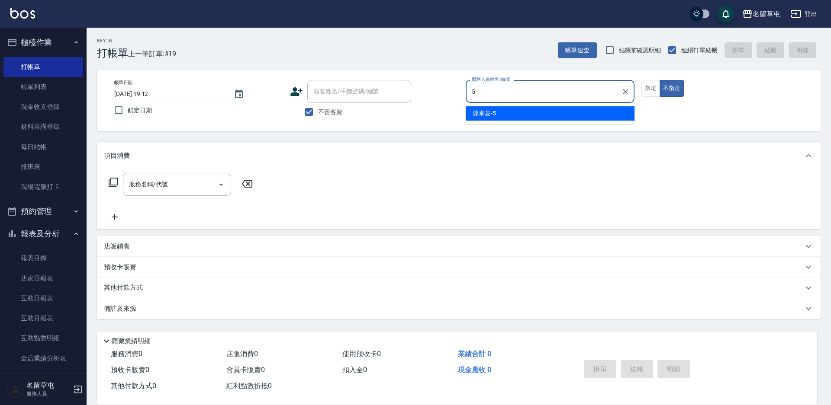
type input "[PERSON_NAME]-5"
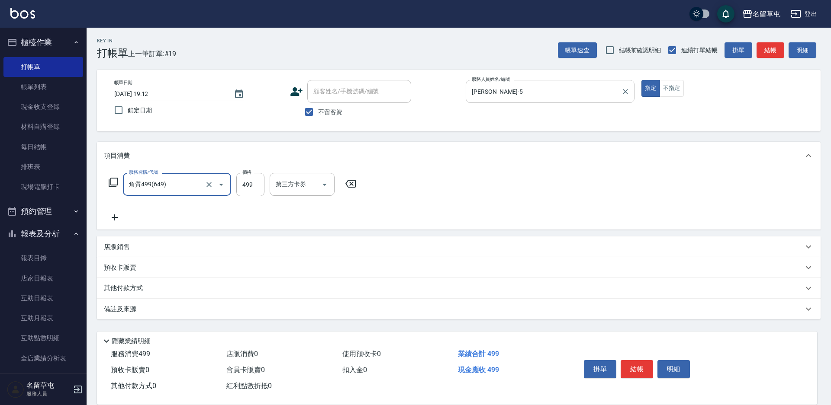
type input "角質499(649)"
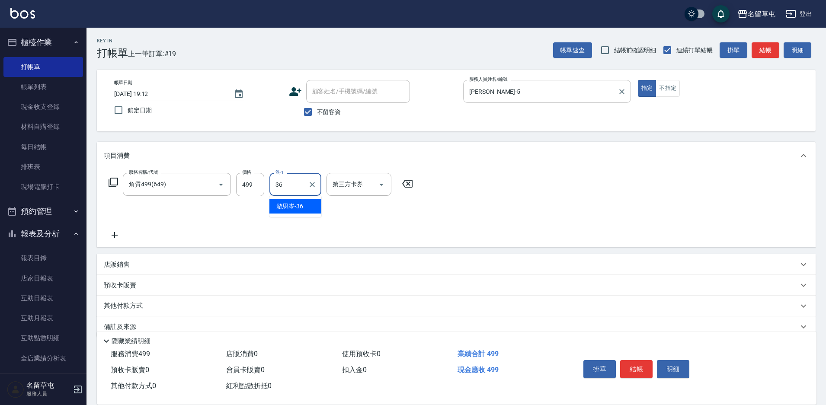
type input "[PERSON_NAME]-36"
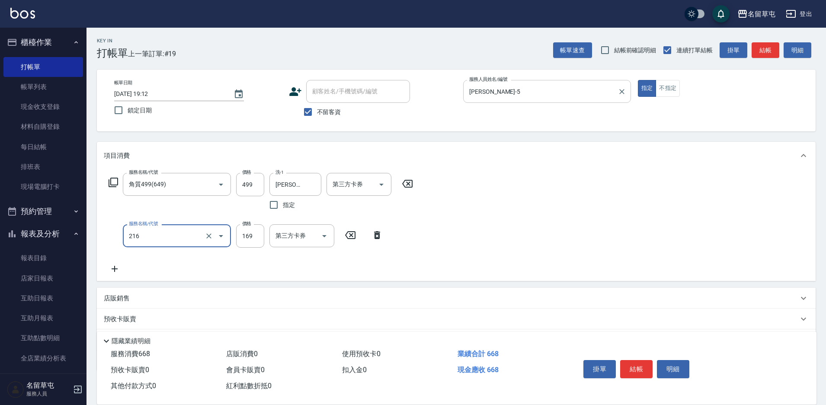
type input "剪髮169(216)"
type input "20"
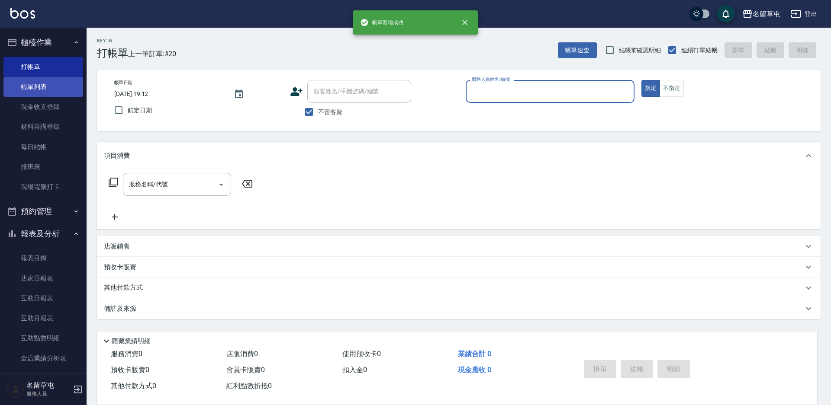
click at [34, 88] on link "帳單列表" at bounding box center [43, 87] width 80 height 20
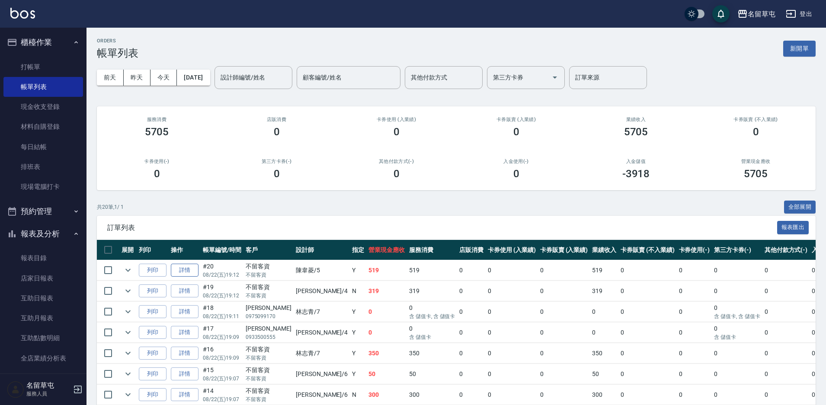
click at [186, 270] on link "詳情" at bounding box center [185, 270] width 28 height 13
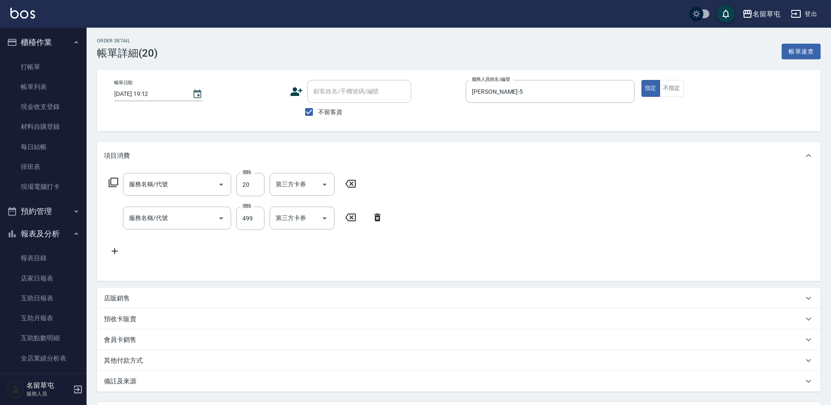
checkbox input "true"
type input "[PERSON_NAME]-5"
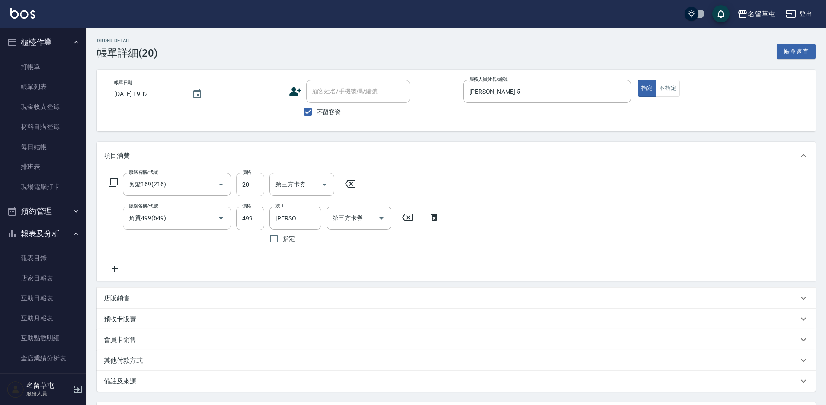
click at [253, 189] on input "20" at bounding box center [250, 184] width 28 height 23
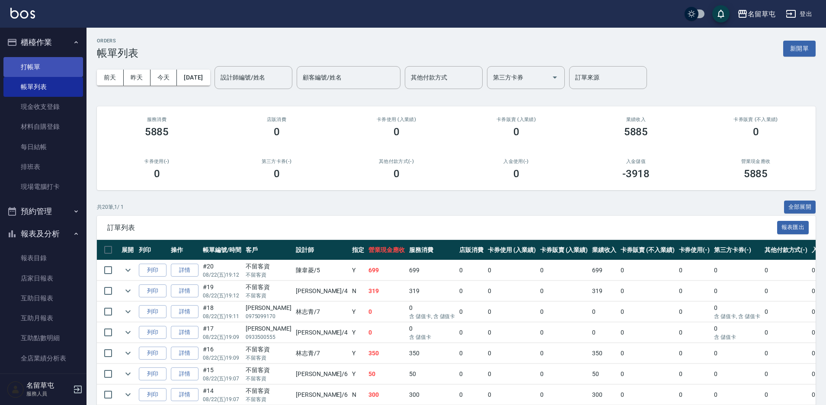
click at [47, 63] on link "打帳單" at bounding box center [43, 67] width 80 height 20
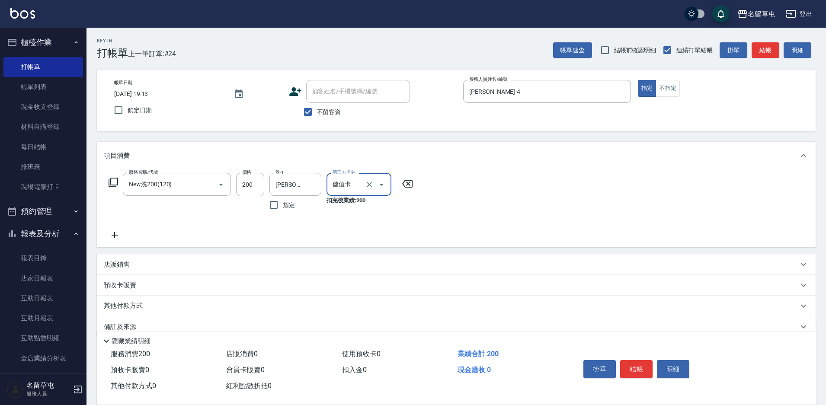
click at [318, 109] on span "不留客資" at bounding box center [329, 112] width 24 height 9
click at [317, 109] on input "不留客資" at bounding box center [308, 112] width 18 height 18
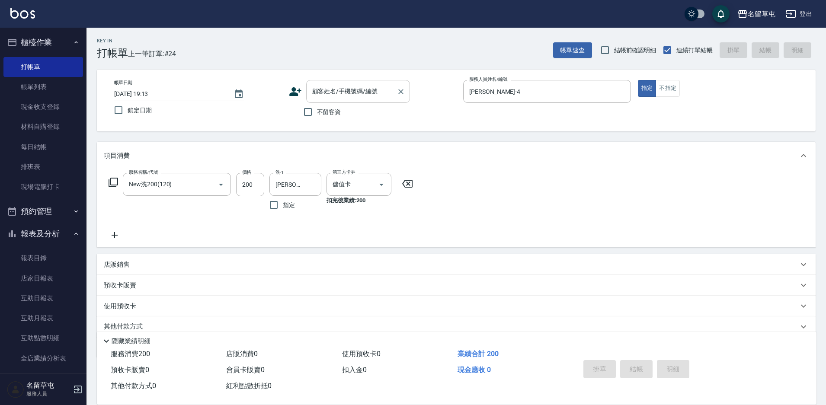
click at [352, 84] on div "顧客姓名/手機號碼/編號" at bounding box center [358, 91] width 104 height 23
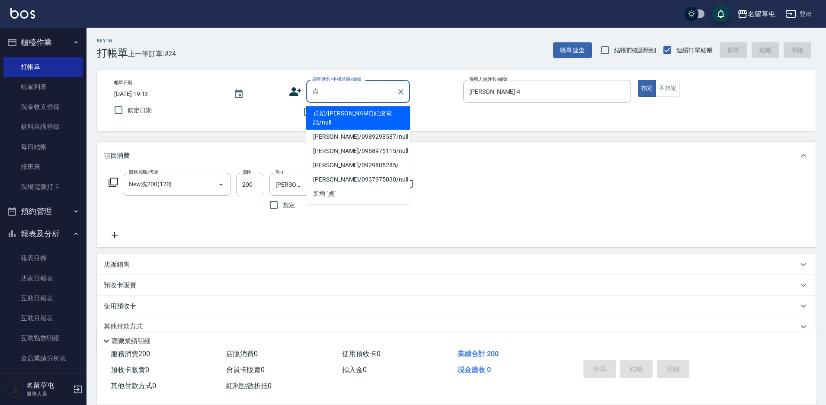
click at [338, 116] on li "貞妃/[PERSON_NAME]妃沒電話/null" at bounding box center [358, 117] width 104 height 23
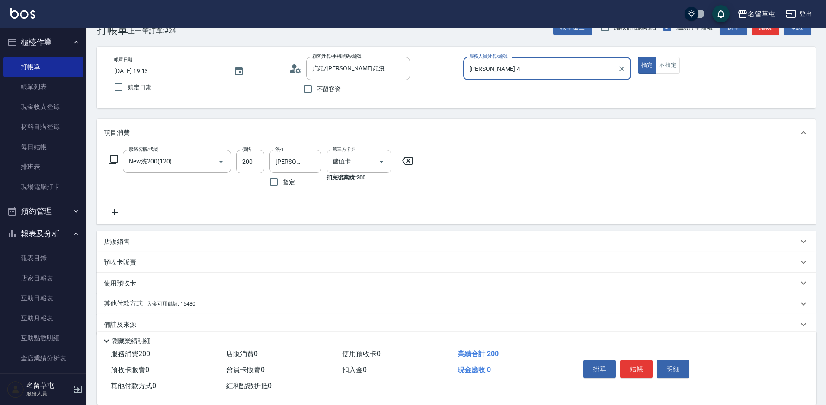
scroll to position [36, 0]
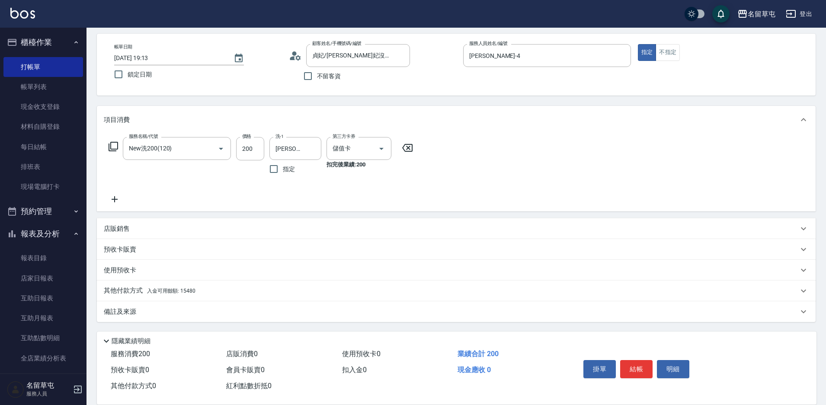
click at [143, 292] on p "其他付款方式 入金可用餘額: 15480" at bounding box center [150, 291] width 92 height 10
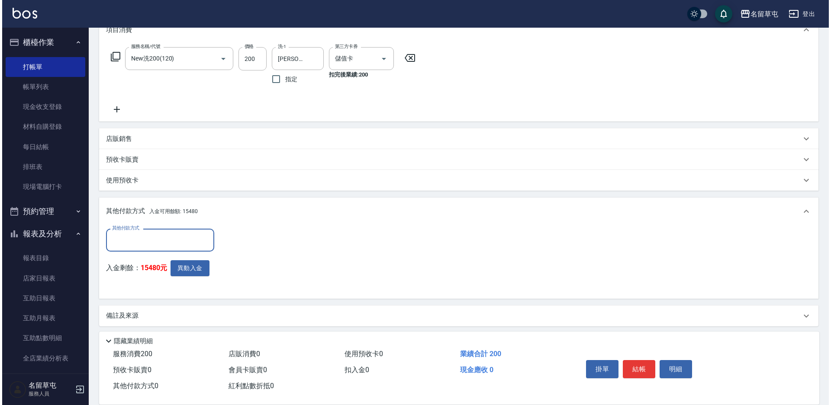
scroll to position [130, 0]
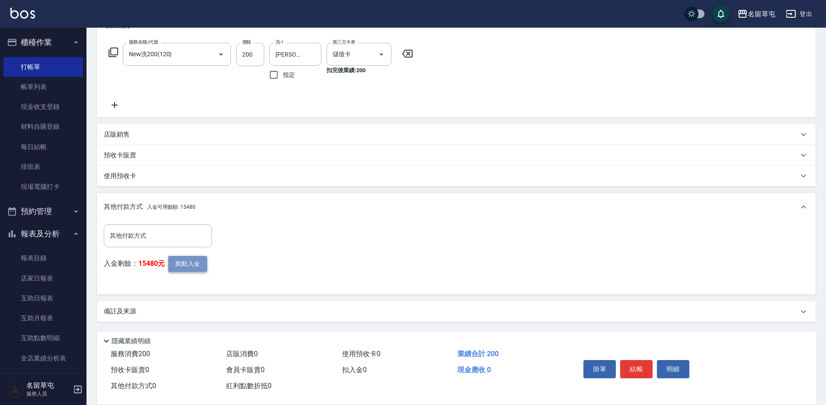
click at [190, 264] on button "異動入金" at bounding box center [187, 264] width 39 height 16
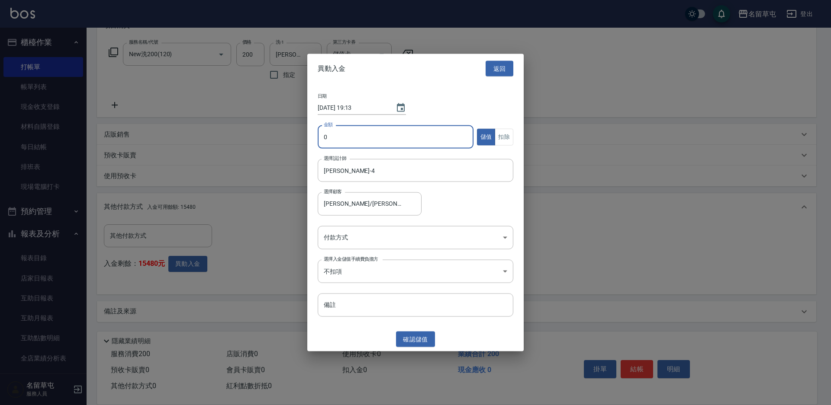
click at [401, 144] on input "0" at bounding box center [396, 136] width 156 height 23
click at [505, 135] on button "扣除" at bounding box center [504, 136] width 19 height 17
click at [353, 234] on body "名留草屯 登出 櫃檯作業 打帳單 帳單列表 現金收支登錄 材料自購登錄 每日結帳 排班表 現場電腦打卡 預約管理 預約管理 單日預約紀錄 單週預約紀錄 報表及…" at bounding box center [415, 138] width 831 height 536
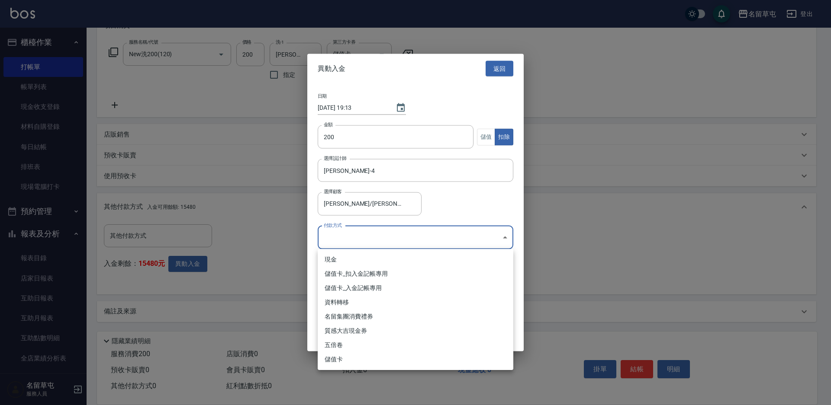
click at [345, 274] on li "儲值卡_扣入金記帳專用" at bounding box center [416, 274] width 196 height 14
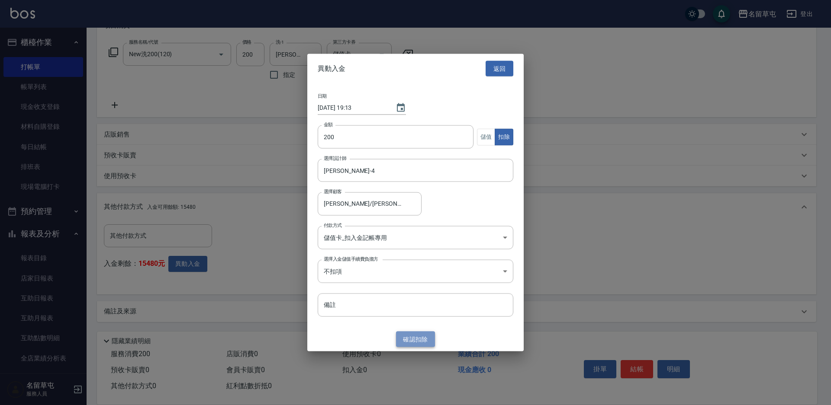
click at [413, 338] on button "確認 扣除" at bounding box center [415, 339] width 39 height 16
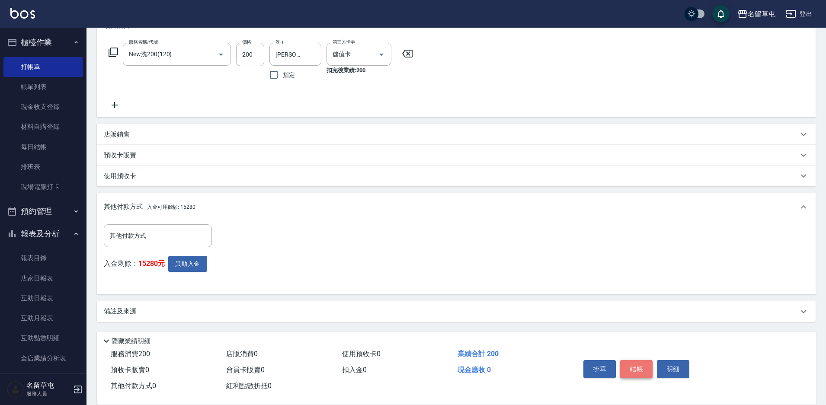
click at [642, 365] on button "結帳" at bounding box center [636, 369] width 32 height 18
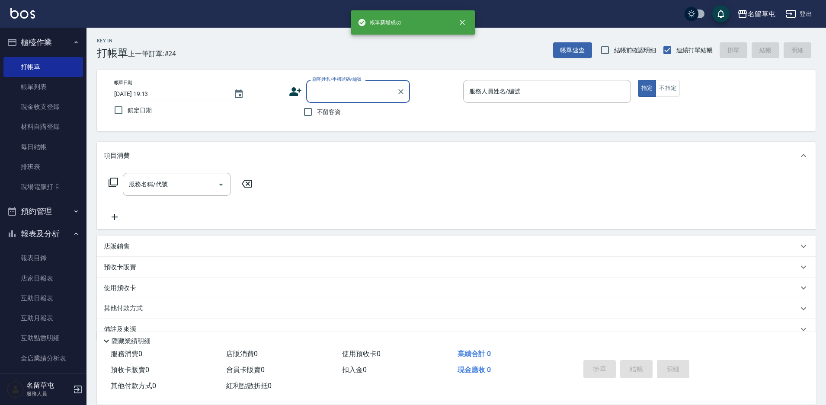
scroll to position [0, 0]
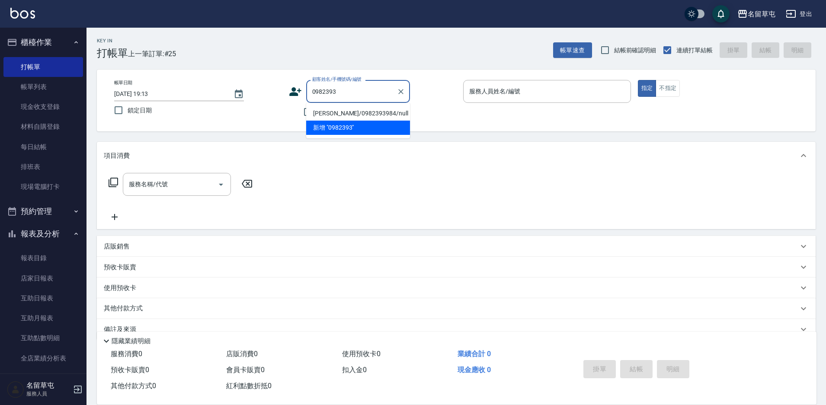
click at [342, 112] on li "[PERSON_NAME]/0982393984/null" at bounding box center [358, 113] width 104 height 14
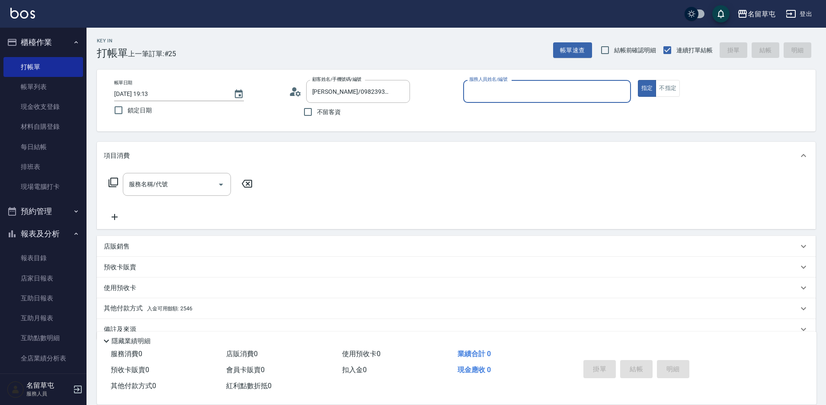
click at [526, 94] on input "服務人員姓名/編號" at bounding box center [547, 91] width 160 height 15
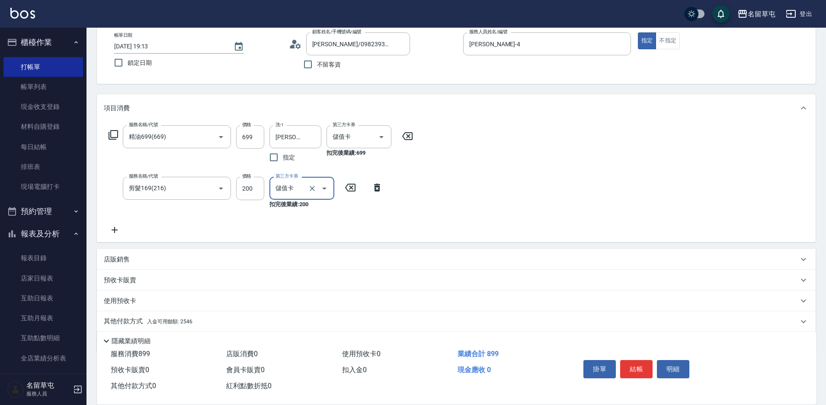
scroll to position [78, 0]
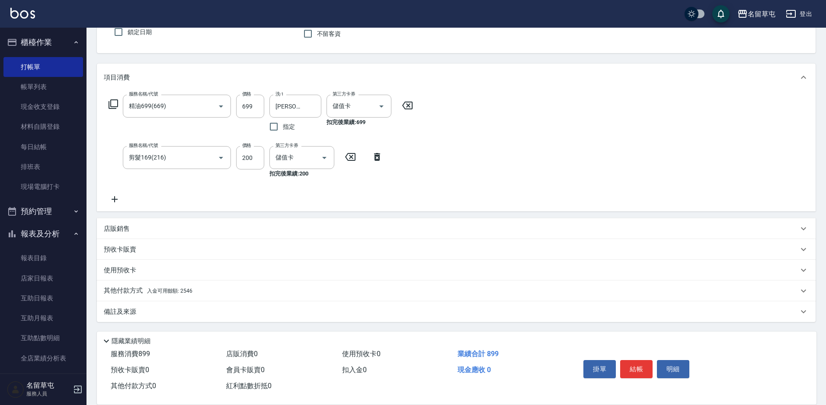
click at [138, 292] on p "其他付款方式 入金可用餘額: 2546" at bounding box center [148, 291] width 89 height 10
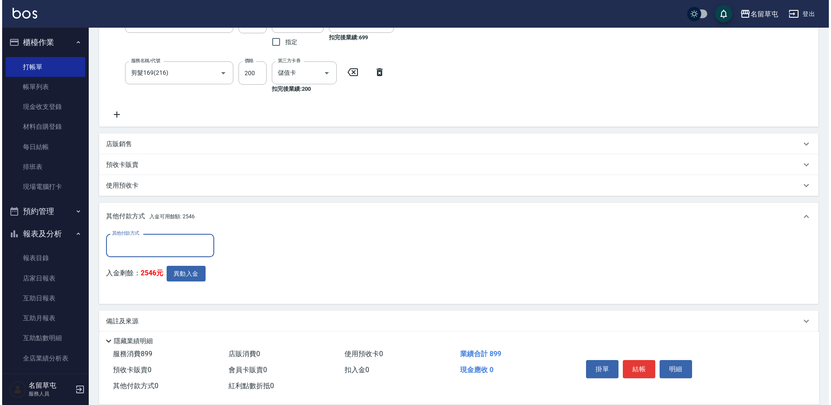
scroll to position [172, 0]
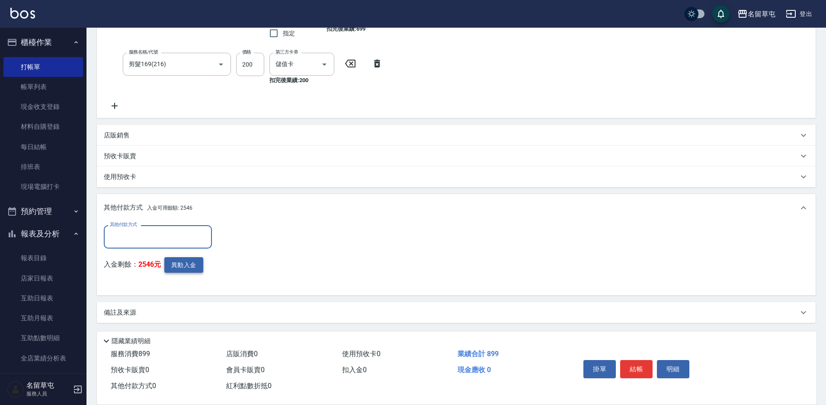
click at [189, 260] on button "異動入金" at bounding box center [183, 265] width 39 height 16
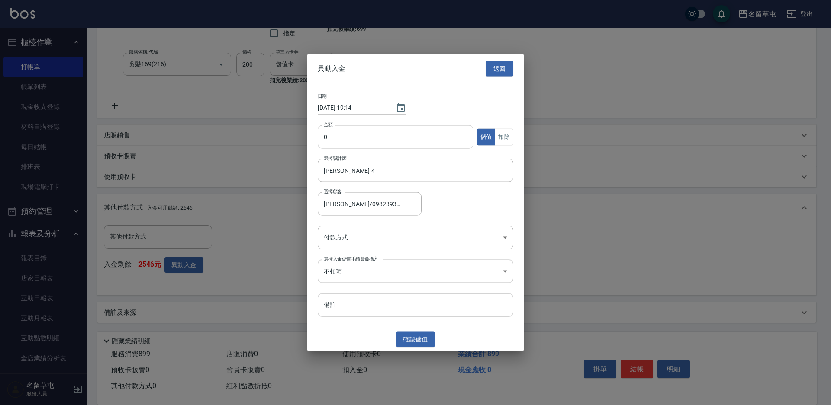
click at [375, 137] on input "0" at bounding box center [396, 136] width 156 height 23
click at [514, 134] on div "日期 [DATE] 19:14 金額 899 金額 儲值 扣除 選擇設計師 [PERSON_NAME]-4 選擇設計師 選擇顧客 [PERSON_NAME]/…" at bounding box center [415, 206] width 216 height 244
click at [511, 135] on button "扣除" at bounding box center [504, 136] width 19 height 17
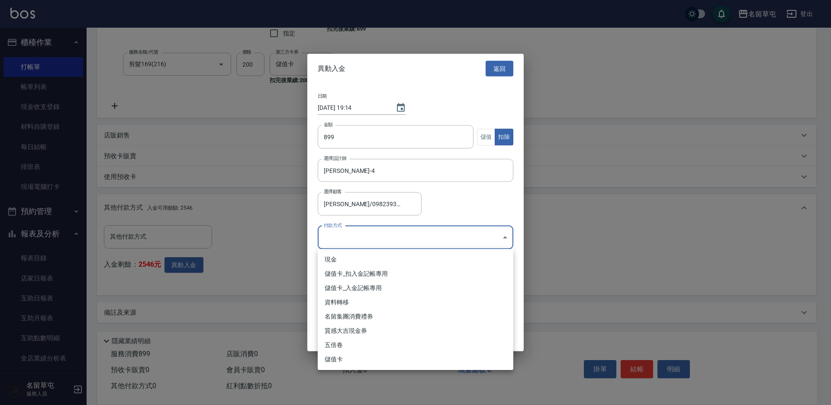
click at [367, 242] on body "名留草屯 登出 櫃檯作業 打帳單 帳單列表 現金收支登錄 材料自購登錄 每日結帳 排班表 現場電腦打卡 預約管理 預約管理 單日預約紀錄 單週預約紀錄 報表及…" at bounding box center [415, 117] width 831 height 578
click at [364, 273] on li "儲值卡_扣入金記帳專用" at bounding box center [416, 274] width 196 height 14
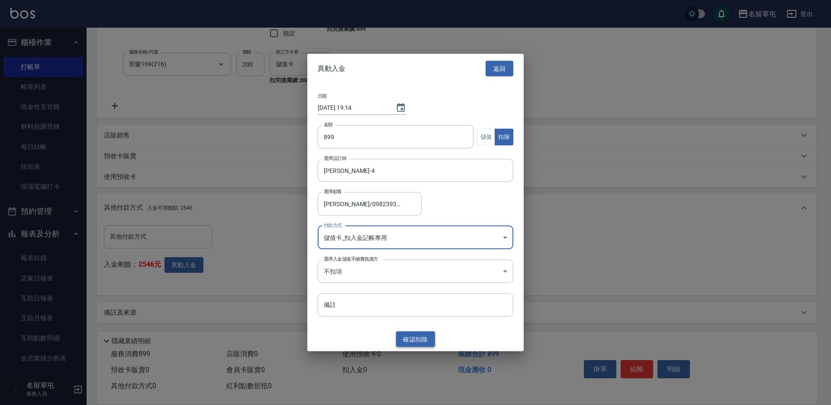
click at [414, 337] on button "確認 扣除" at bounding box center [415, 339] width 39 height 16
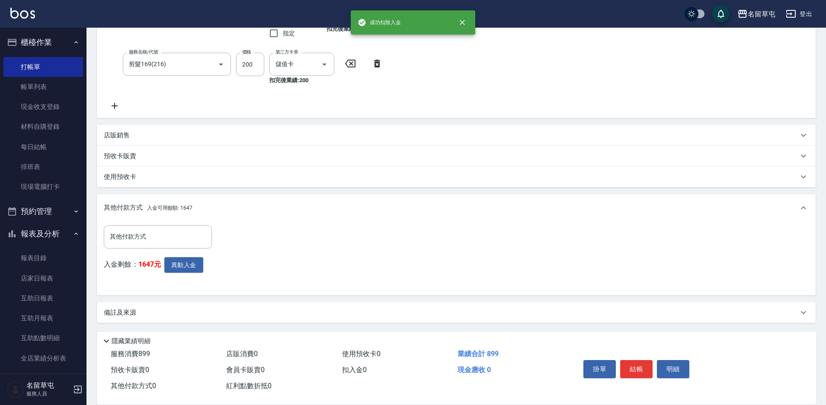
scroll to position [85, 0]
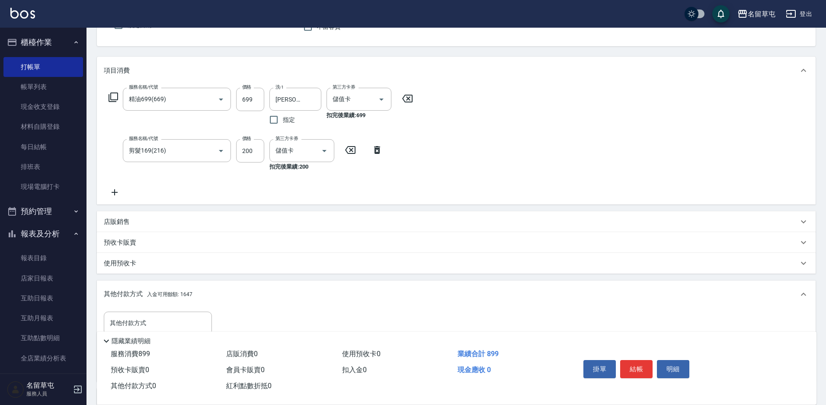
click at [639, 375] on div "掛單 結帳 明細" at bounding box center [636, 370] width 113 height 27
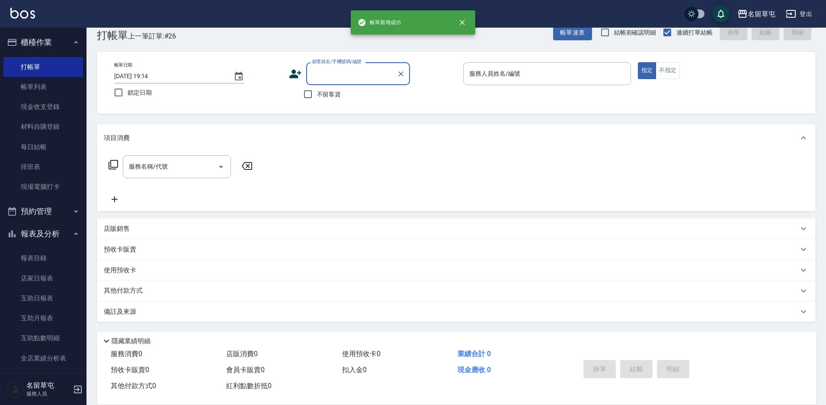
scroll to position [18, 0]
click at [345, 100] on div "不留客資" at bounding box center [349, 94] width 121 height 18
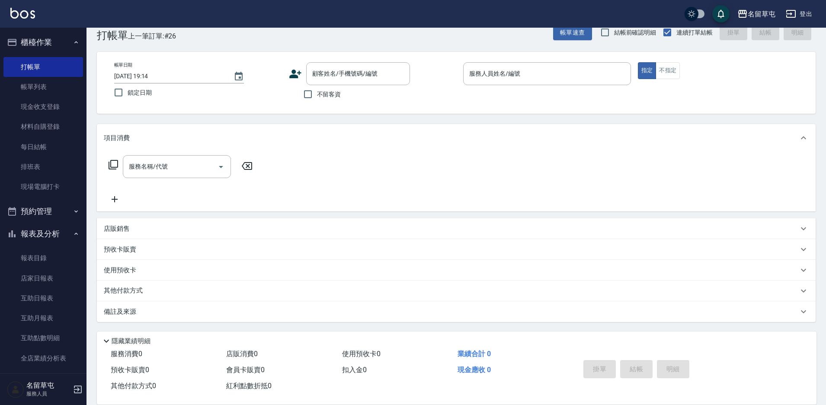
click at [339, 99] on span "不留客資" at bounding box center [329, 94] width 24 height 9
click at [317, 99] on input "不留客資" at bounding box center [308, 94] width 18 height 18
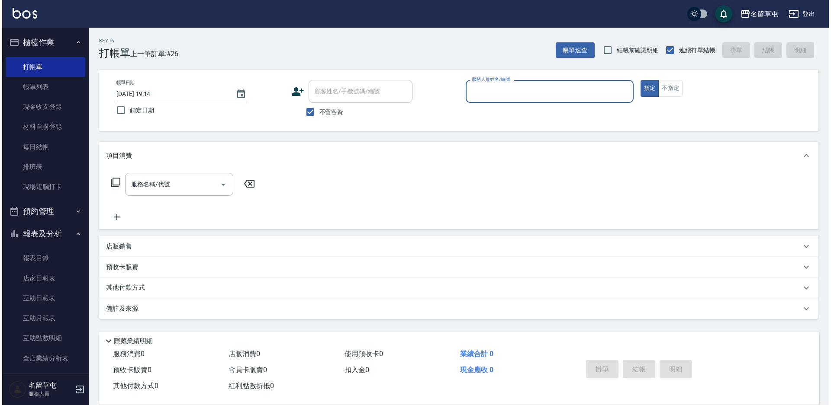
scroll to position [0, 0]
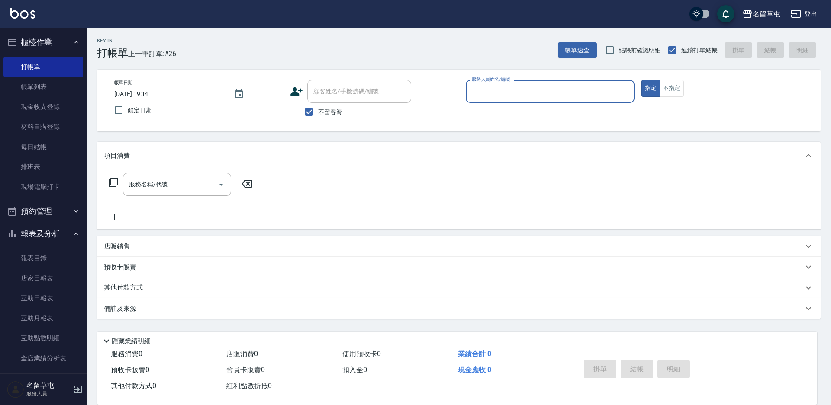
click at [558, 71] on div "帳單日期 [DATE] 19:14 鎖定日期 顧客姓名/手機號碼/編號 顧客姓名/手機號碼/編號 不留客資 服務人員姓名/編號 服務人員姓名/編號 指定 不指定" at bounding box center [458, 101] width 723 height 62
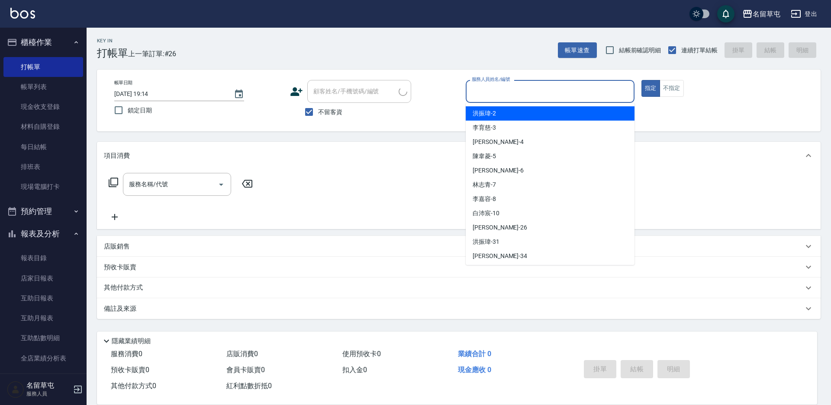
click at [552, 86] on input "服務人員姓名/編號" at bounding box center [549, 91] width 161 height 15
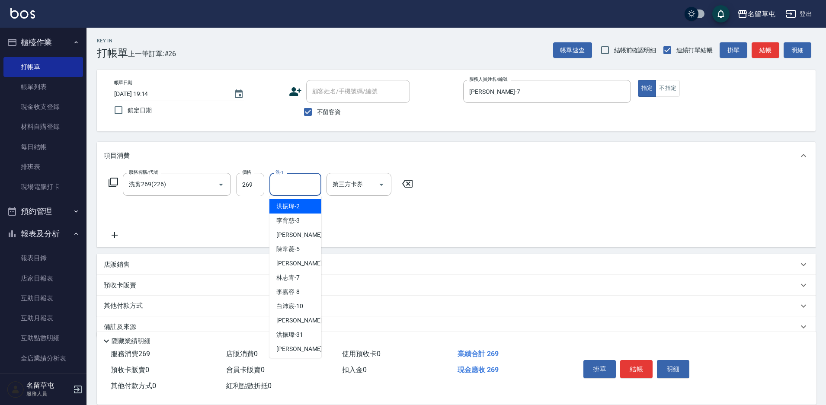
click at [255, 192] on input "269" at bounding box center [250, 184] width 28 height 23
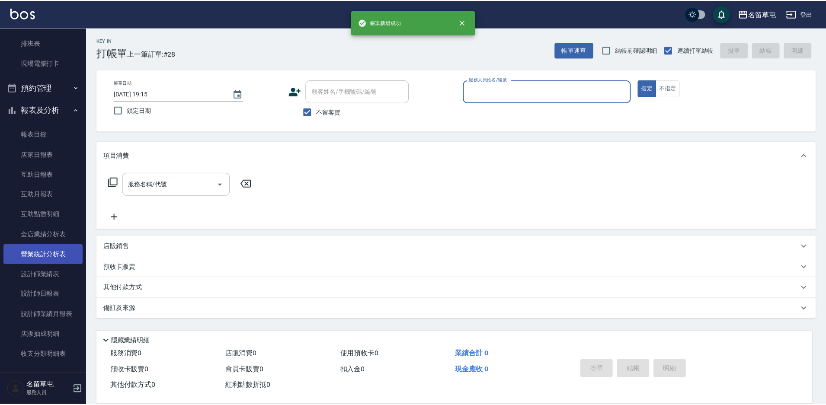
scroll to position [130, 0]
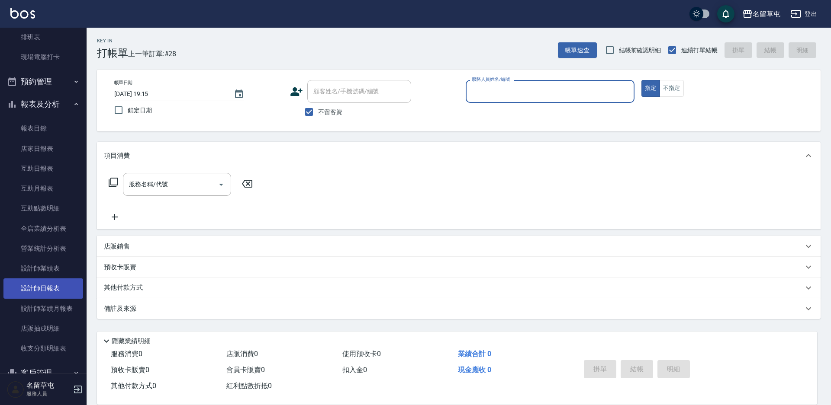
click at [52, 291] on link "設計師日報表" at bounding box center [43, 289] width 80 height 20
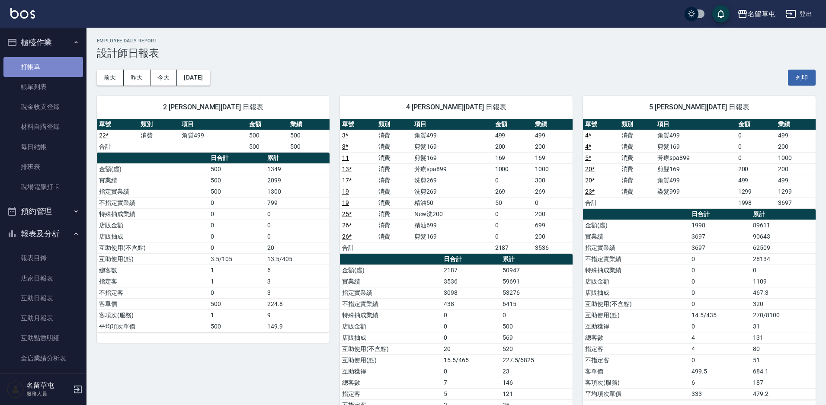
click at [53, 68] on link "打帳單" at bounding box center [43, 67] width 80 height 20
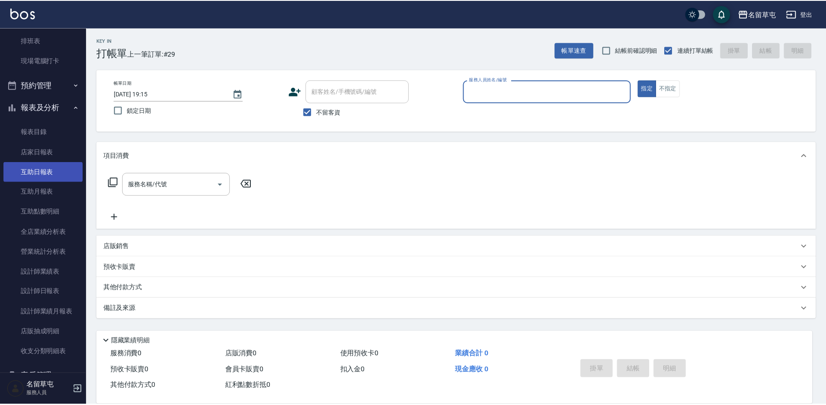
scroll to position [130, 0]
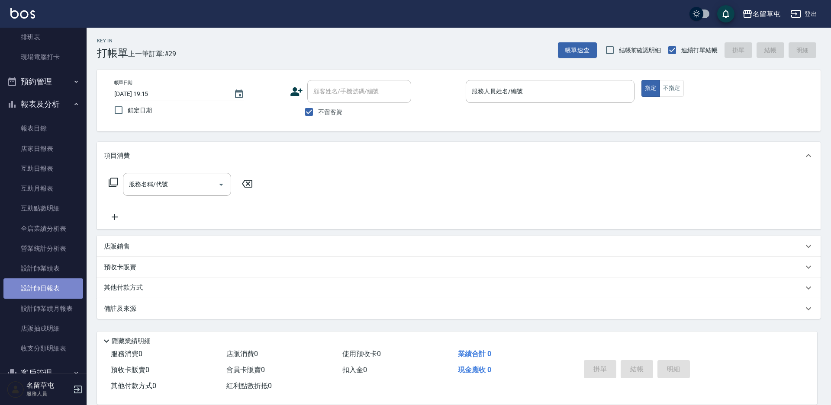
click at [49, 291] on link "設計師日報表" at bounding box center [43, 289] width 80 height 20
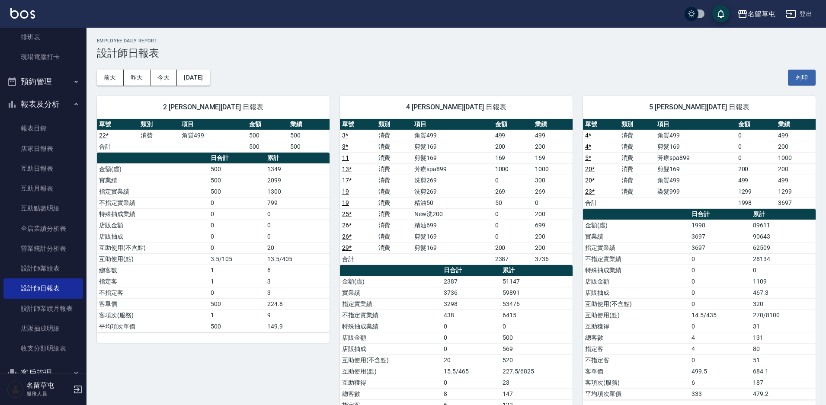
click at [512, 57] on h3 "設計師日報表" at bounding box center [456, 53] width 719 height 12
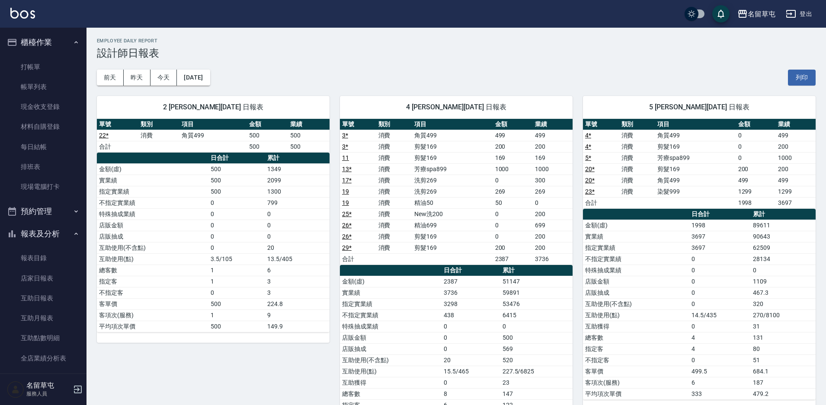
click at [420, 69] on div "[DATE] [DATE] [DATE] [DATE] 列印" at bounding box center [456, 77] width 719 height 37
click at [485, 83] on div "[DATE] [DATE] [DATE] [DATE] 列印" at bounding box center [456, 77] width 719 height 37
click at [40, 67] on link "打帳單" at bounding box center [43, 67] width 80 height 20
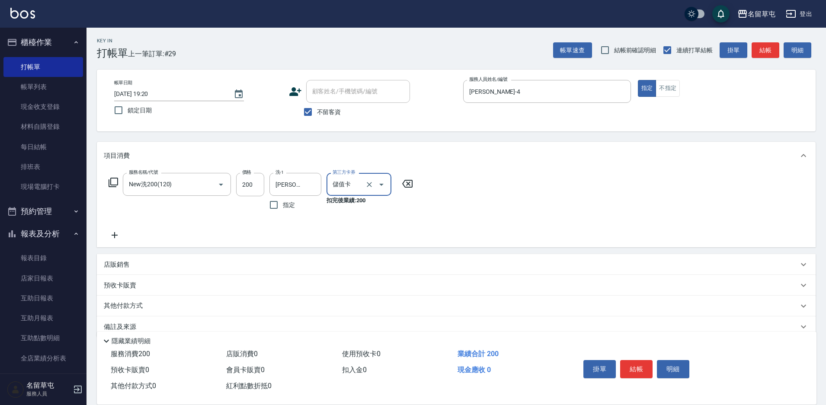
drag, startPoint x: 331, startPoint y: 112, endPoint x: 347, endPoint y: 92, distance: 25.6
click at [332, 112] on span "不留客資" at bounding box center [329, 112] width 24 height 9
click at [317, 112] on input "不留客資" at bounding box center [308, 112] width 18 height 18
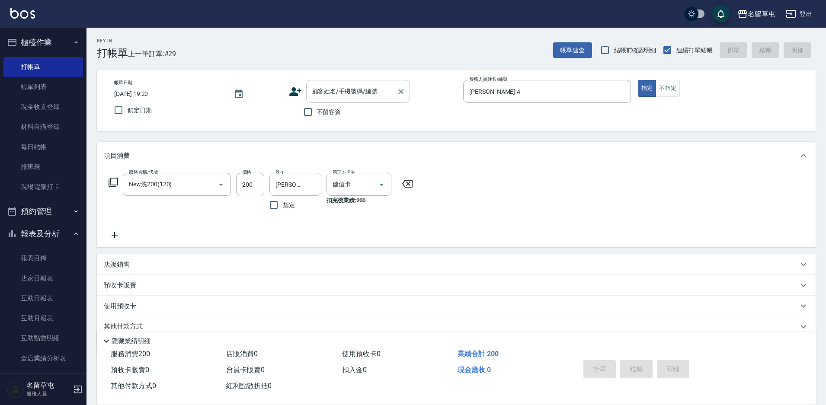
click at [347, 92] on input "顧客姓名/手機號碼/編號" at bounding box center [351, 91] width 83 height 15
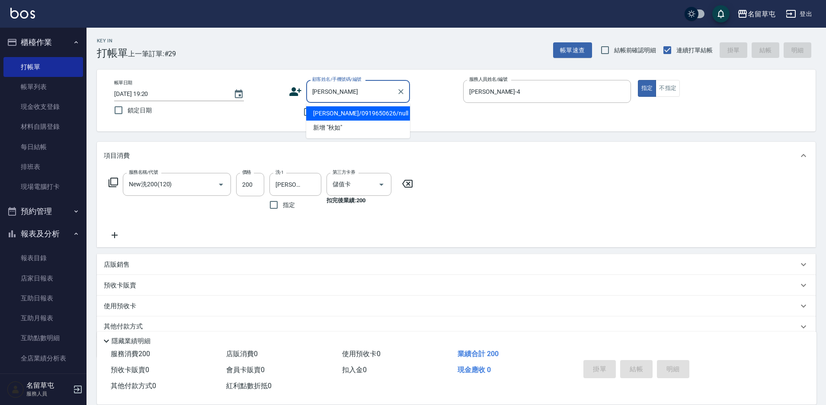
click at [340, 114] on li "[PERSON_NAME]/0919650626/null" at bounding box center [358, 113] width 104 height 14
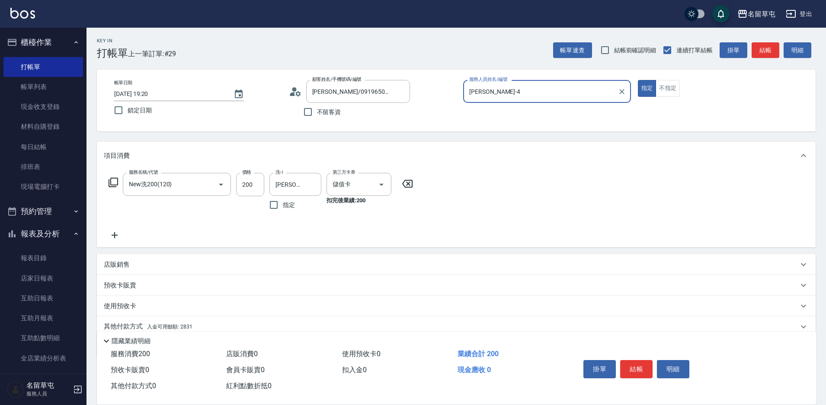
scroll to position [36, 0]
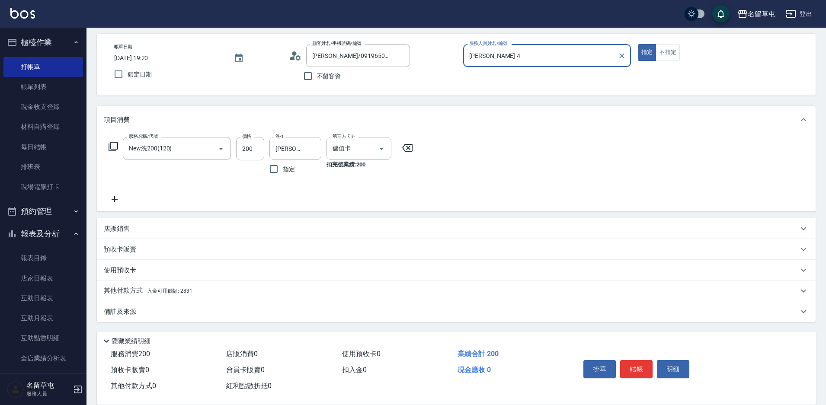
click at [137, 296] on div "其他付款方式 入金可用餘額: 2831" at bounding box center [456, 291] width 719 height 21
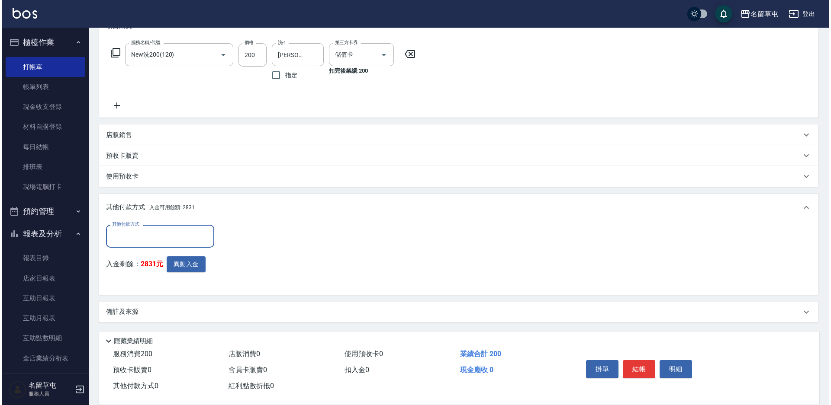
scroll to position [130, 0]
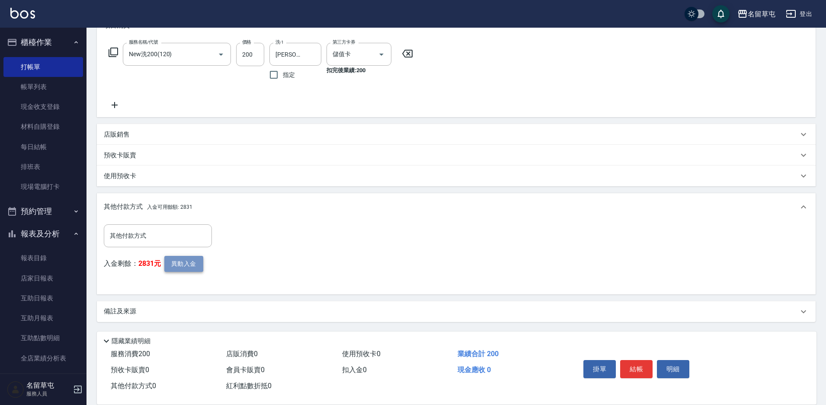
click at [182, 270] on button "異動入金" at bounding box center [183, 264] width 39 height 16
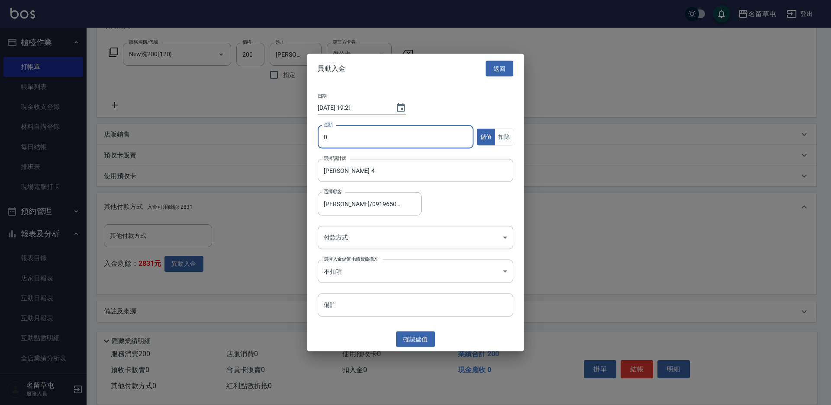
click at [398, 140] on input "0" at bounding box center [396, 136] width 156 height 23
click at [506, 140] on button "扣除" at bounding box center [504, 136] width 19 height 17
click at [388, 234] on body "名留草屯 登出 櫃檯作業 打帳單 帳單列表 現金收支登錄 材料自購登錄 每日結帳 排班表 現場電腦打卡 預約管理 預約管理 單日預約紀錄 單週預約紀錄 報表及…" at bounding box center [415, 138] width 831 height 536
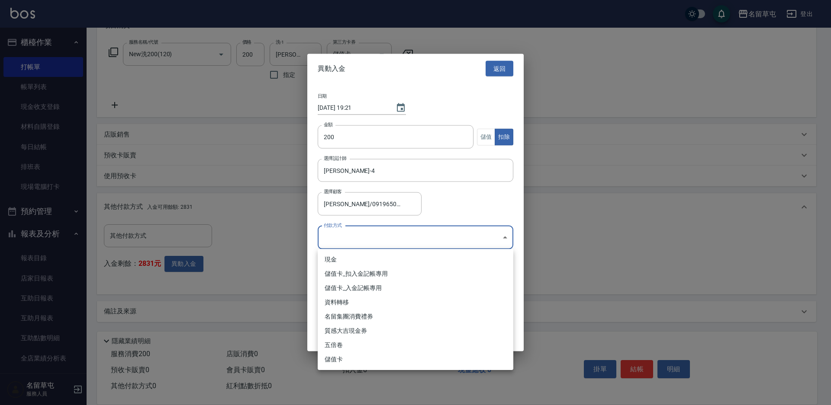
click at [366, 277] on li "儲值卡_扣入金記帳專用" at bounding box center [416, 274] width 196 height 14
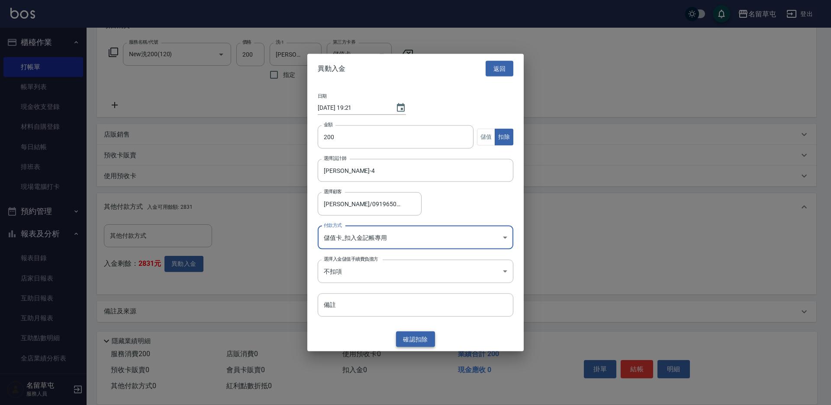
click at [424, 340] on button "確認 扣除" at bounding box center [415, 339] width 39 height 16
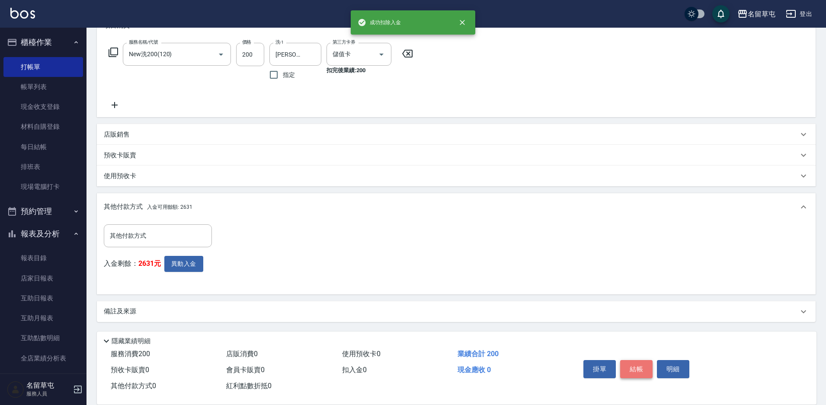
click at [633, 371] on button "結帳" at bounding box center [636, 369] width 32 height 18
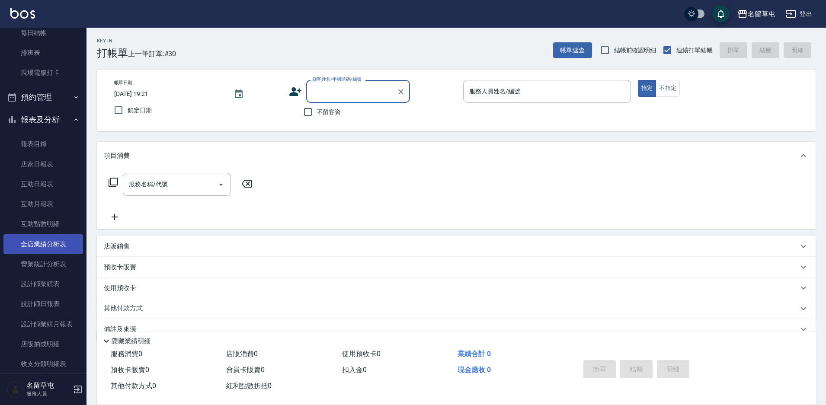
scroll to position [130, 0]
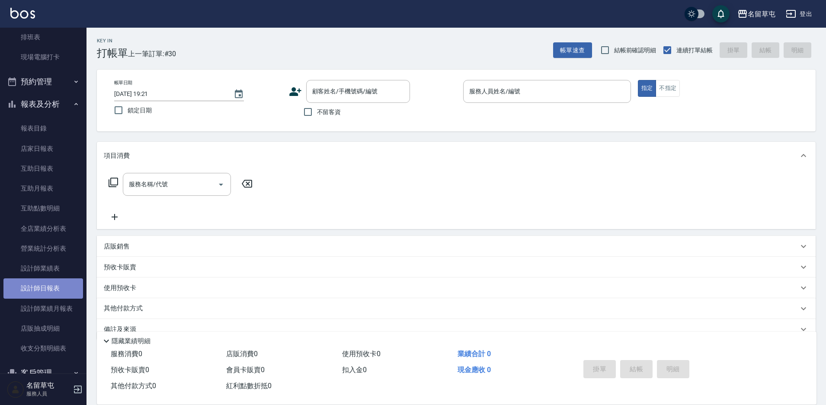
click at [54, 292] on link "設計師日報表" at bounding box center [43, 289] width 80 height 20
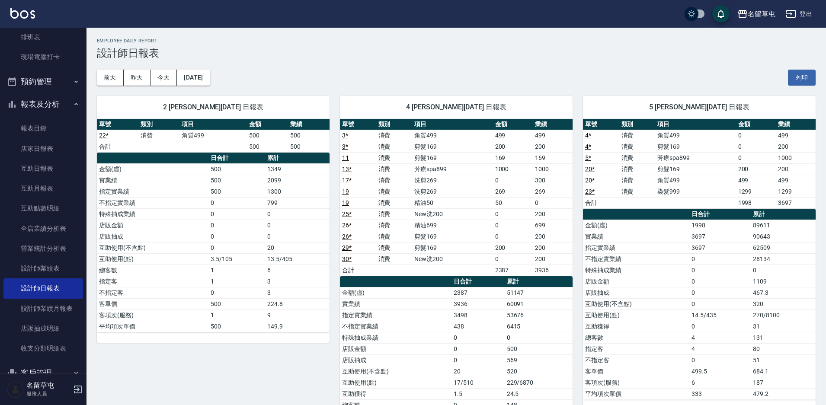
click at [617, 59] on h3 "設計師日報表" at bounding box center [456, 53] width 719 height 12
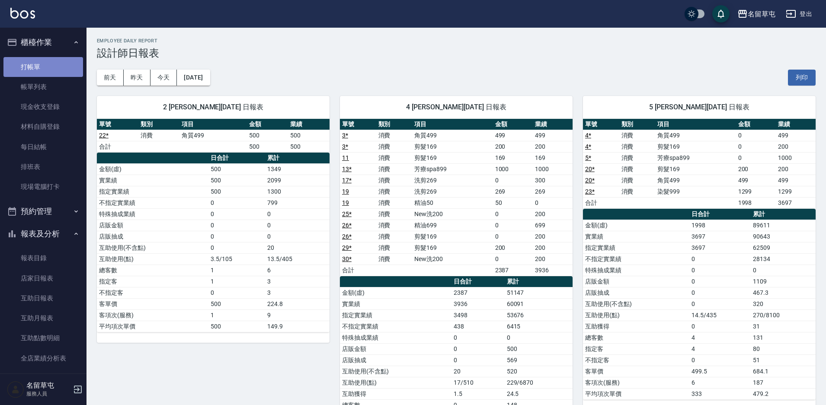
click at [72, 67] on link "打帳單" at bounding box center [43, 67] width 80 height 20
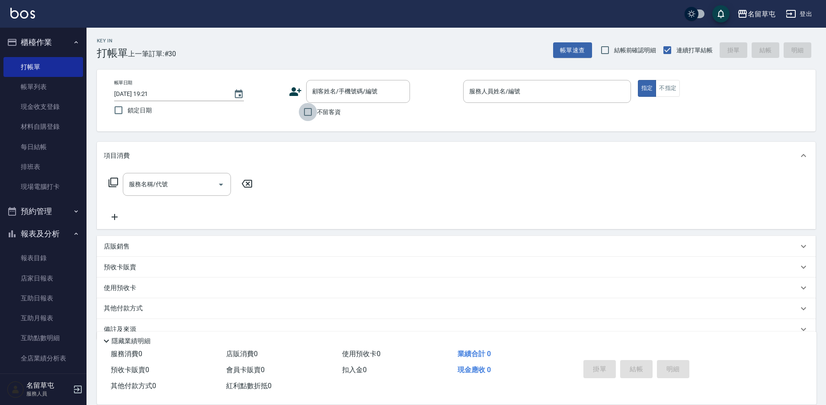
click at [316, 115] on input "不留客資" at bounding box center [308, 112] width 18 height 18
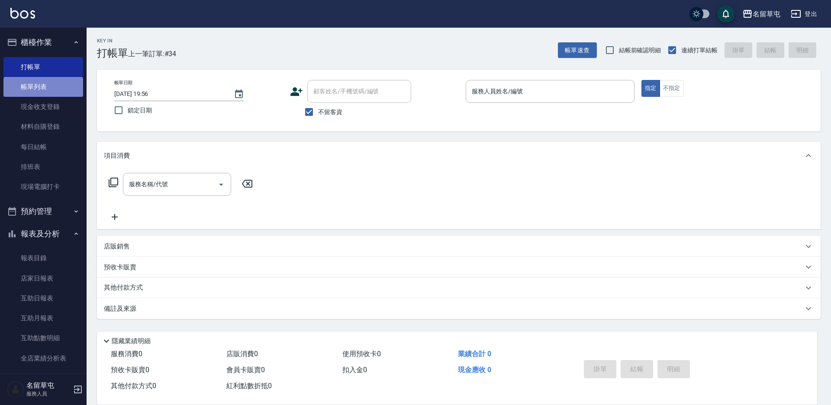
click at [50, 85] on link "帳單列表" at bounding box center [43, 87] width 80 height 20
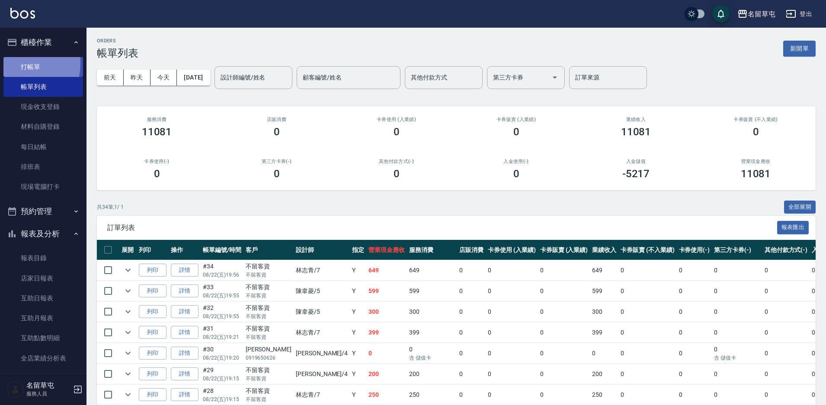
click at [15, 63] on link "打帳單" at bounding box center [43, 67] width 80 height 20
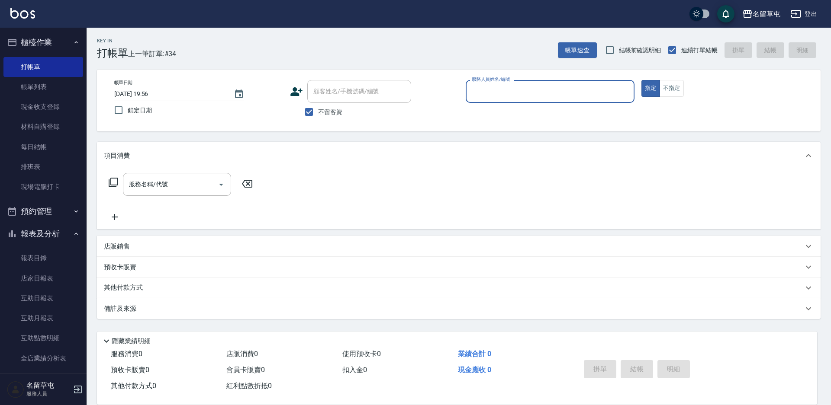
click at [322, 110] on span "不留客資" at bounding box center [330, 112] width 24 height 9
click at [318, 110] on input "不留客資" at bounding box center [309, 112] width 18 height 18
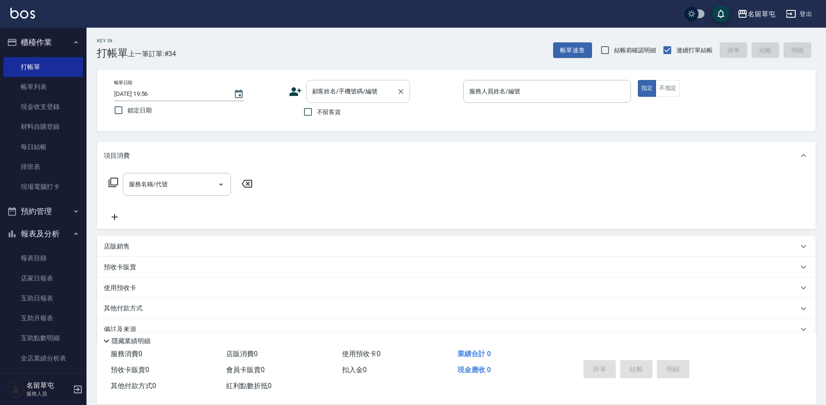
click at [319, 100] on div "顧客姓名/手機號碼/編號" at bounding box center [358, 91] width 104 height 23
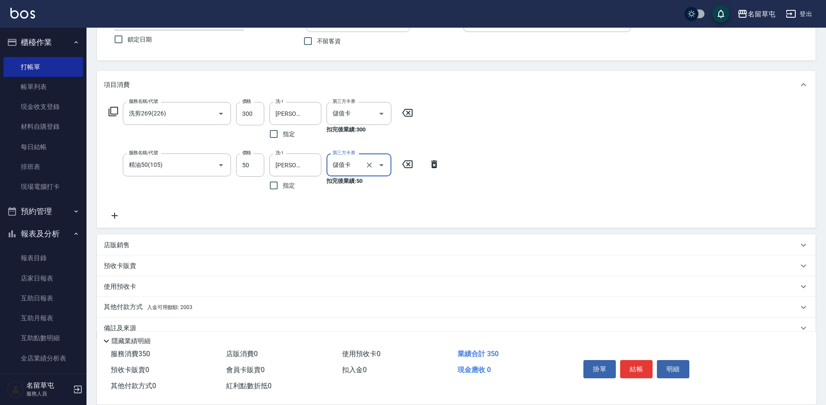
scroll to position [87, 0]
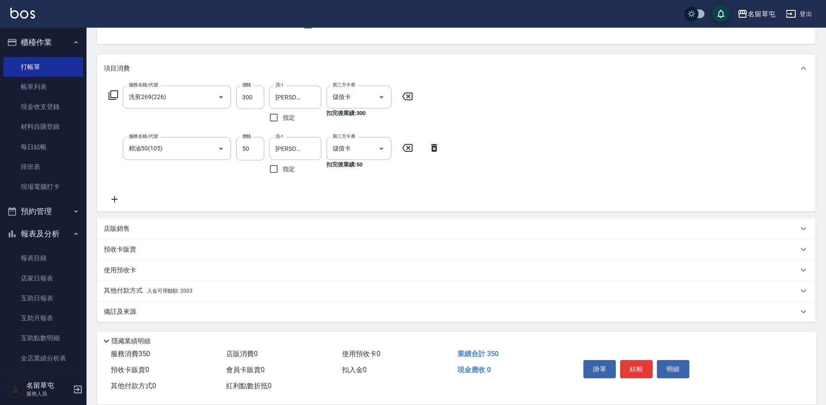
click at [136, 285] on div "其他付款方式 入金可用餘額: 2003" at bounding box center [456, 291] width 719 height 21
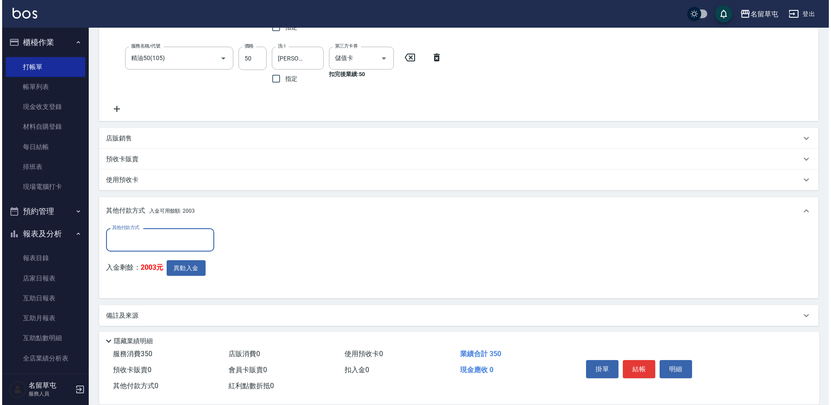
scroll to position [182, 0]
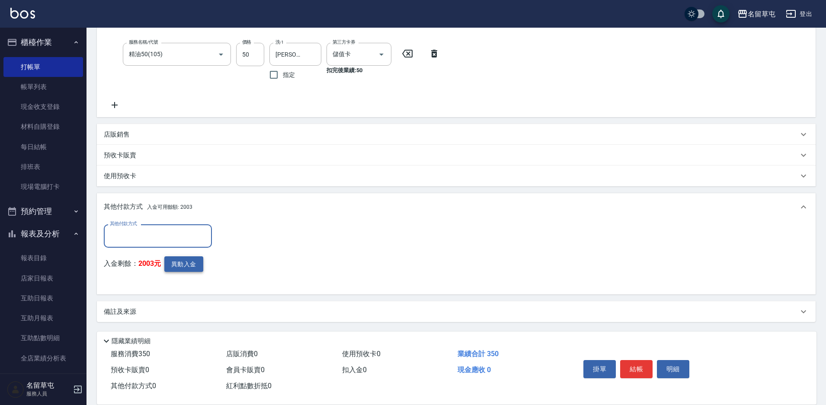
click at [198, 263] on button "異動入金" at bounding box center [183, 265] width 39 height 16
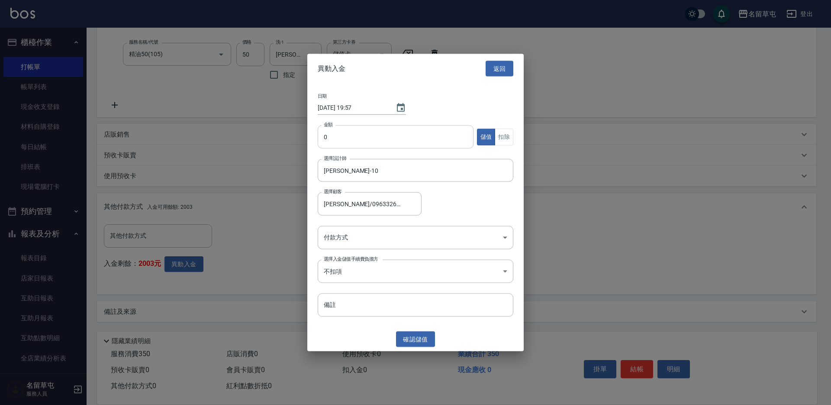
click at [374, 129] on input "0" at bounding box center [396, 136] width 156 height 23
click at [498, 133] on button "扣除" at bounding box center [504, 136] width 19 height 17
click at [342, 232] on body "名留草屯 登出 櫃檯作業 打帳單 帳單列表 現金收支登錄 材料自購登錄 每日結帳 排班表 現場電腦打卡 預約管理 預約管理 單日預約紀錄 單週預約紀錄 報表及…" at bounding box center [415, 111] width 831 height 587
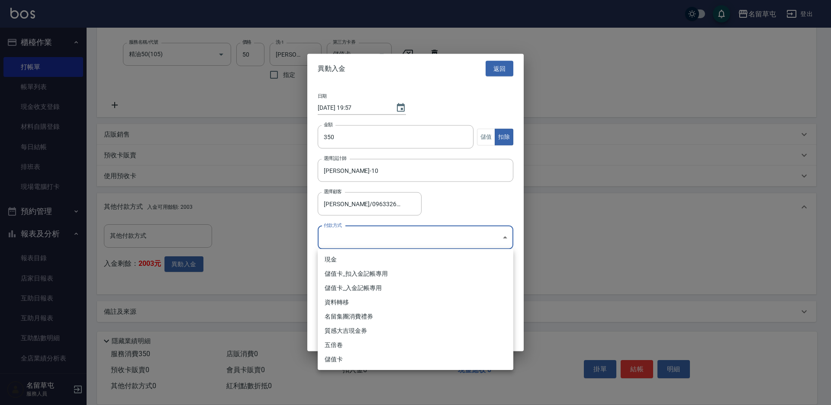
click at [335, 273] on li "儲值卡_扣入金記帳專用" at bounding box center [416, 274] width 196 height 14
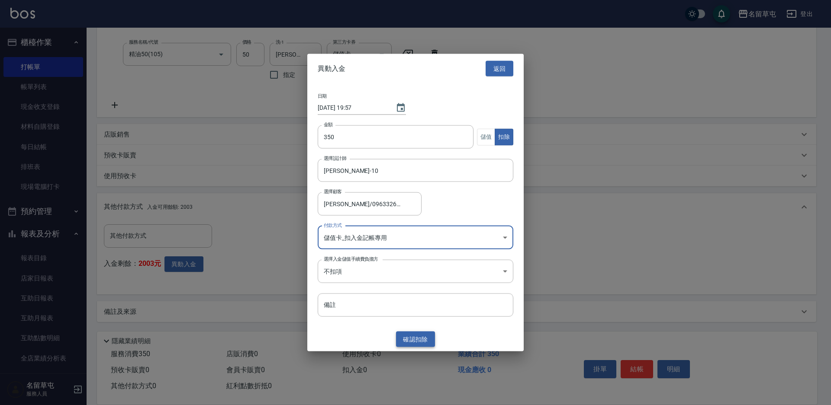
click at [430, 342] on button "確認 扣除" at bounding box center [415, 339] width 39 height 16
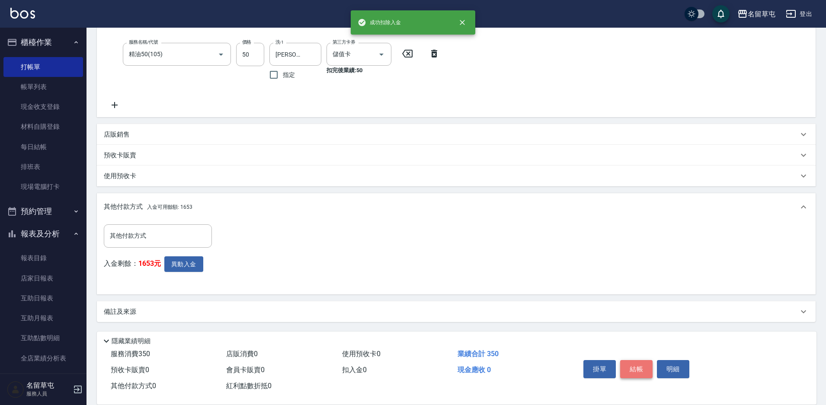
click at [634, 361] on button "結帳" at bounding box center [636, 369] width 32 height 18
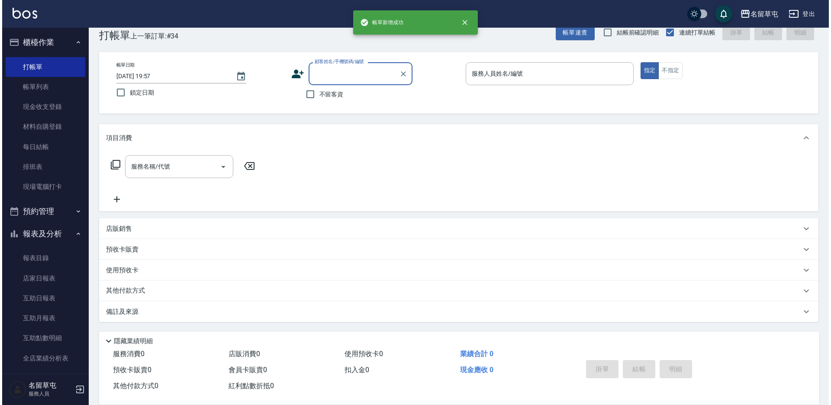
scroll to position [0, 0]
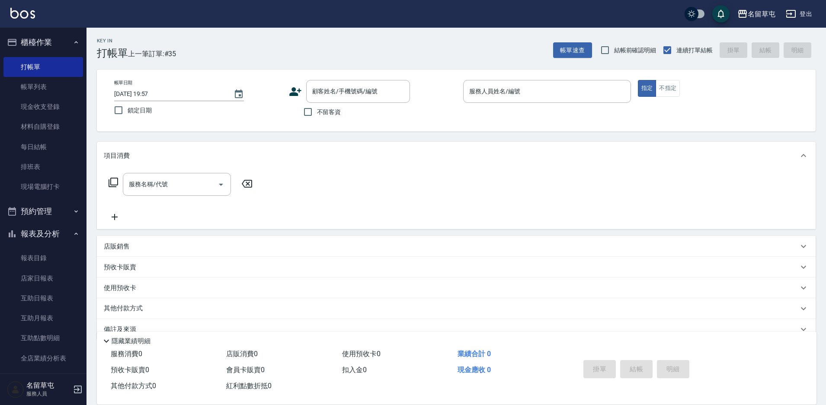
click at [319, 113] on span "不留客資" at bounding box center [329, 112] width 24 height 9
click at [317, 113] on input "不留客資" at bounding box center [308, 112] width 18 height 18
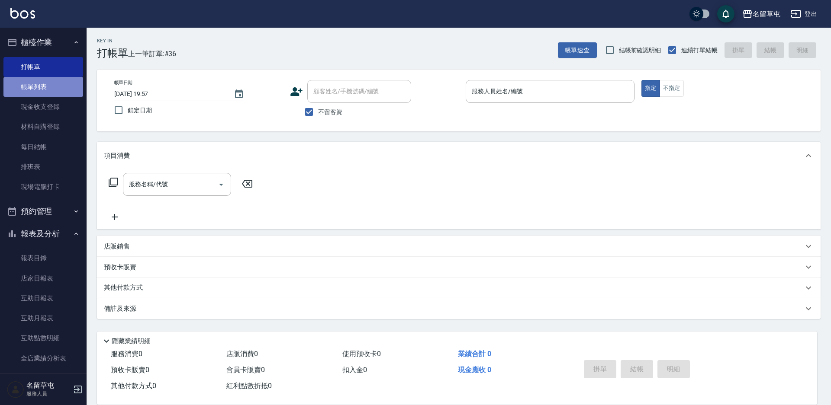
click at [48, 89] on link "帳單列表" at bounding box center [43, 87] width 80 height 20
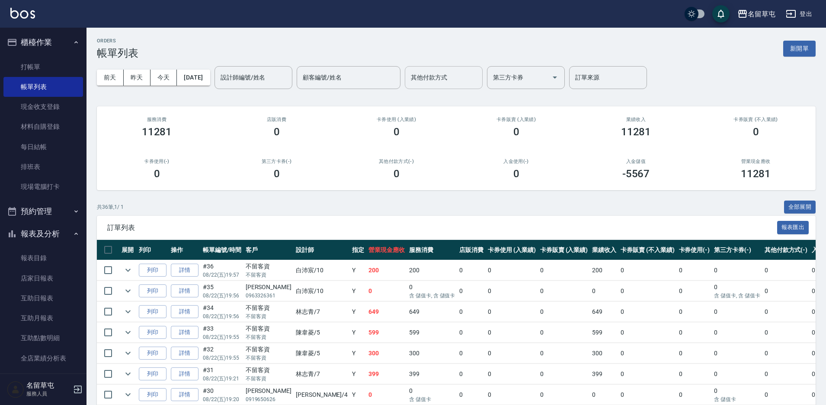
click at [446, 78] on input "其他付款方式" at bounding box center [444, 77] width 70 height 15
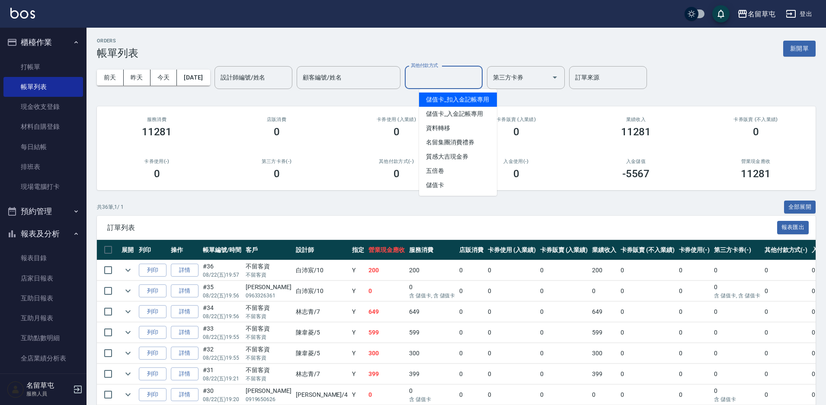
click at [457, 103] on span "儲值卡_扣入金記帳專用" at bounding box center [458, 100] width 78 height 14
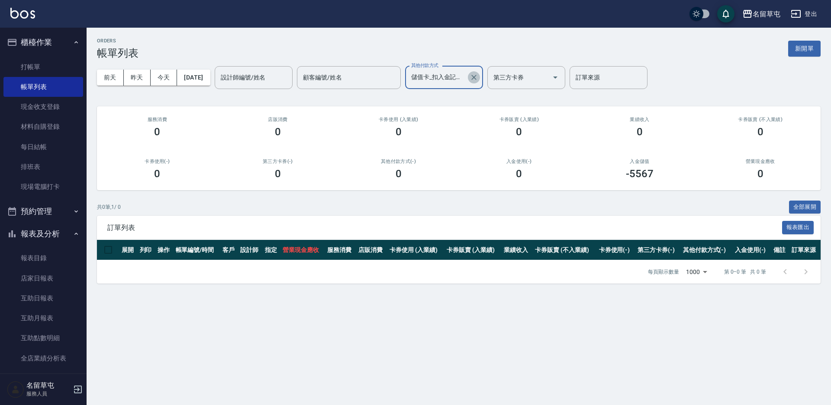
click at [478, 78] on icon "Clear" at bounding box center [473, 77] width 9 height 9
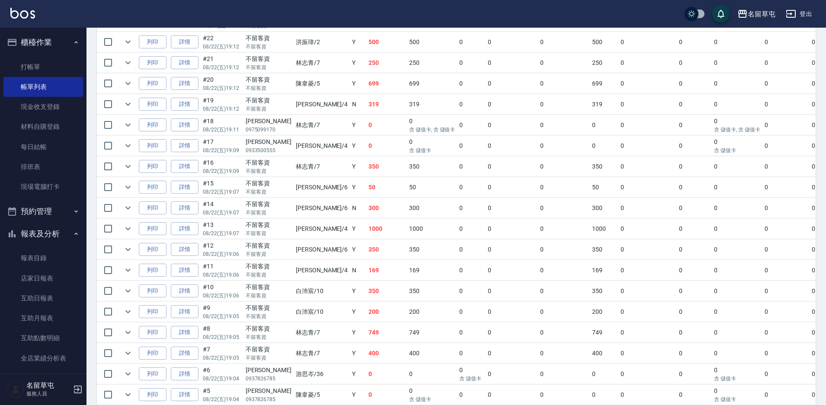
scroll to position [562, 0]
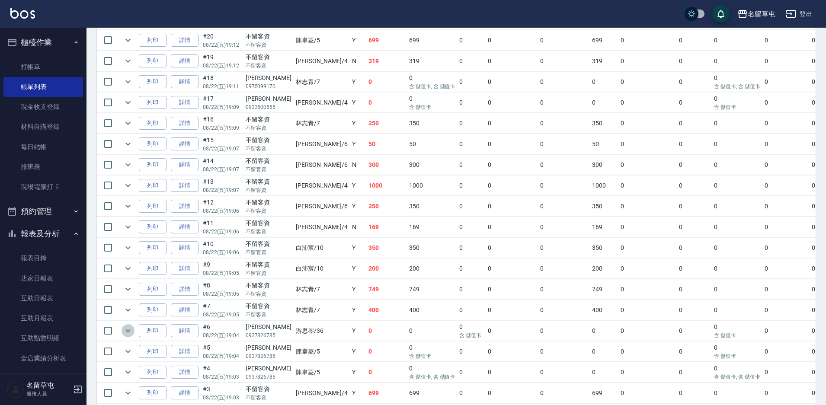
click at [127, 332] on icon "expand row" at bounding box center [128, 331] width 10 height 10
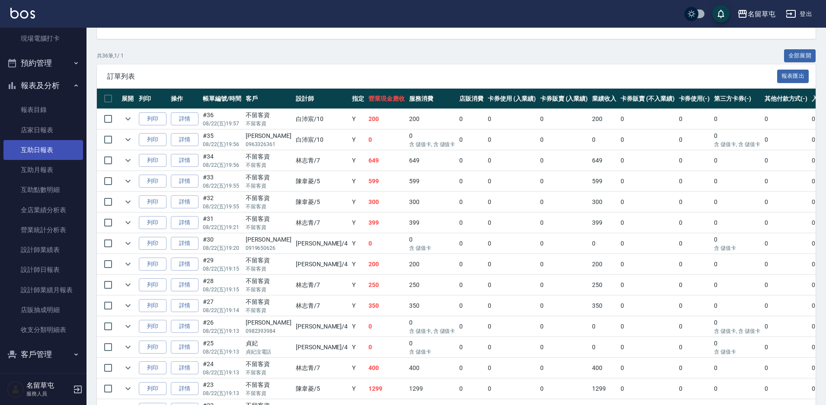
scroll to position [151, 0]
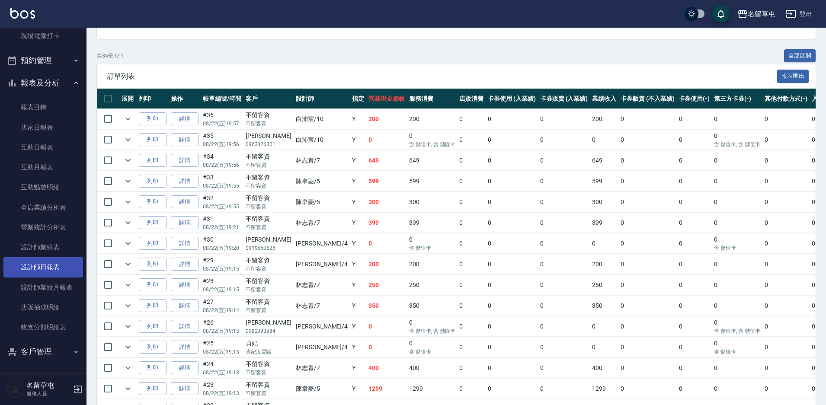
click at [64, 266] on link "設計師日報表" at bounding box center [43, 267] width 80 height 20
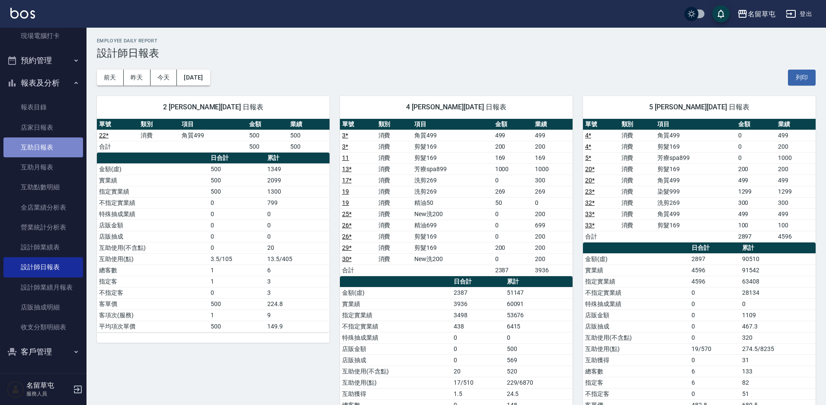
click at [44, 144] on link "互助日報表" at bounding box center [43, 148] width 80 height 20
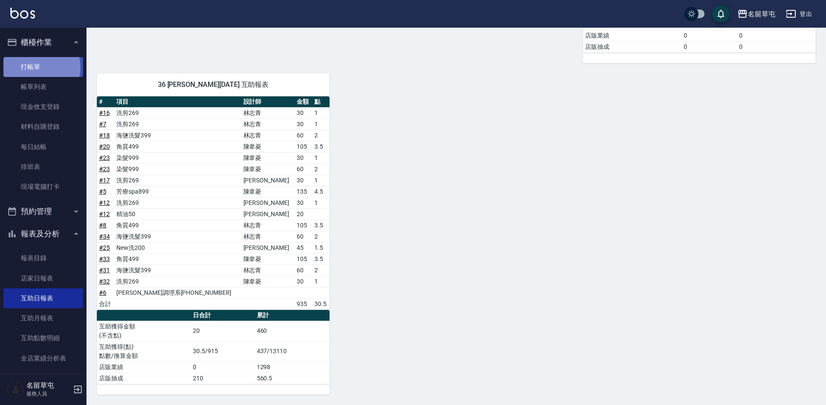
click at [35, 67] on link "打帳單" at bounding box center [43, 67] width 80 height 20
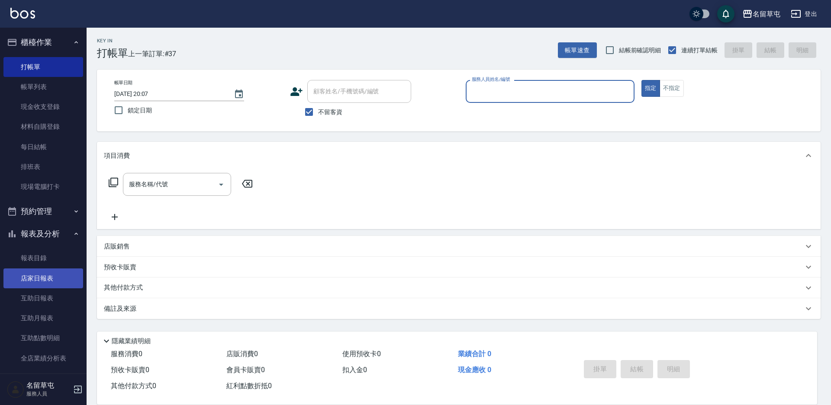
click at [43, 287] on link "店家日報表" at bounding box center [43, 279] width 80 height 20
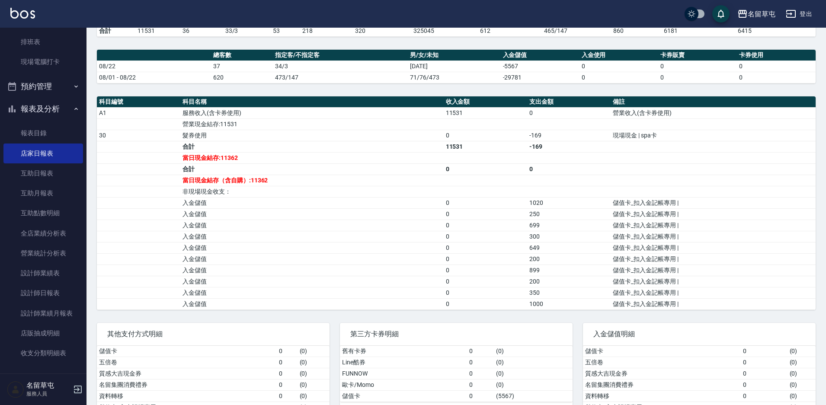
scroll to position [130, 0]
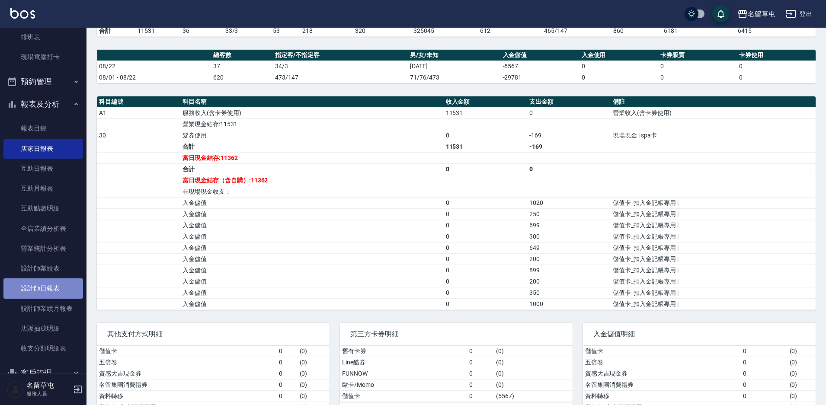
click at [57, 287] on link "設計師日報表" at bounding box center [43, 289] width 80 height 20
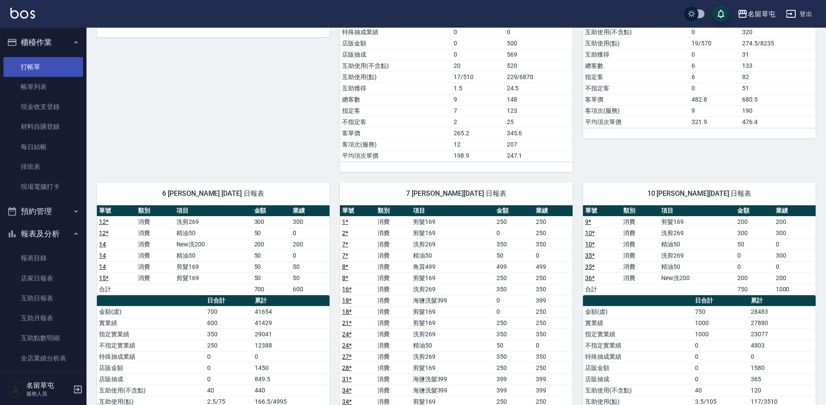
scroll to position [303, 0]
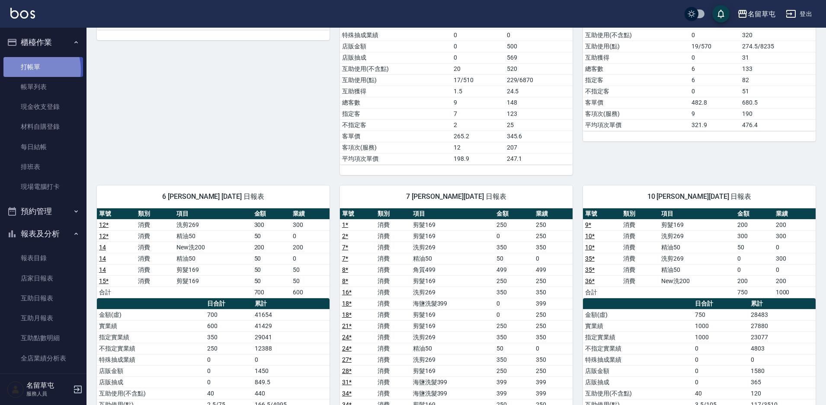
click at [27, 70] on link "打帳單" at bounding box center [43, 67] width 80 height 20
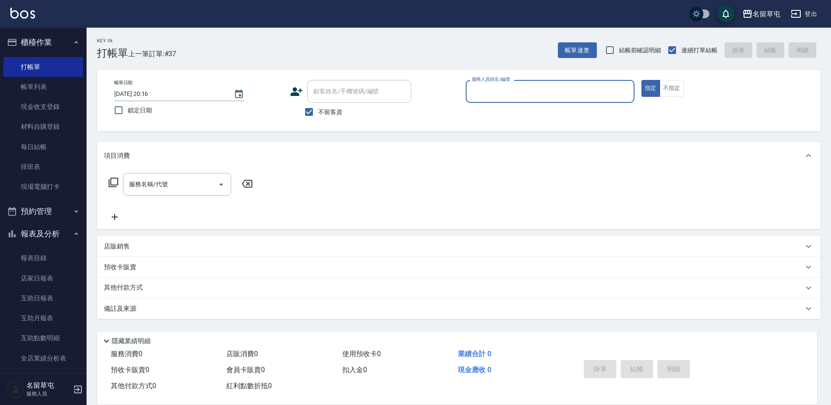
click at [510, 89] on input "服務人員姓名/編號" at bounding box center [549, 91] width 161 height 15
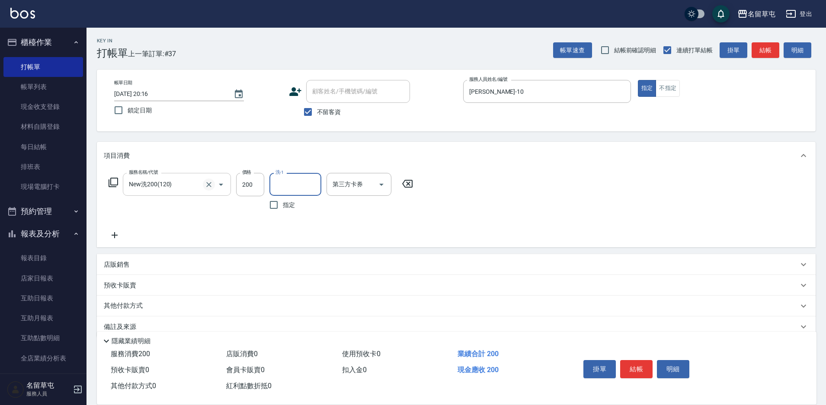
click at [210, 183] on icon "Clear" at bounding box center [208, 184] width 5 height 5
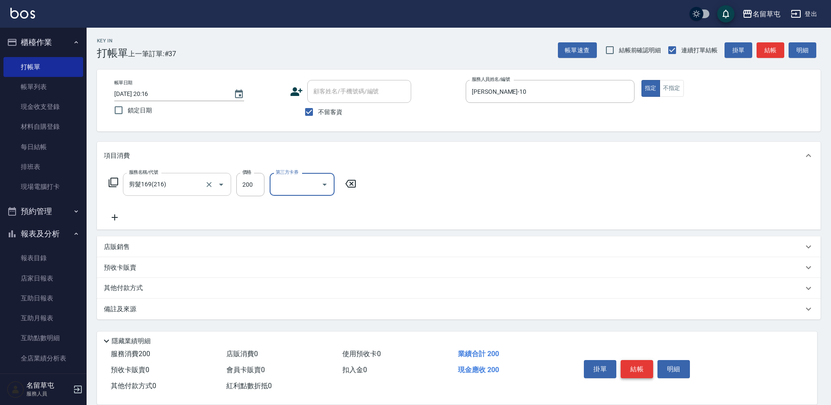
click at [640, 369] on button "結帳" at bounding box center [636, 369] width 32 height 18
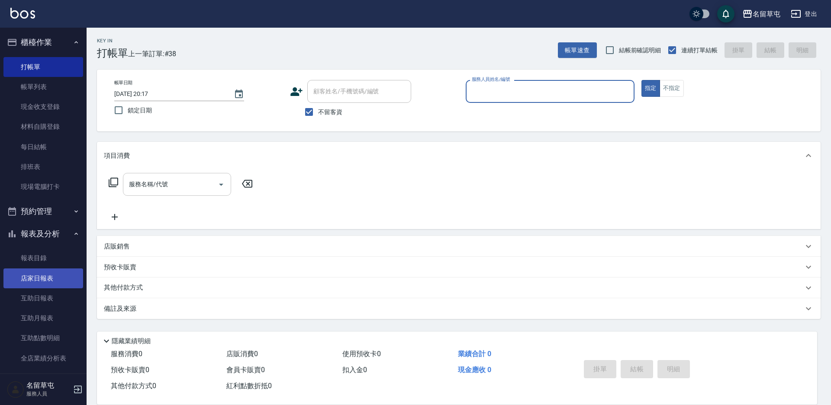
click at [39, 275] on link "店家日報表" at bounding box center [43, 279] width 80 height 20
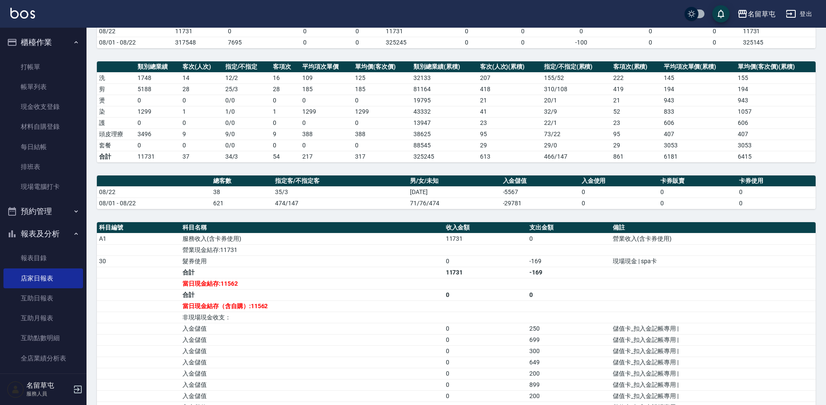
scroll to position [84, 0]
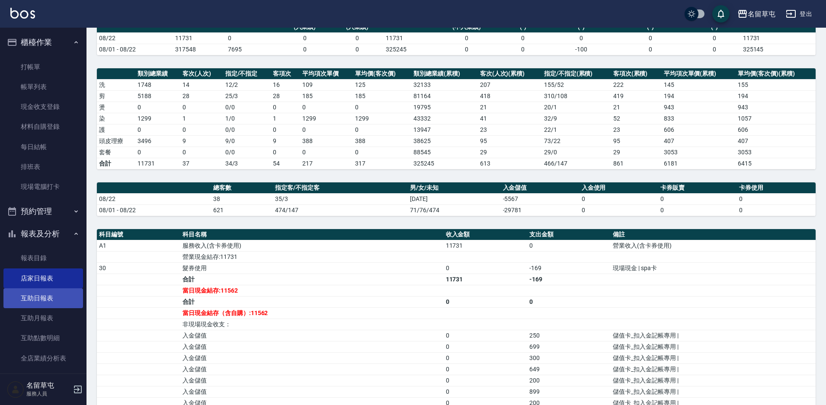
click at [54, 299] on link "互助日報表" at bounding box center [43, 299] width 80 height 20
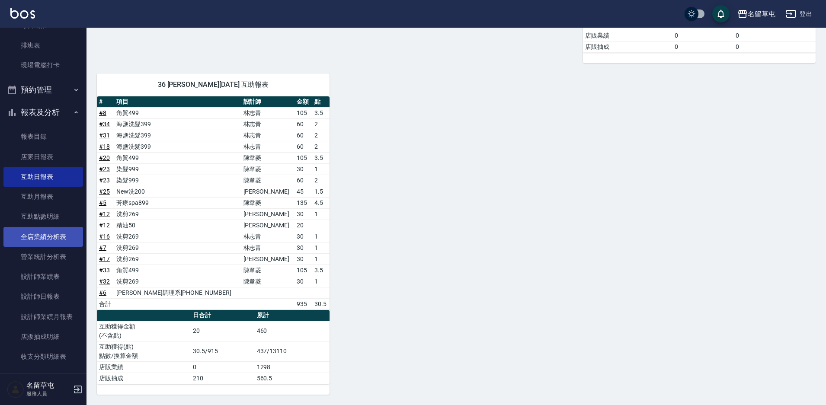
scroll to position [151, 0]
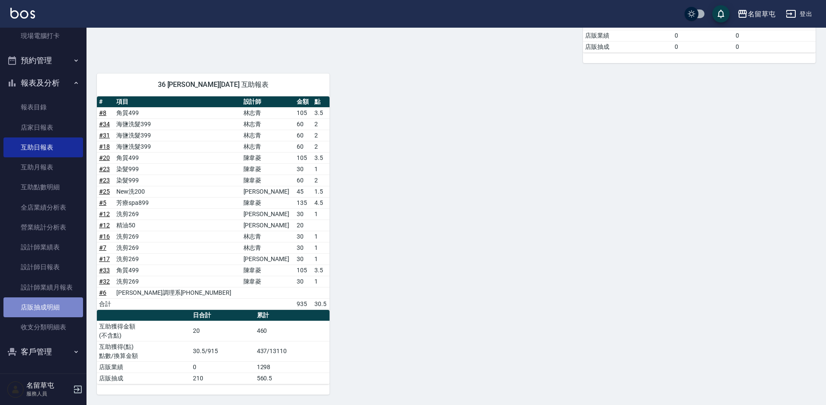
click at [57, 309] on link "店販抽成明細" at bounding box center [43, 308] width 80 height 20
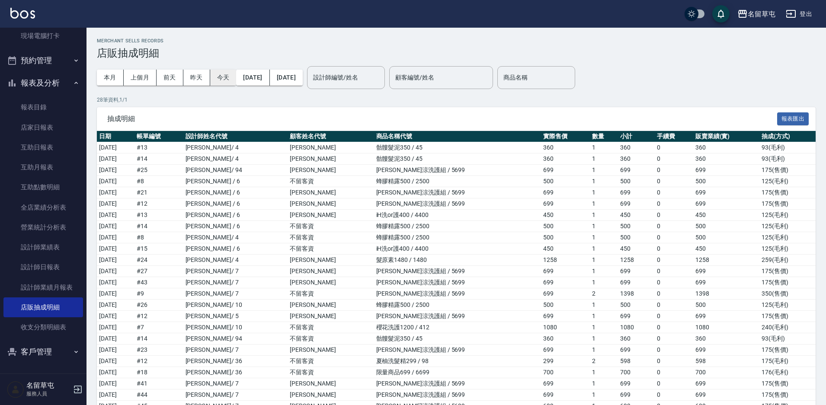
click at [223, 75] on button "今天" at bounding box center [223, 78] width 26 height 16
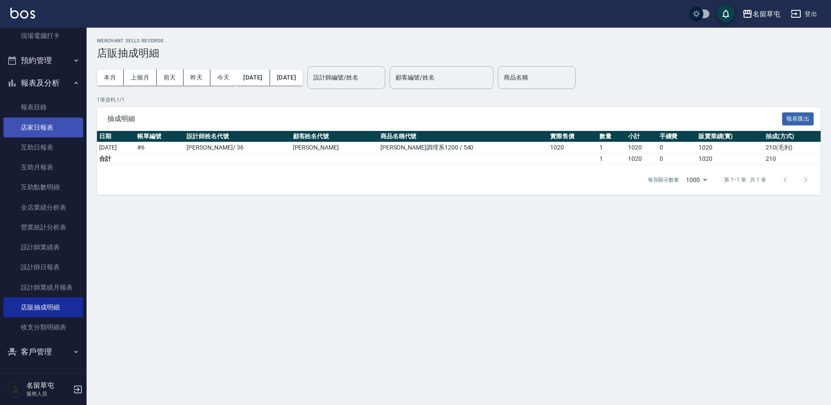
click at [22, 129] on link "店家日報表" at bounding box center [43, 128] width 80 height 20
